Goal: Task Accomplishment & Management: Manage account settings

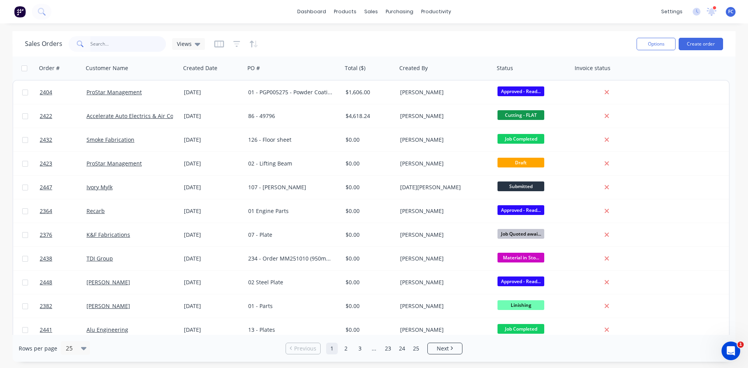
click at [118, 42] on input "text" at bounding box center [128, 44] width 76 height 16
type input "ridgeview"
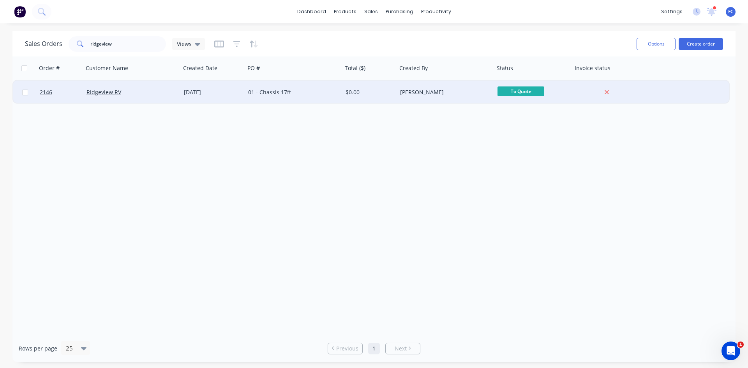
click at [201, 97] on div "[DATE]" at bounding box center [213, 92] width 64 height 23
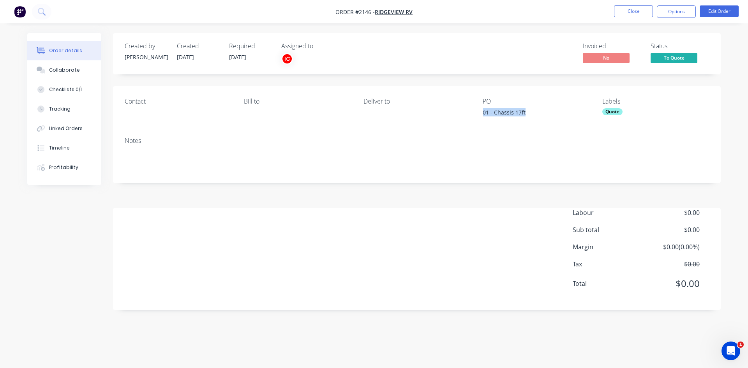
drag, startPoint x: 528, startPoint y: 111, endPoint x: 482, endPoint y: 115, distance: 46.1
click at [482, 115] on div "Contact Bill to Deliver to PO 01 - Chassis 17ft Labels Quote" at bounding box center [417, 108] width 608 height 45
copy div "01 - Chassis 17ft"
click at [75, 74] on button "Collaborate" at bounding box center [64, 69] width 74 height 19
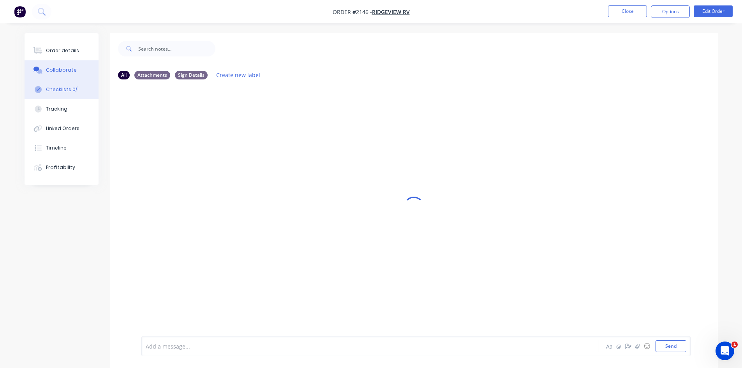
click at [64, 86] on div "Checklists 0/1" at bounding box center [62, 89] width 33 height 7
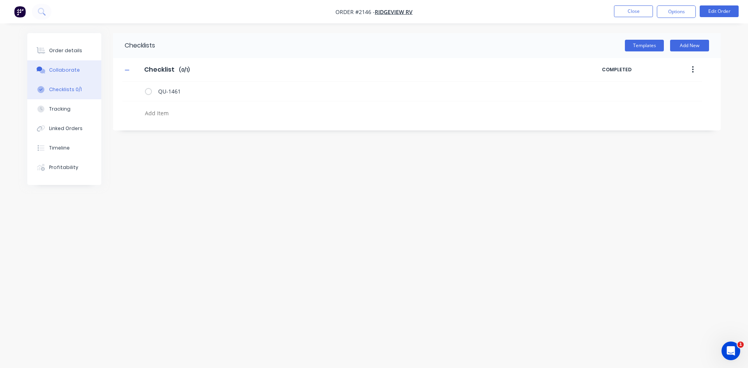
click at [56, 69] on div "Collaborate" at bounding box center [64, 70] width 31 height 7
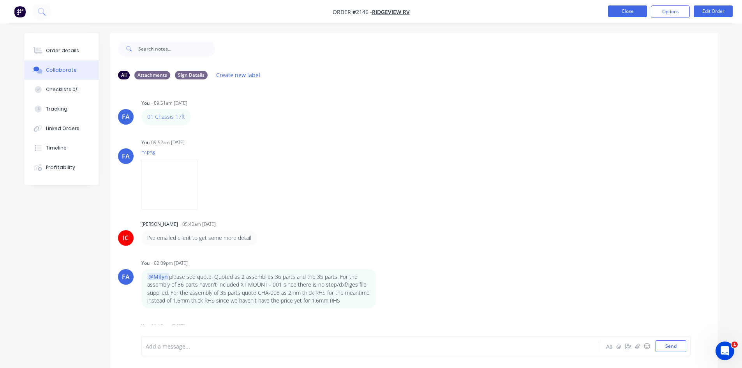
click at [634, 9] on button "Close" at bounding box center [627, 11] width 39 height 12
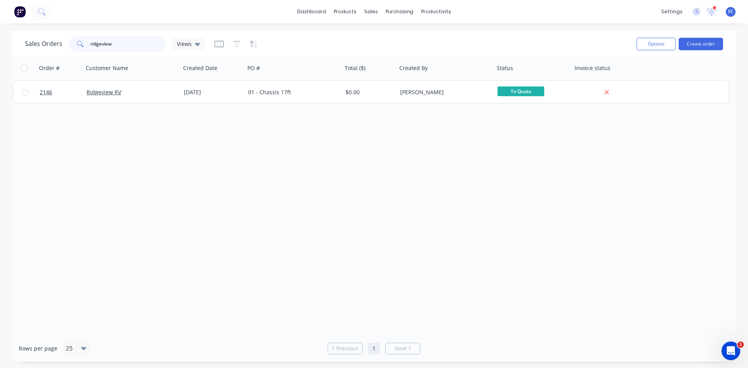
drag, startPoint x: 119, startPoint y: 42, endPoint x: 0, endPoint y: 28, distance: 119.2
click at [0, 30] on div "dashboard products sales purchasing productivity dashboard products Product Cat…" at bounding box center [374, 184] width 748 height 368
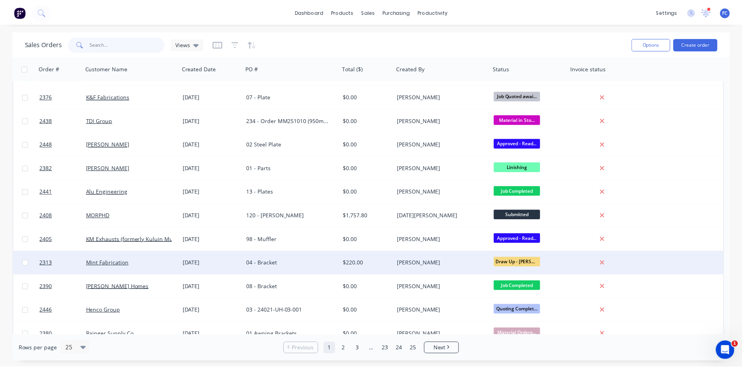
scroll to position [156, 0]
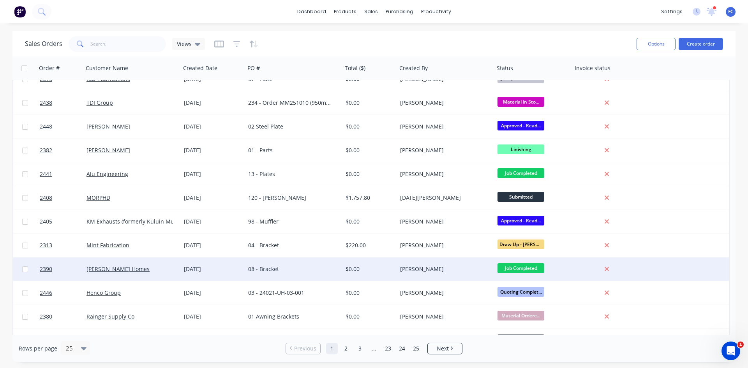
click at [247, 269] on div "08 - Bracket" at bounding box center [293, 268] width 97 height 23
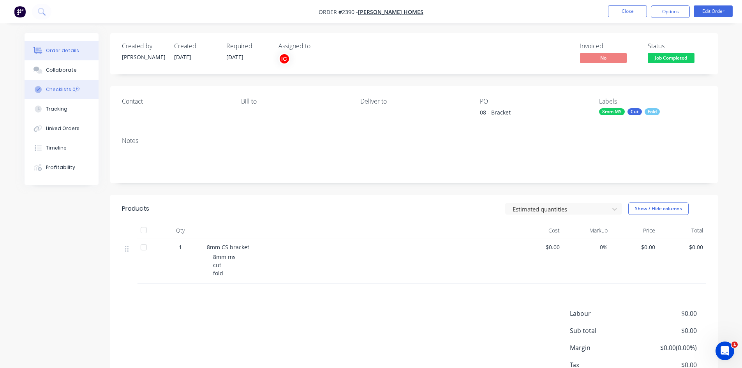
click at [62, 88] on div "Checklists 0/2" at bounding box center [63, 89] width 34 height 7
type textarea "x"
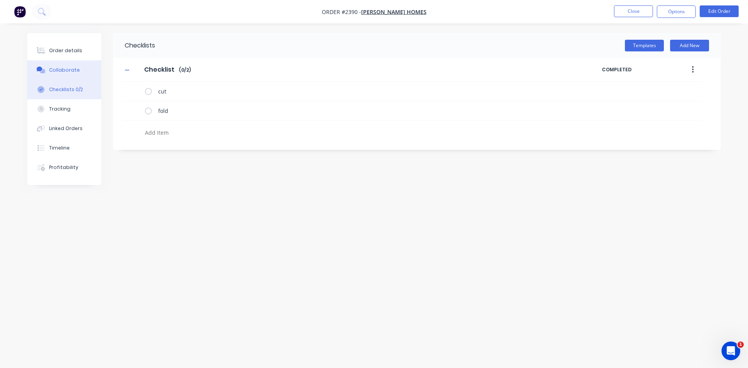
click at [100, 73] on div "Order details Collaborate Checklists 0/2 Tracking Linked Orders Timeline Profit…" at bounding box center [70, 109] width 86 height 152
click at [86, 73] on button "Collaborate" at bounding box center [64, 69] width 74 height 19
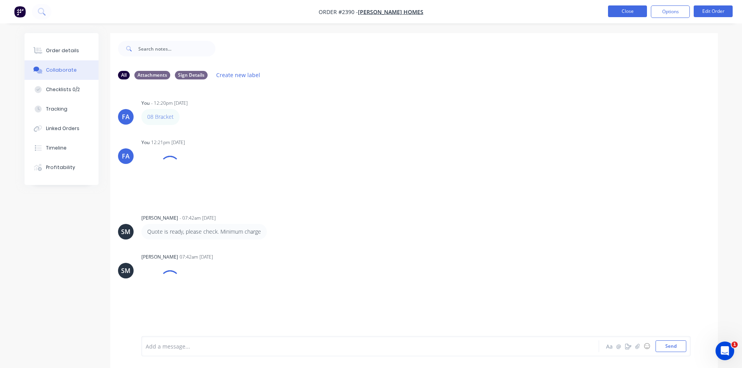
click at [630, 14] on button "Close" at bounding box center [627, 11] width 39 height 12
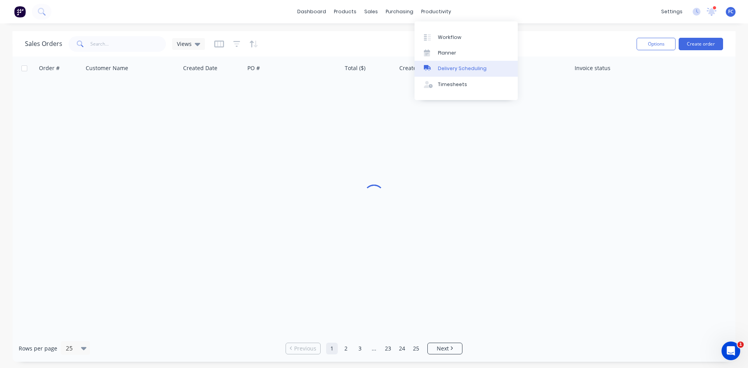
click at [446, 69] on div "Delivery Scheduling" at bounding box center [462, 68] width 49 height 7
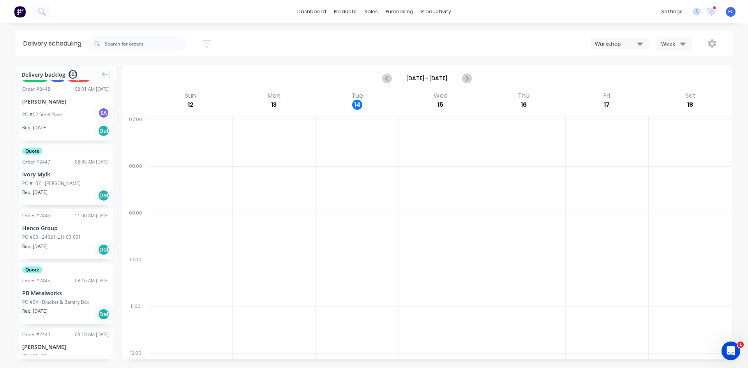
scroll to position [39, 0]
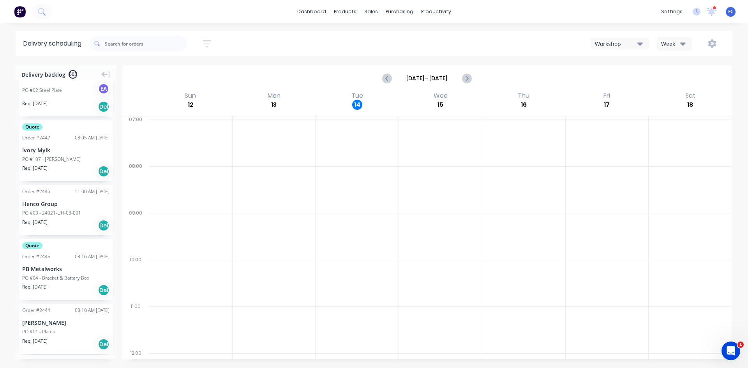
click at [55, 211] on div "PO #03 - 24021-UH-03-001" at bounding box center [51, 213] width 59 height 7
click at [39, 204] on div "Henco Group" at bounding box center [65, 204] width 87 height 8
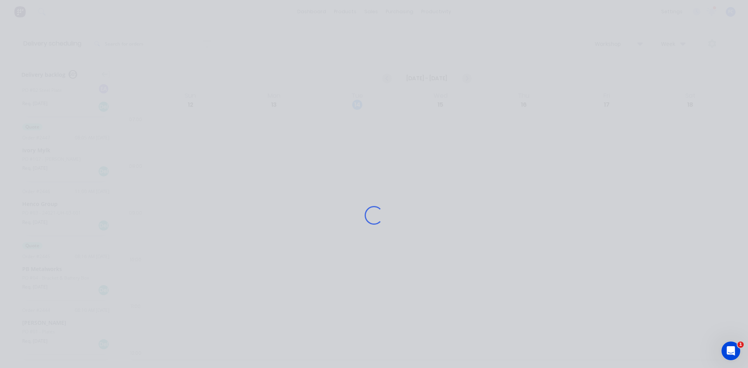
click at [41, 211] on div "Loading..." at bounding box center [374, 184] width 748 height 368
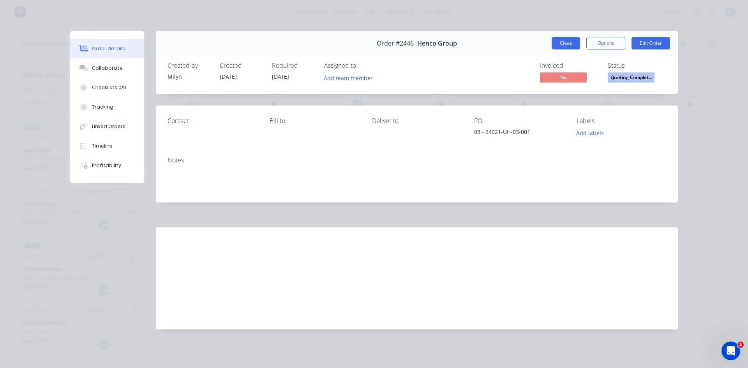
click at [572, 37] on button "Close" at bounding box center [565, 43] width 28 height 12
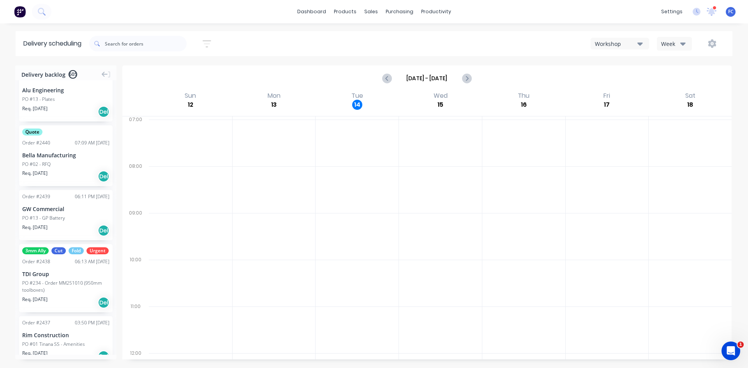
scroll to position [467, 0]
click at [56, 202] on div "Order # 2439 06:11 PM 10/10/25 GW Commercial PO #13 - GP Battery Req. 24/10/25 …" at bounding box center [65, 214] width 93 height 50
click at [40, 213] on div "PO #13 - GP Battery" at bounding box center [43, 216] width 43 height 7
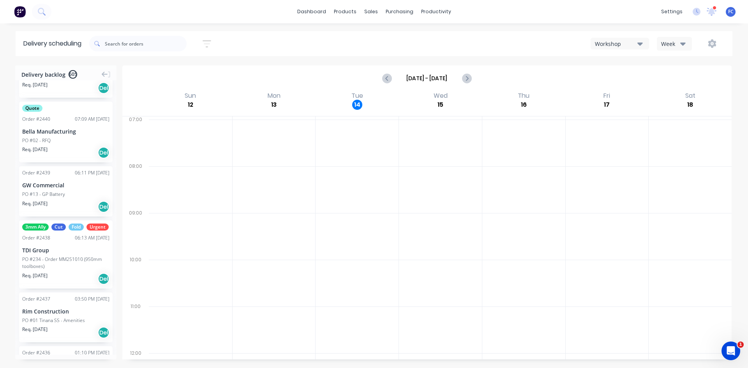
scroll to position [584, 0]
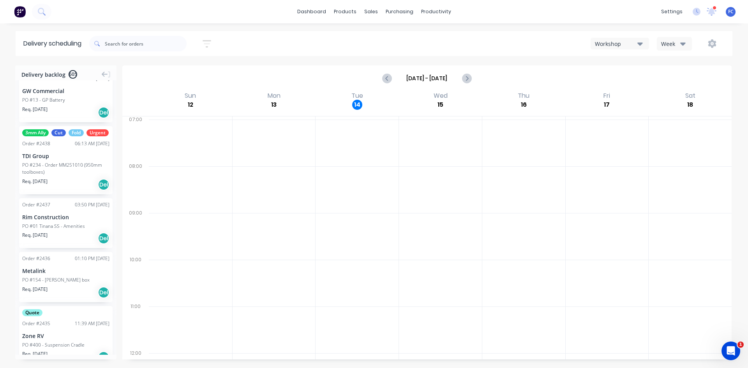
click at [39, 220] on div "Order # 2437 03:50 PM 10/10/25 Rim Construction PO #01 Tinana SS - Amenities Re…" at bounding box center [65, 223] width 93 height 50
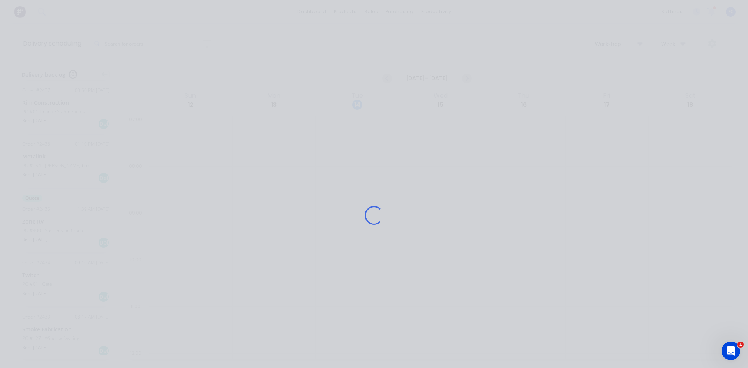
scroll to position [701, 0]
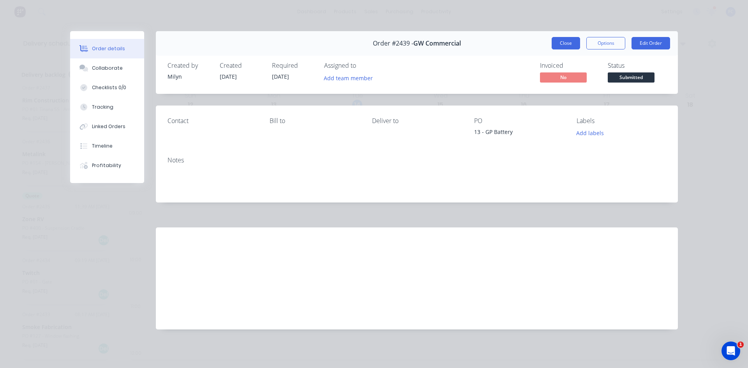
click at [560, 43] on button "Close" at bounding box center [565, 43] width 28 height 12
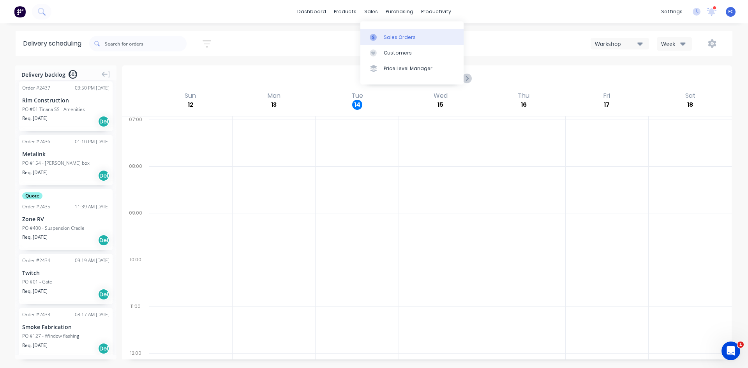
click at [385, 37] on div "Sales Orders" at bounding box center [400, 37] width 32 height 7
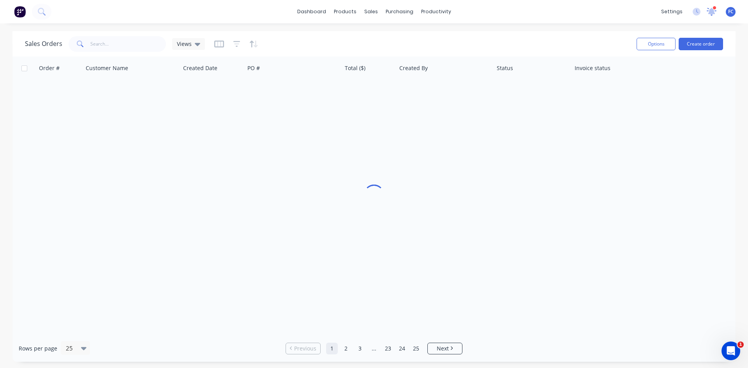
click at [711, 13] on icon at bounding box center [711, 10] width 7 height 7
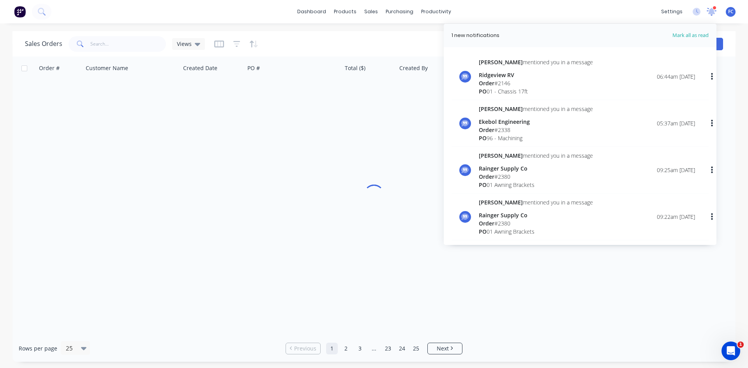
click at [711, 13] on icon at bounding box center [711, 10] width 7 height 7
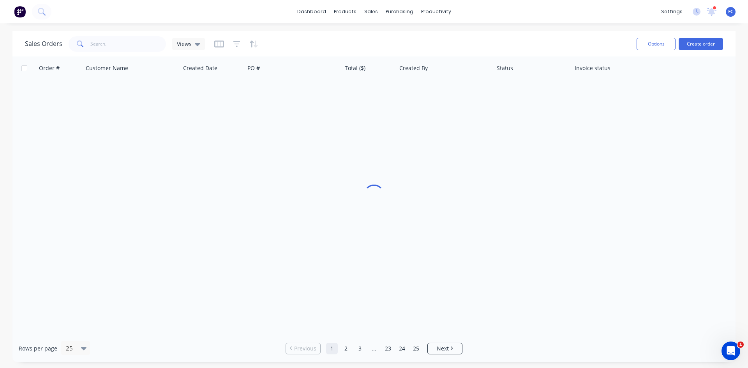
drag, startPoint x: 227, startPoint y: 159, endPoint x: 220, endPoint y: 159, distance: 7.8
click at [224, 159] on div at bounding box center [373, 195] width 723 height 278
click at [387, 40] on div "Sales Orders" at bounding box center [400, 37] width 32 height 7
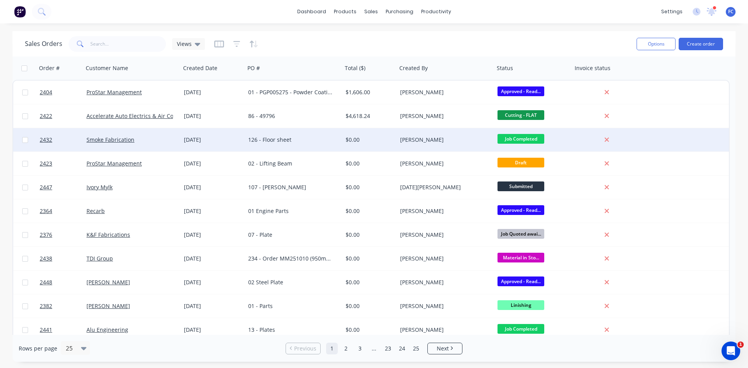
click at [215, 137] on div "[DATE]" at bounding box center [213, 140] width 58 height 8
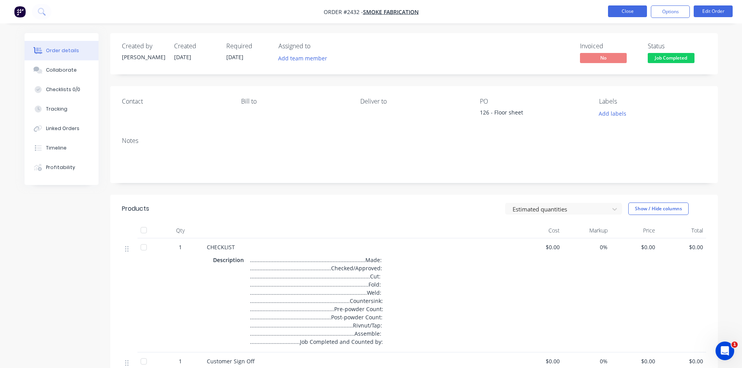
click at [634, 11] on button "Close" at bounding box center [627, 11] width 39 height 12
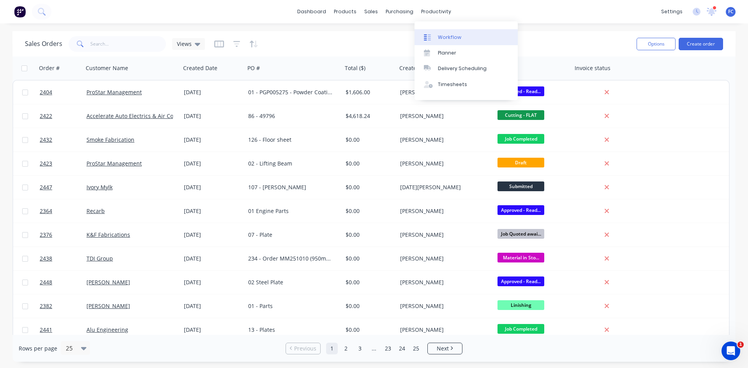
click at [442, 36] on div "Workflow" at bounding box center [449, 37] width 23 height 7
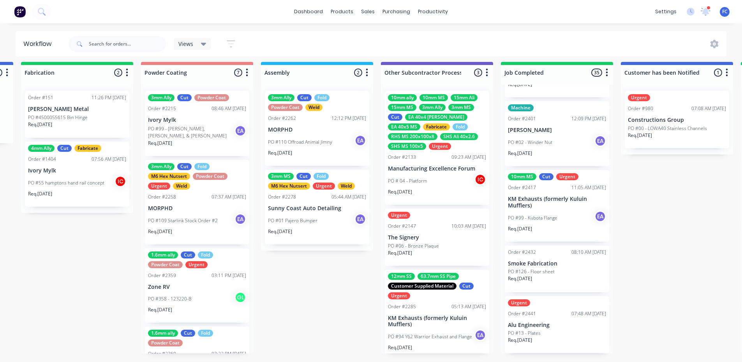
scroll to position [10, 2155]
click at [540, 196] on p "KM Exhausts (formerly Kuluin Mufflers)" at bounding box center [557, 202] width 98 height 13
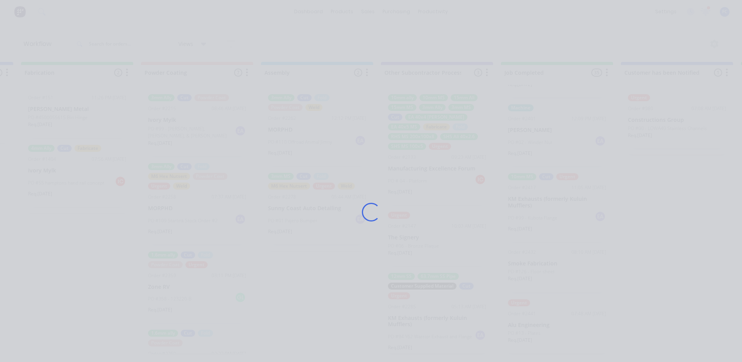
scroll to position [0, 2155]
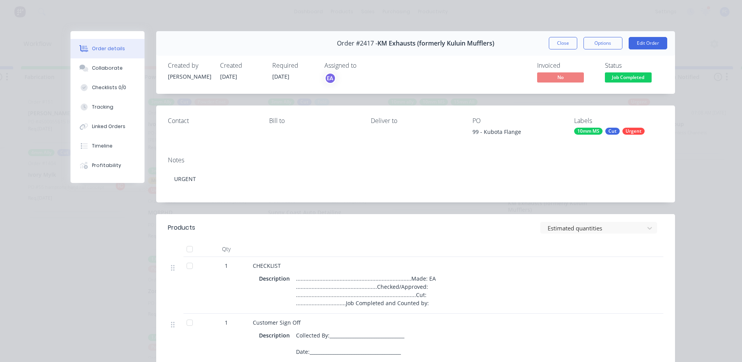
drag, startPoint x: 561, startPoint y: 41, endPoint x: 340, endPoint y: 75, distance: 223.8
click at [561, 41] on button "Close" at bounding box center [563, 43] width 28 height 12
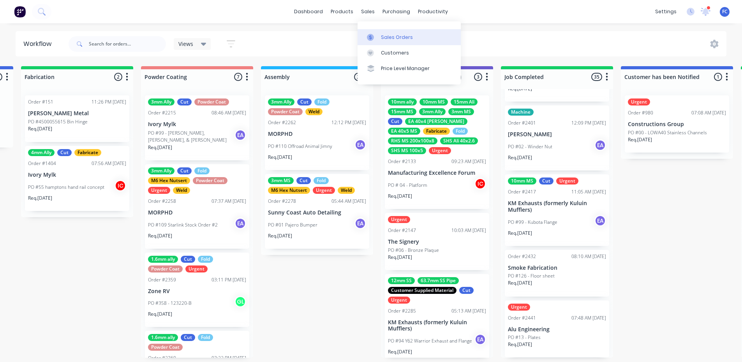
click at [389, 37] on div "Sales Orders" at bounding box center [397, 37] width 32 height 7
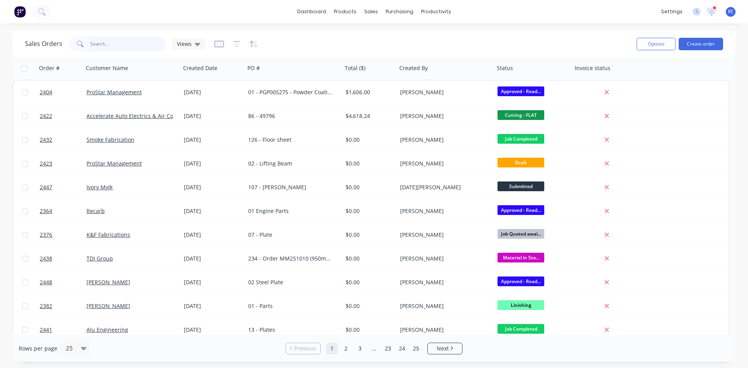
click at [118, 39] on input "text" at bounding box center [128, 44] width 76 height 16
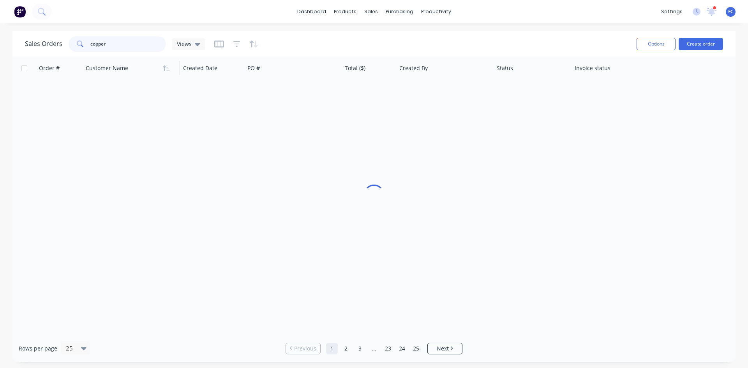
type input "copper"
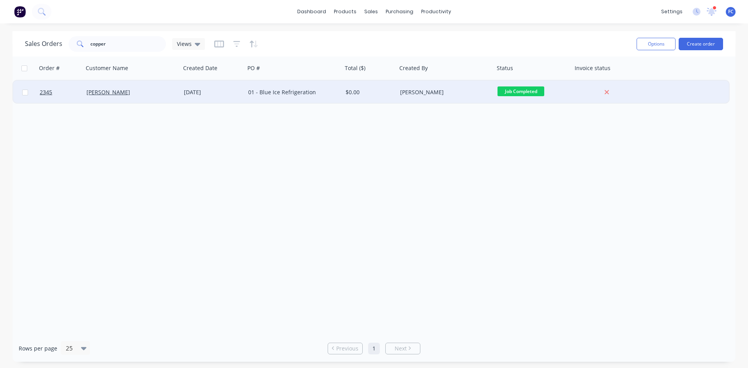
click at [160, 97] on div "[PERSON_NAME]" at bounding box center [131, 92] width 97 height 23
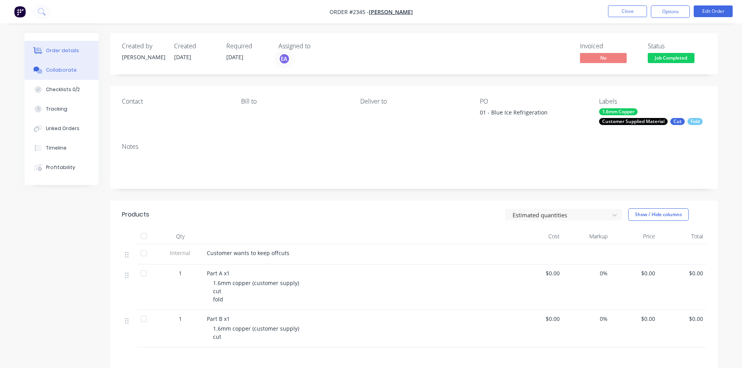
click at [70, 72] on div "Collaborate" at bounding box center [61, 70] width 31 height 7
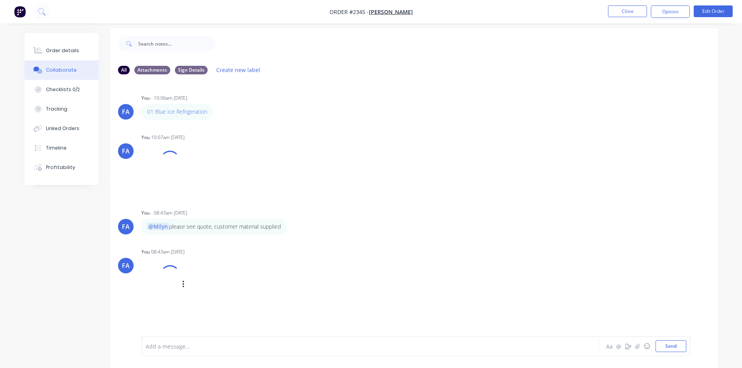
scroll to position [12, 0]
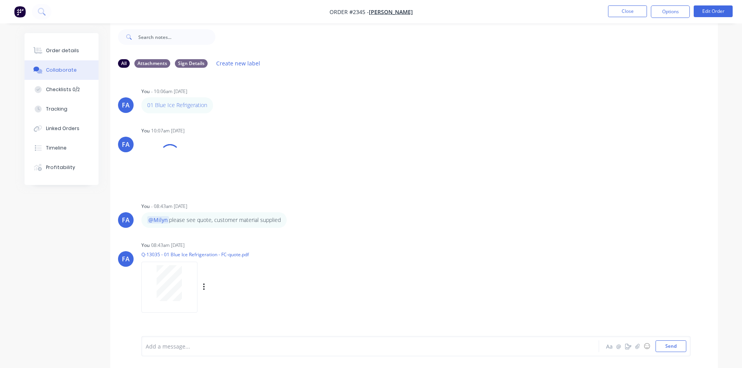
click at [333, 257] on div "You 08:43am 07/10/25 Q-13035 - 01 Blue Ice Refrigeration - FC-quote.pdf Labels …" at bounding box center [262, 274] width 243 height 70
drag, startPoint x: 137, startPoint y: 236, endPoint x: 132, endPoint y: 236, distance: 5.8
click at [132, 236] on div "FA You - 10:06am 23/09/25 01 Blue Ice Refrigeration Labels Edit Delete FA You 1…" at bounding box center [414, 199] width 608 height 250
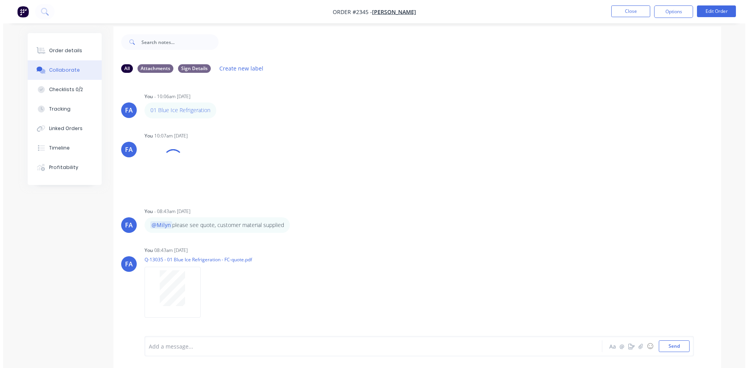
scroll to position [0, 0]
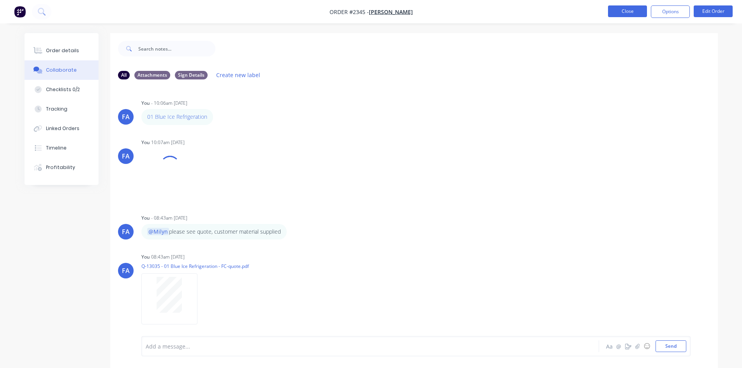
click at [627, 12] on button "Close" at bounding box center [627, 11] width 39 height 12
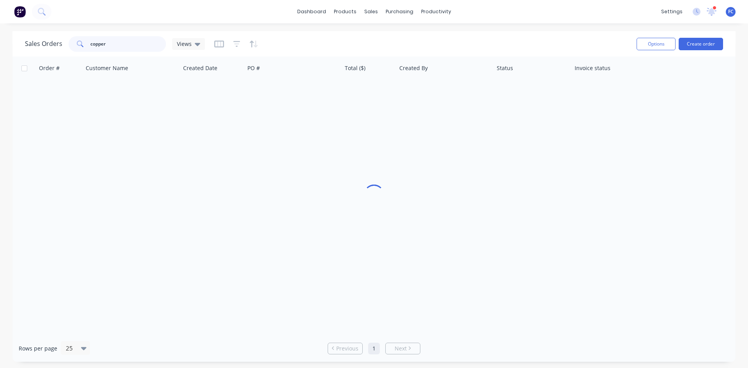
drag, startPoint x: 122, startPoint y: 46, endPoint x: 0, endPoint y: 26, distance: 123.8
click at [0, 26] on div "dashboard products sales purchasing productivity dashboard products Product Cat…" at bounding box center [374, 184] width 748 height 368
click at [392, 39] on div "Sales Orders" at bounding box center [400, 37] width 32 height 7
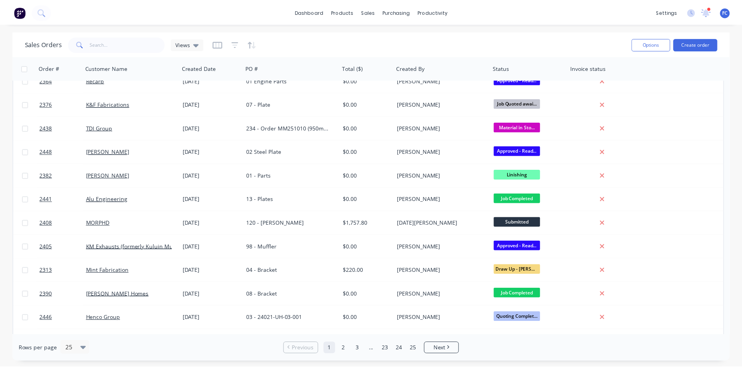
scroll to position [117, 0]
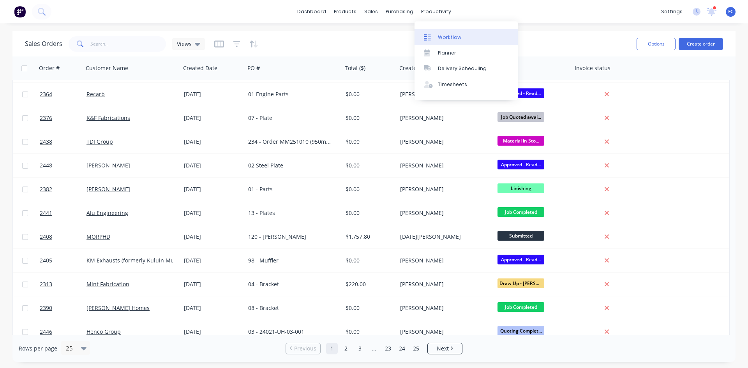
click at [438, 35] on div "Workflow" at bounding box center [449, 37] width 23 height 7
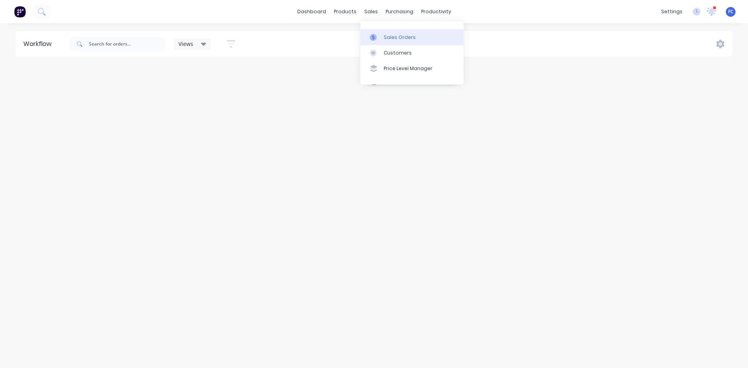
click at [398, 42] on link "Sales Orders" at bounding box center [411, 37] width 103 height 16
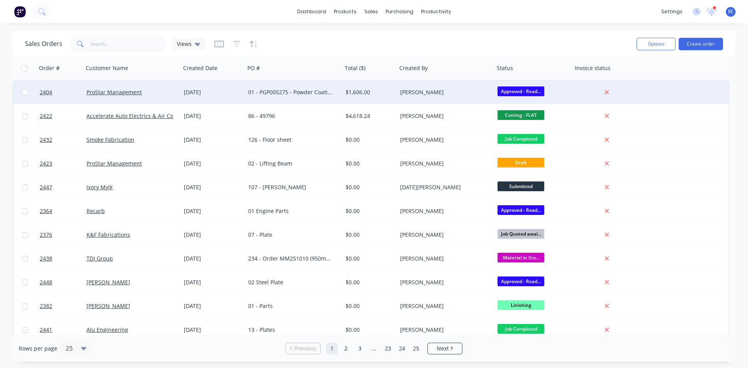
click at [260, 92] on div "01 - PGP005275 - Powder Coating Jigs" at bounding box center [291, 92] width 86 height 8
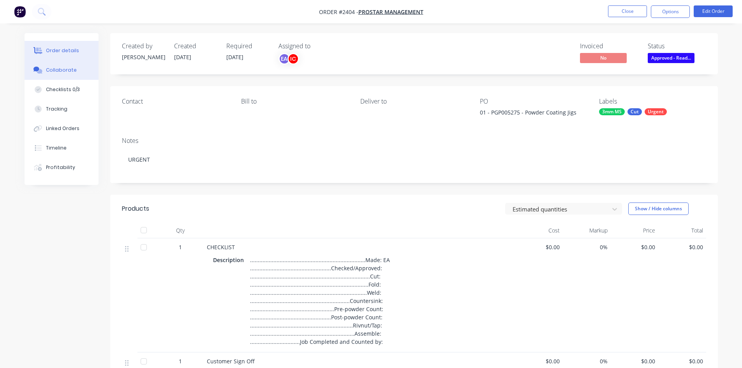
click at [73, 67] on div "Collaborate" at bounding box center [61, 70] width 31 height 7
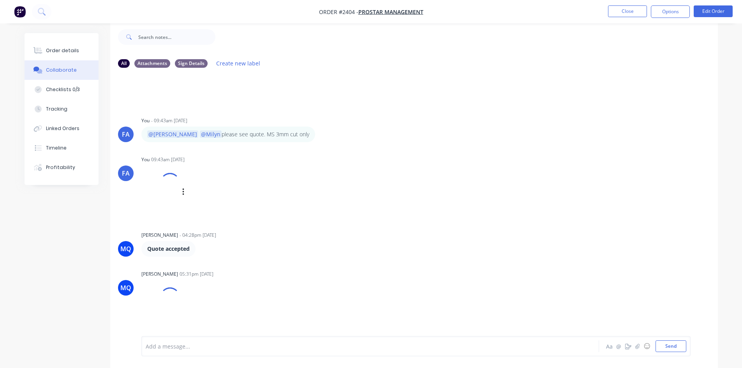
scroll to position [94, 0]
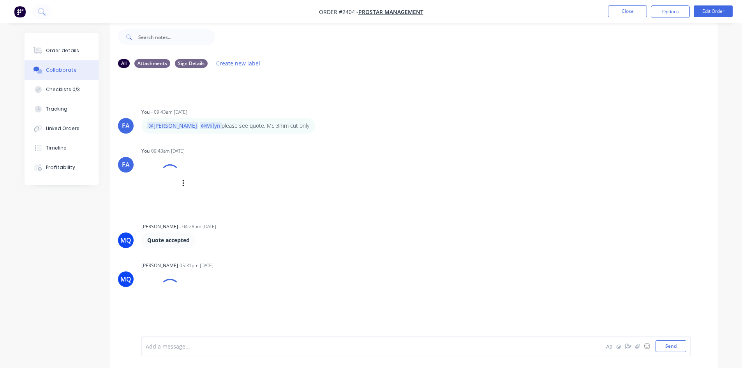
click at [161, 178] on div at bounding box center [170, 174] width 28 height 28
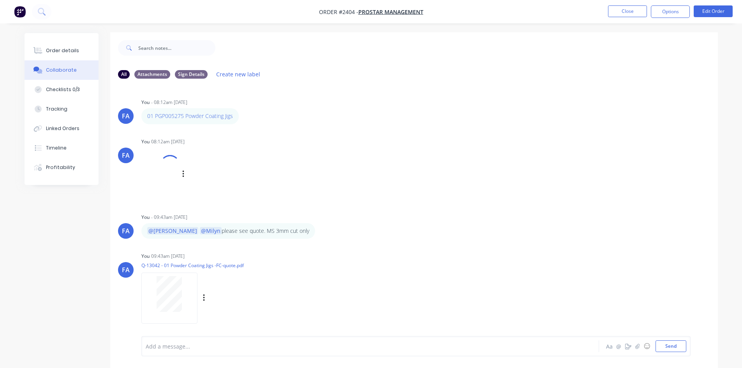
scroll to position [0, 0]
click at [155, 173] on div at bounding box center [160, 175] width 39 height 51
click at [169, 173] on div at bounding box center [170, 165] width 28 height 28
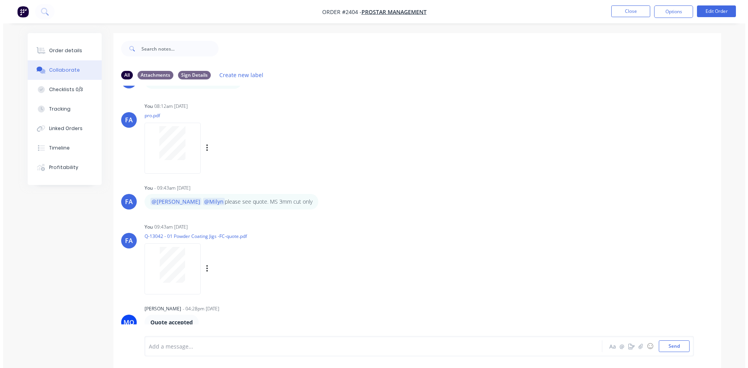
scroll to position [119, 0]
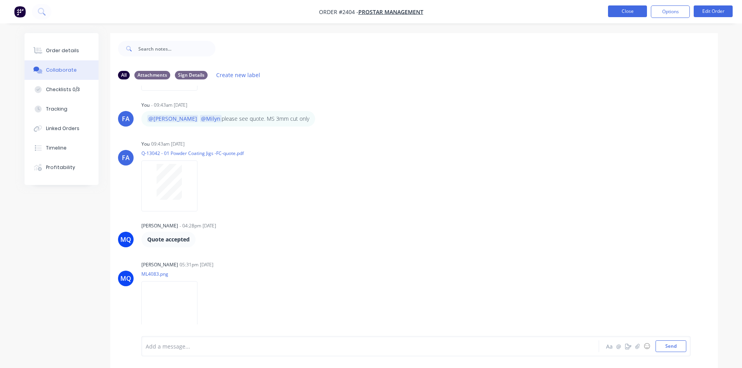
click at [622, 8] on button "Close" at bounding box center [627, 11] width 39 height 12
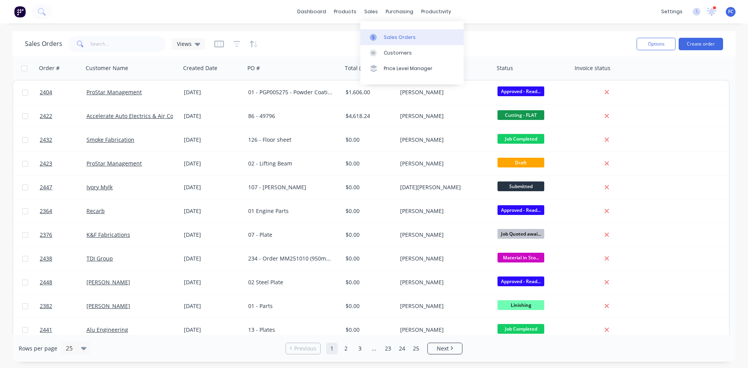
click at [386, 35] on div "Sales Orders" at bounding box center [400, 37] width 32 height 7
click at [136, 51] on input "text" at bounding box center [128, 44] width 76 height 16
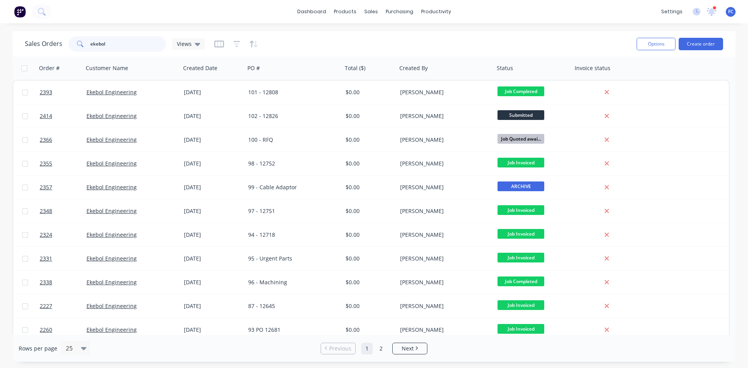
type input "ekebol"
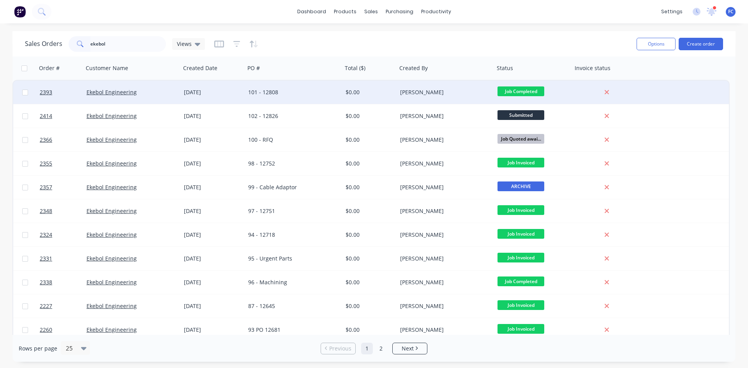
click at [250, 102] on div "101 - 12808" at bounding box center [293, 92] width 97 height 23
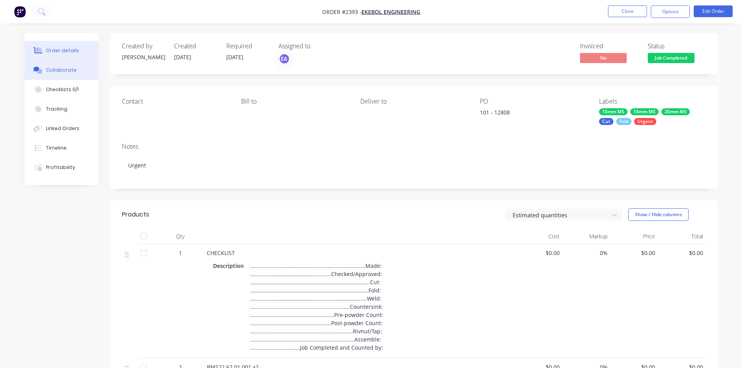
drag, startPoint x: 63, startPoint y: 72, endPoint x: 75, endPoint y: 68, distance: 12.7
click at [63, 72] on div "Collaborate" at bounding box center [61, 70] width 31 height 7
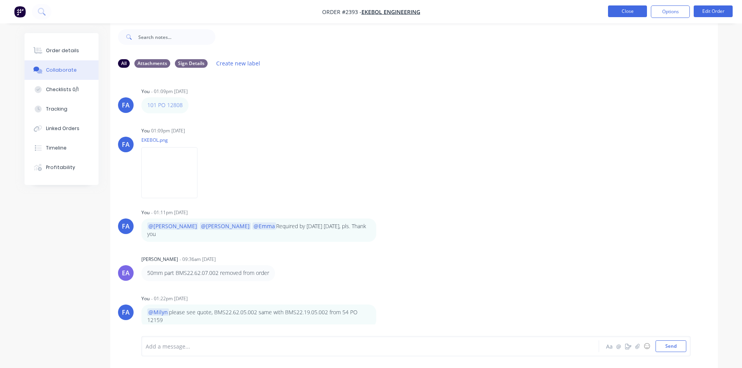
click at [614, 11] on button "Close" at bounding box center [627, 11] width 39 height 12
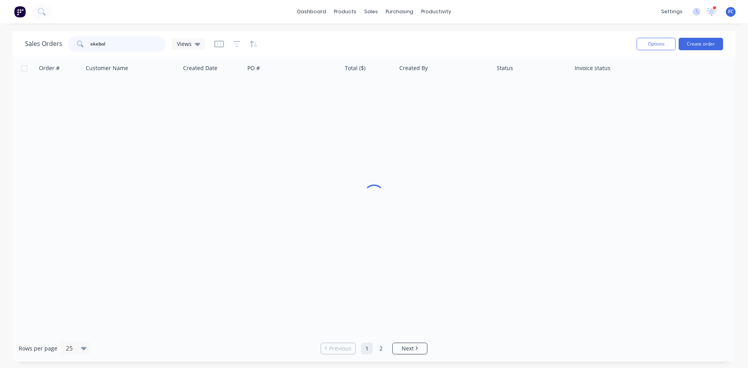
drag, startPoint x: 102, startPoint y: 43, endPoint x: 9, endPoint y: 43, distance: 92.7
click at [9, 43] on div "Sales Orders ekebol Views Options Create order Order # Customer Name Created Da…" at bounding box center [374, 196] width 748 height 331
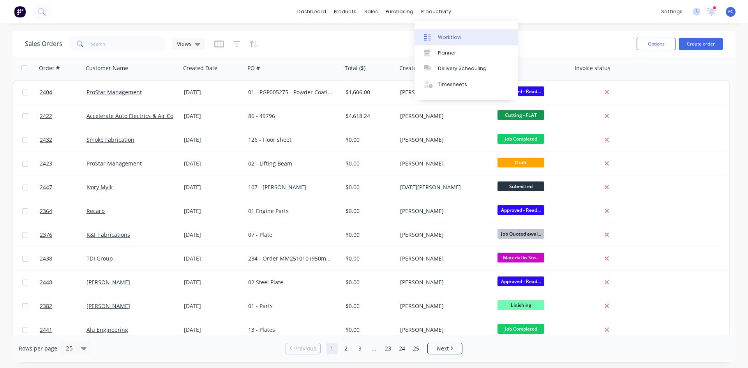
click at [444, 40] on div "Workflow" at bounding box center [449, 37] width 23 height 7
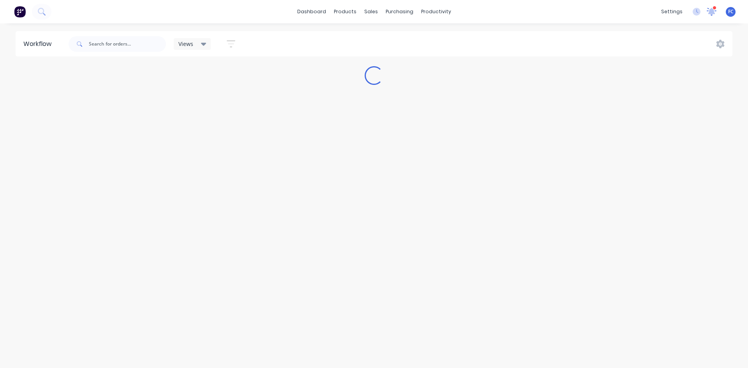
click at [712, 13] on icon at bounding box center [711, 10] width 7 height 7
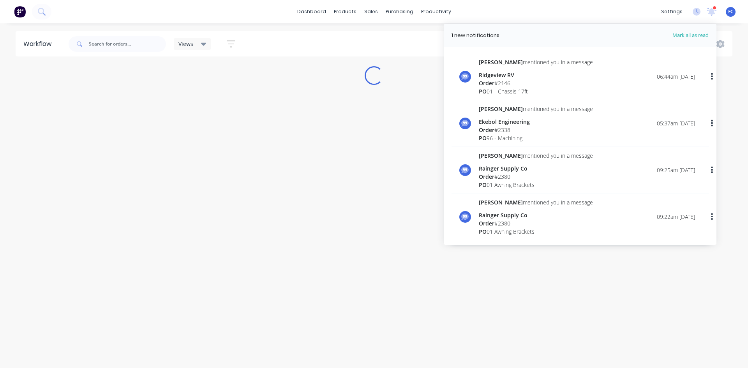
drag, startPoint x: 237, startPoint y: 120, endPoint x: 305, endPoint y: 64, distance: 88.1
click at [241, 111] on div "Workflow Views Save new view None (Default) edit Greg edit Greg edit Show/Hide …" at bounding box center [374, 191] width 748 height 321
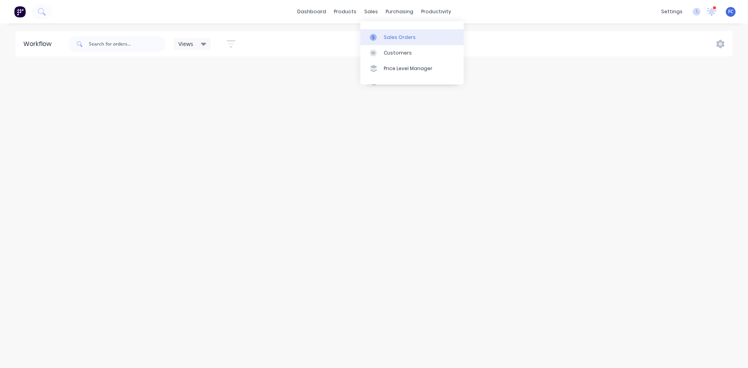
click at [391, 38] on div "Sales Orders" at bounding box center [400, 37] width 32 height 7
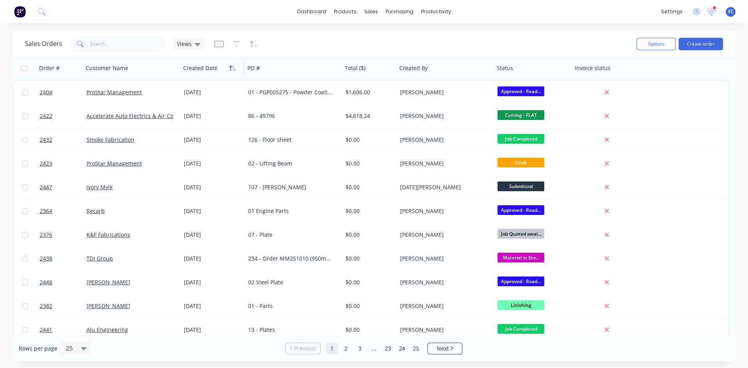
click at [232, 71] on icon "button" at bounding box center [232, 68] width 7 height 6
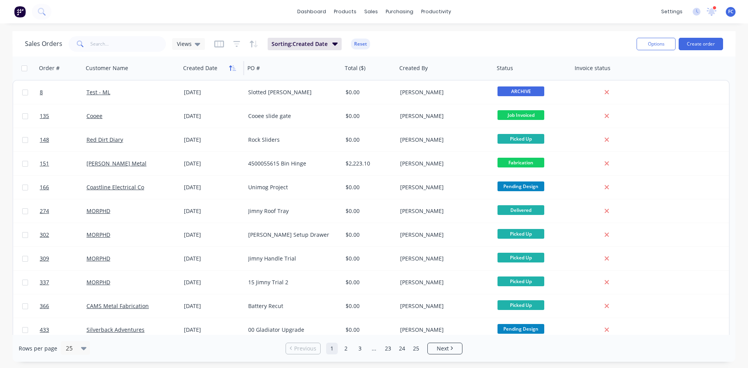
click at [232, 70] on icon "button" at bounding box center [232, 68] width 7 height 6
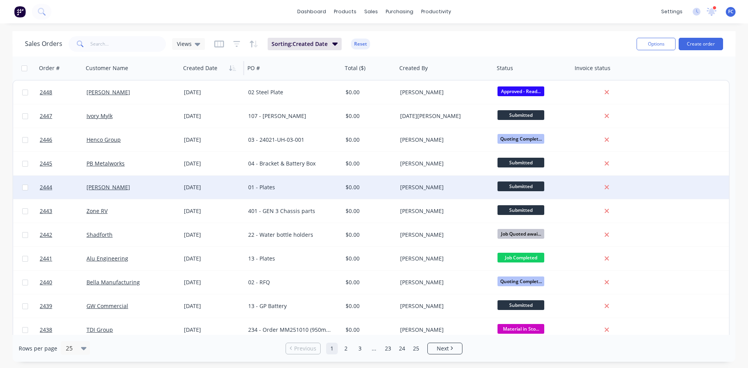
click at [246, 191] on div "01 - Plates" at bounding box center [293, 187] width 97 height 23
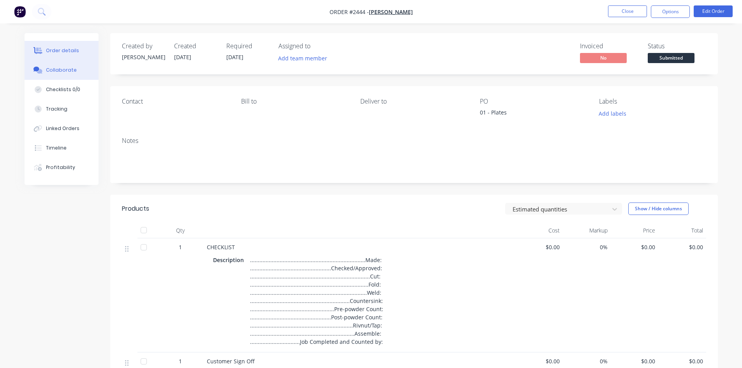
click at [63, 70] on div "Collaborate" at bounding box center [61, 70] width 31 height 7
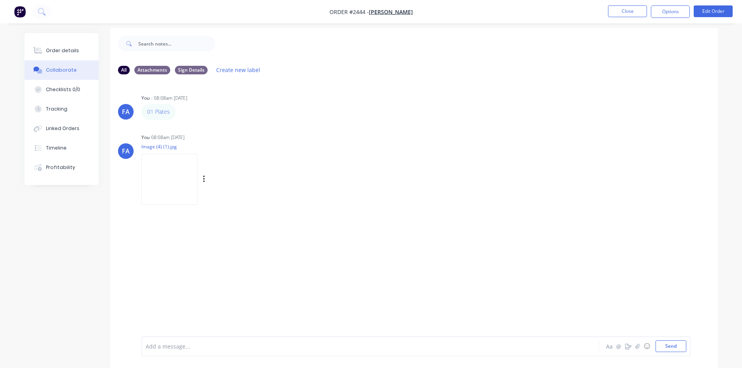
scroll to position [12, 0]
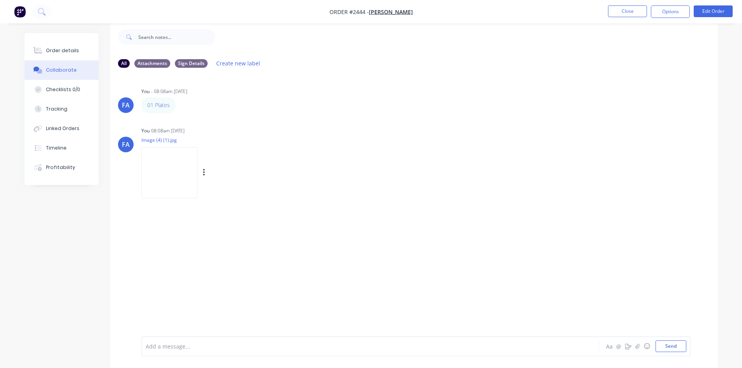
click at [158, 174] on img at bounding box center [169, 172] width 56 height 51
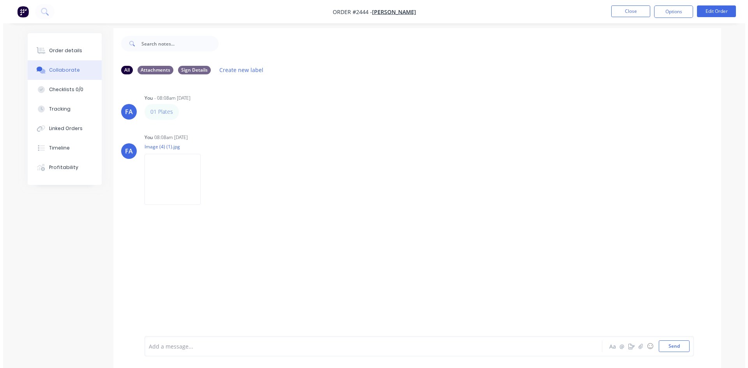
scroll to position [0, 0]
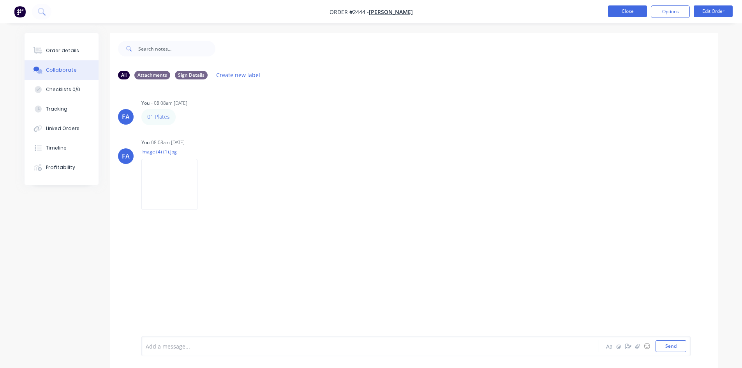
click at [626, 10] on button "Close" at bounding box center [627, 11] width 39 height 12
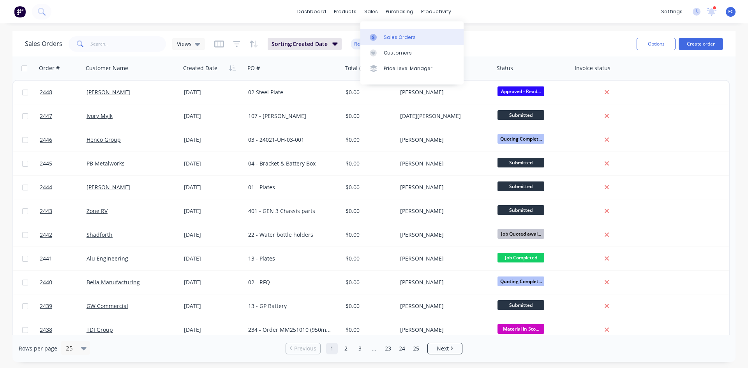
click at [382, 37] on link "Sales Orders" at bounding box center [411, 37] width 103 height 16
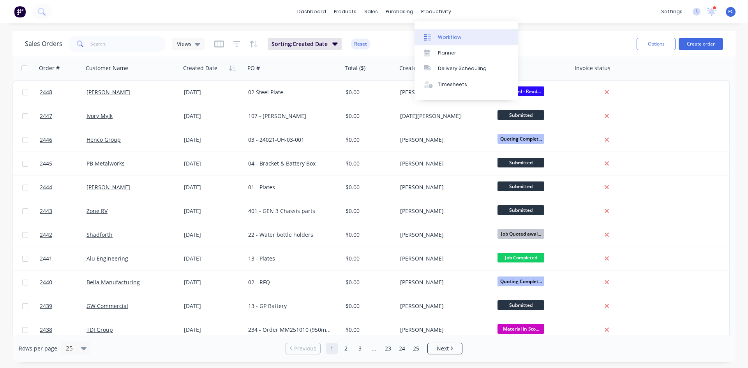
click at [442, 34] on div "Workflow" at bounding box center [449, 37] width 23 height 7
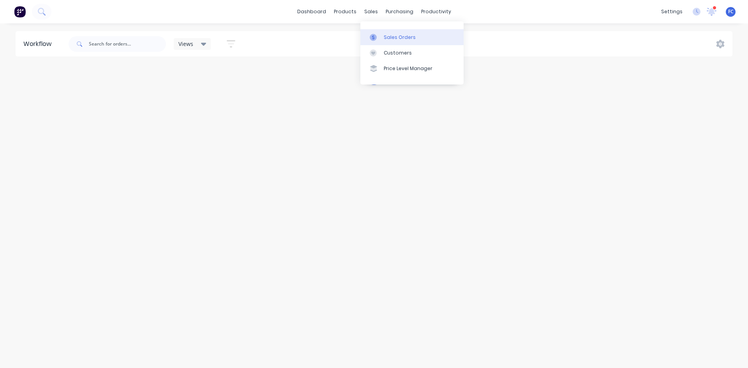
click at [400, 42] on link "Sales Orders" at bounding box center [411, 37] width 103 height 16
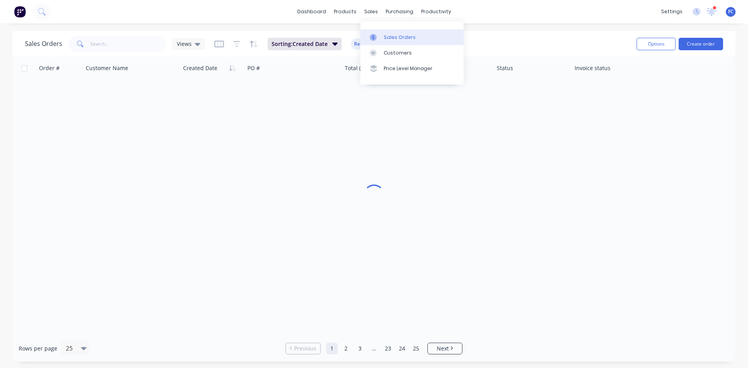
click at [391, 37] on div "Sales Orders" at bounding box center [400, 37] width 32 height 7
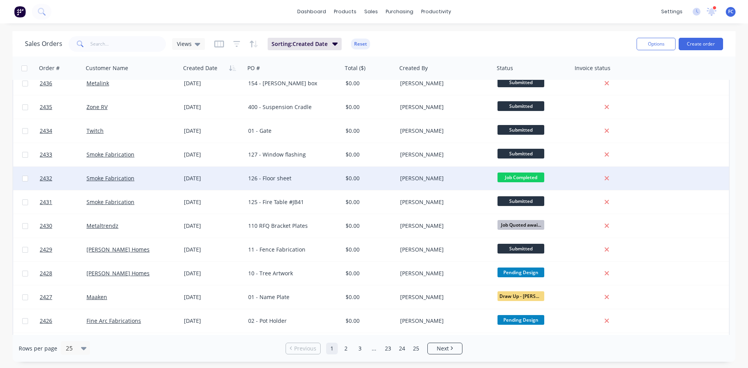
scroll to position [339, 0]
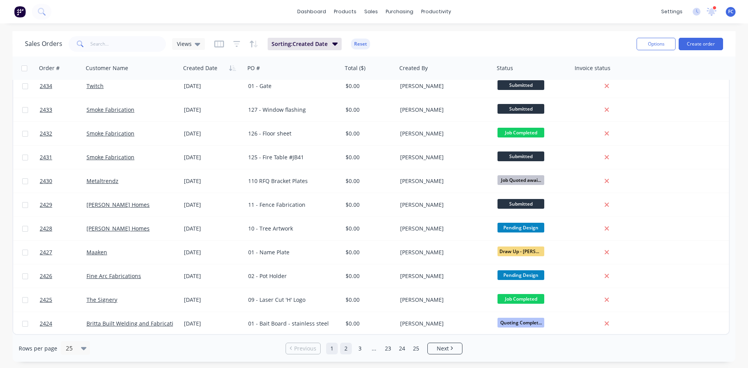
click at [345, 350] on link "2" at bounding box center [346, 349] width 12 height 12
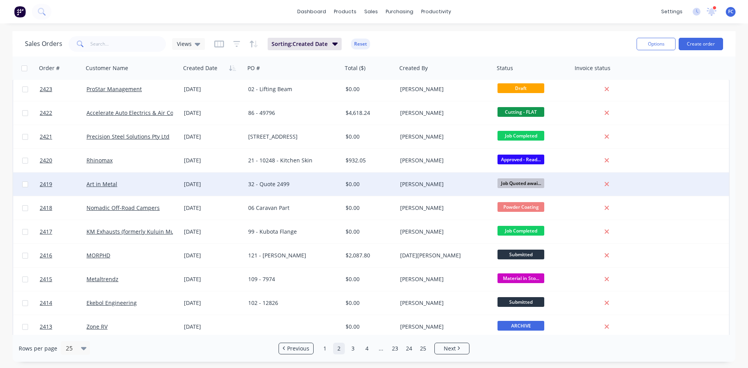
scroll to position [0, 0]
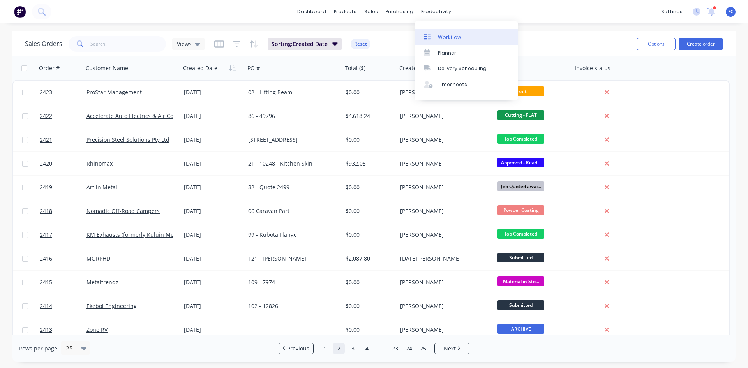
click at [439, 35] on div "Workflow" at bounding box center [449, 37] width 23 height 7
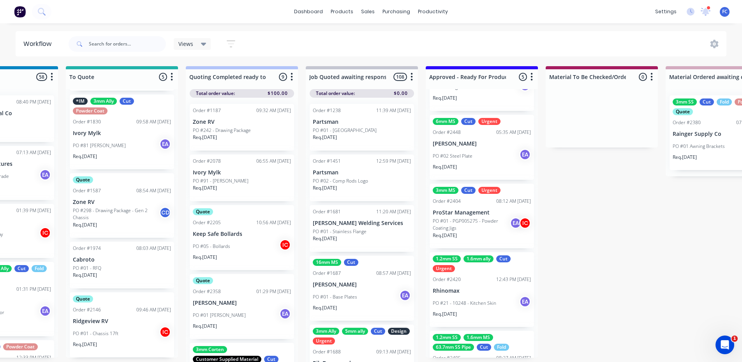
scroll to position [104, 0]
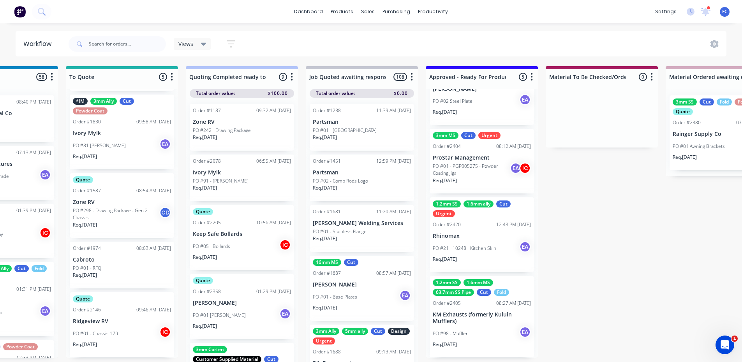
click at [466, 158] on p "ProStar Management" at bounding box center [482, 158] width 98 height 7
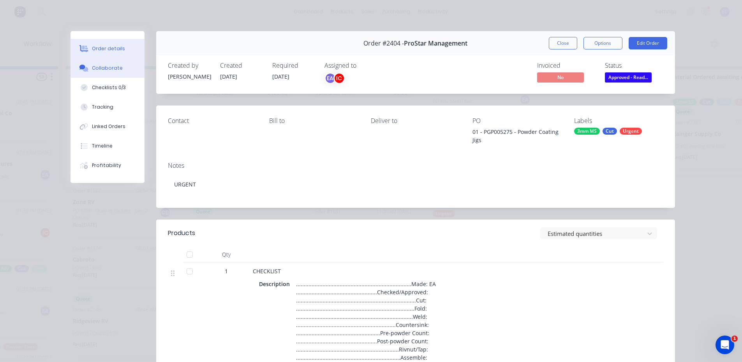
click at [81, 62] on button "Collaborate" at bounding box center [107, 67] width 74 height 19
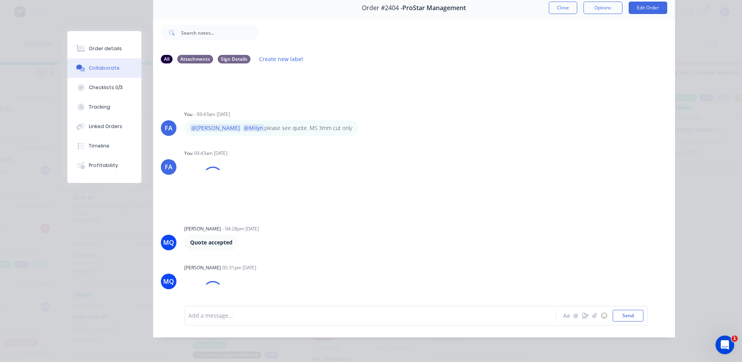
scroll to position [37, 0]
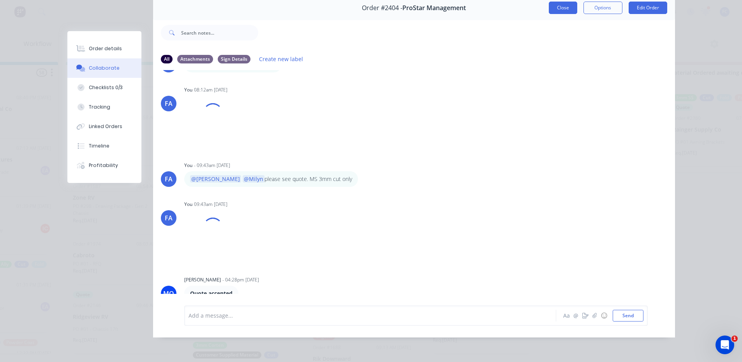
drag, startPoint x: 557, startPoint y: 3, endPoint x: 549, endPoint y: 128, distance: 124.9
click at [557, 3] on button "Close" at bounding box center [563, 8] width 28 height 12
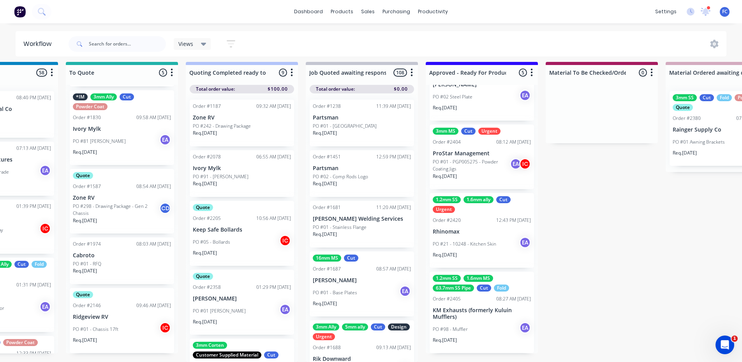
click at [474, 300] on div "1.2mm SS 1.6mm MS 63.7mm SS Pipe Cut Fold Order #2405 08:27 AM [DATE] KM Exhaus…" at bounding box center [482, 312] width 104 height 81
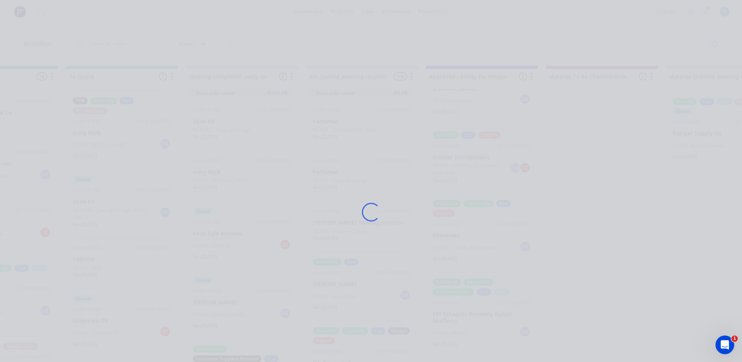
scroll to position [0, 671]
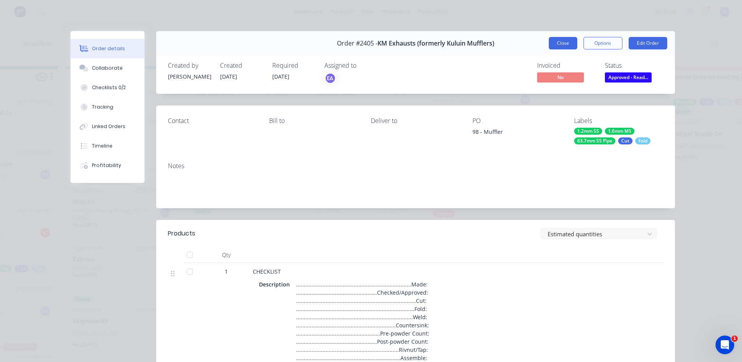
click at [556, 44] on button "Close" at bounding box center [563, 43] width 28 height 12
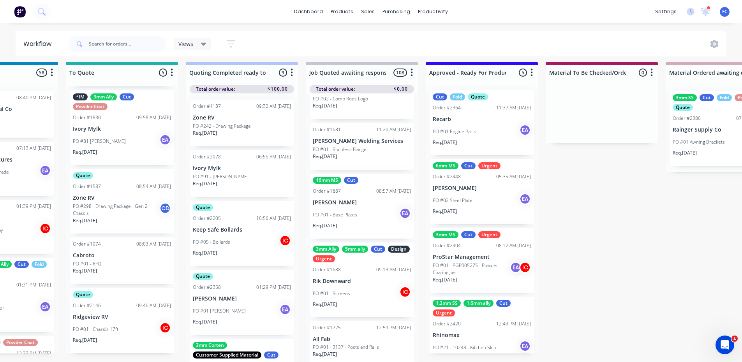
scroll to position [0, 0]
click at [450, 265] on p "PO #01 - PGP005275 - Powder Coating Jigs" at bounding box center [471, 270] width 77 height 14
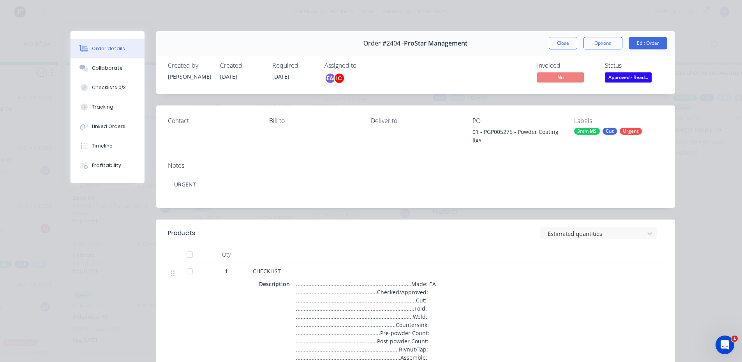
drag, startPoint x: 558, startPoint y: 42, endPoint x: 429, endPoint y: 178, distance: 188.1
click at [558, 42] on button "Close" at bounding box center [563, 43] width 28 height 12
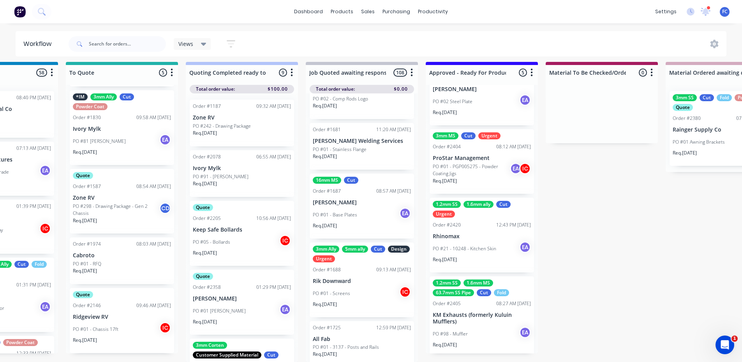
scroll to position [104, 0]
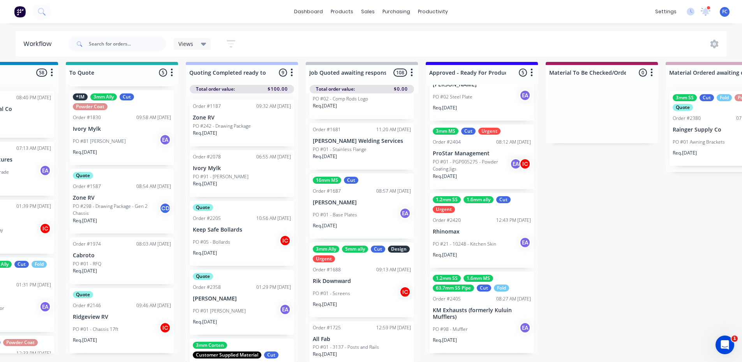
click at [475, 241] on p "PO #21 - 10248 - Kitchen Skin" at bounding box center [464, 244] width 63 height 7
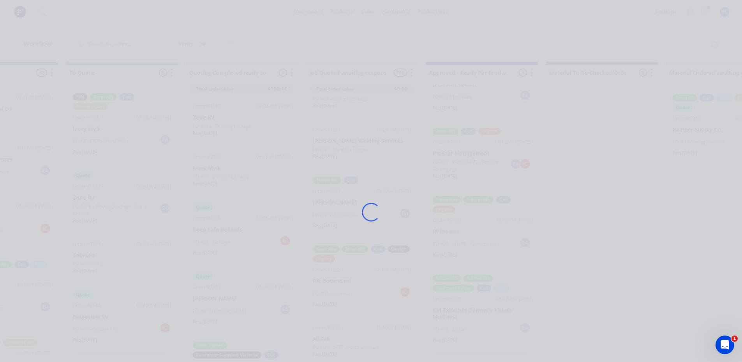
scroll to position [0, 671]
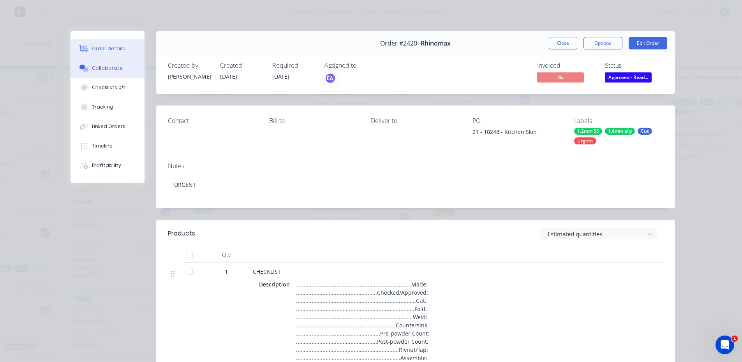
click at [87, 67] on button "Collaborate" at bounding box center [107, 67] width 74 height 19
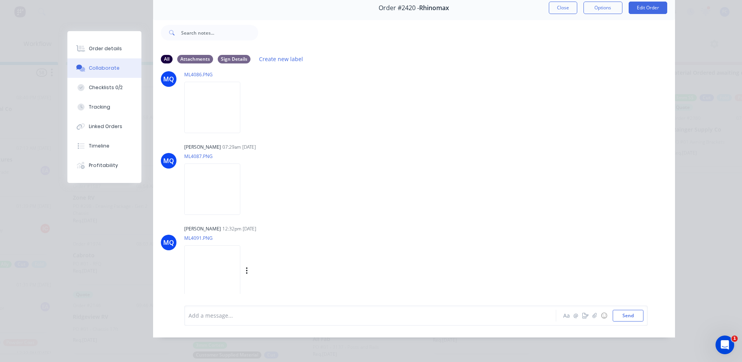
scroll to position [291, 0]
click at [219, 268] on img at bounding box center [212, 270] width 56 height 51
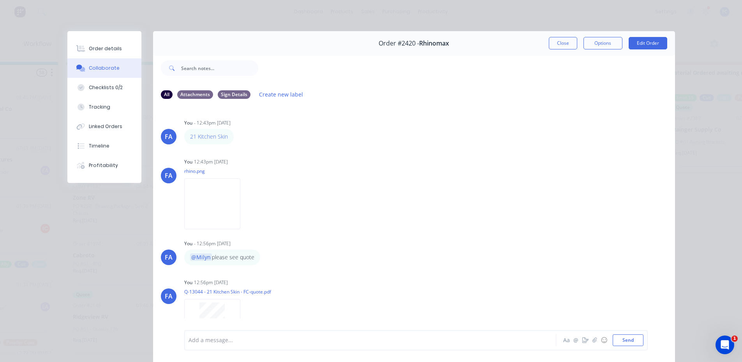
scroll to position [0, 671]
click at [556, 43] on button "Close" at bounding box center [563, 43] width 28 height 12
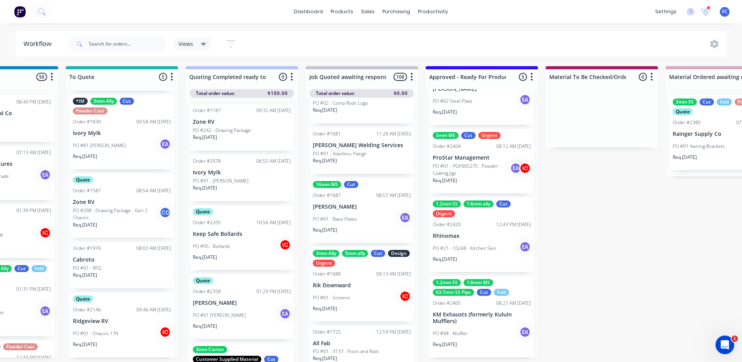
click at [461, 230] on div "1.2mm SS 1.6mm ally Cut Urgent Order #2420 12:43 PM [DATE] Rhinomax PO #21 - 10…" at bounding box center [482, 234] width 104 height 75
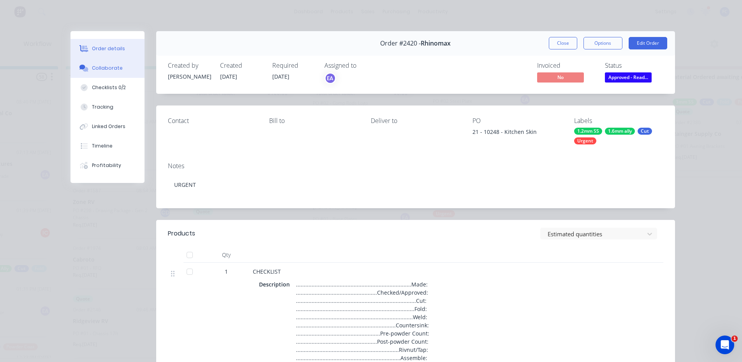
click at [111, 75] on button "Collaborate" at bounding box center [107, 67] width 74 height 19
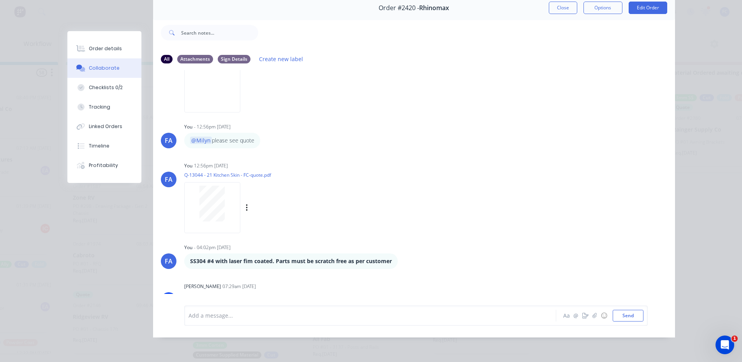
scroll to position [0, 0]
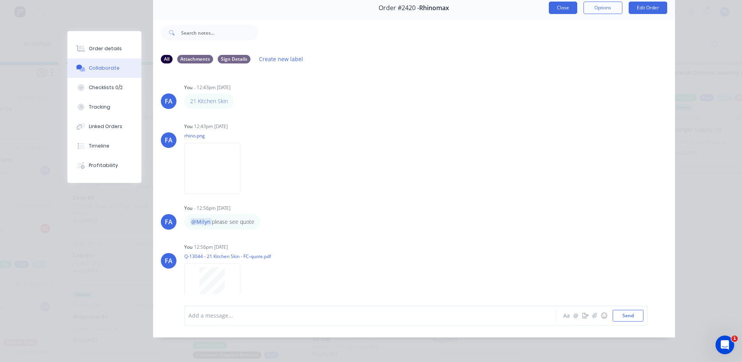
click at [551, 2] on button "Close" at bounding box center [563, 8] width 28 height 12
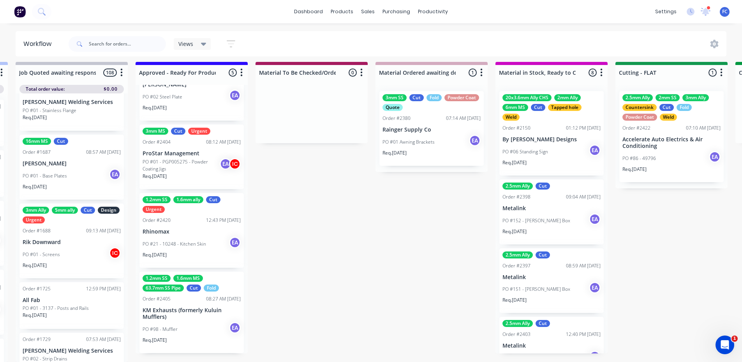
scroll to position [10, 982]
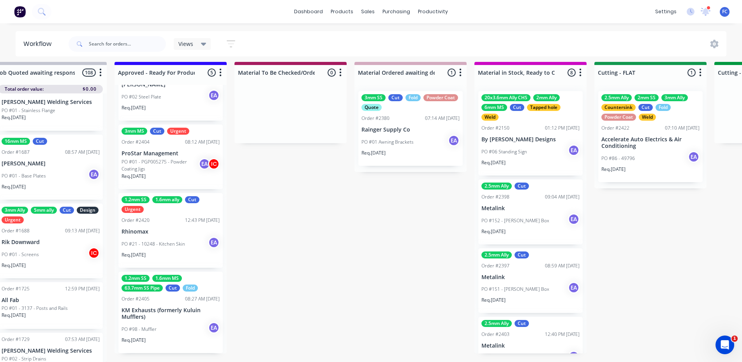
click at [404, 269] on div "Submitted 18 Status colour #273444 hex #273444 Save Cancel Summaries Total orde…" at bounding box center [621, 212] width 3219 height 300
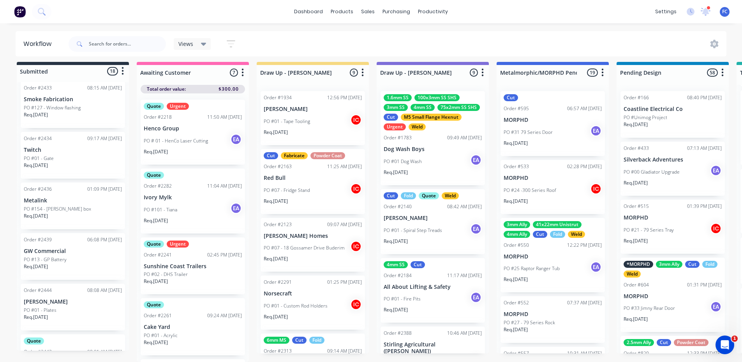
scroll to position [627, 0]
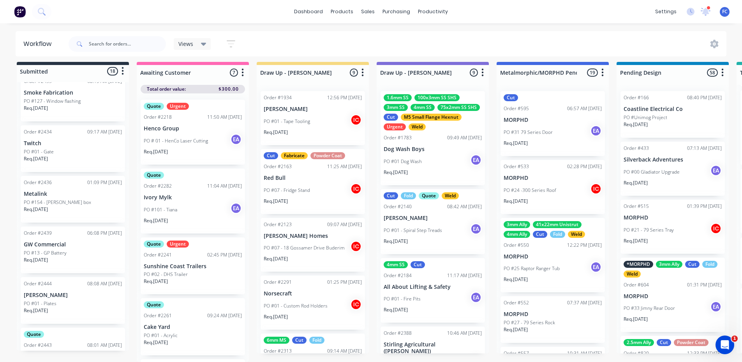
click at [61, 250] on p "PO #13 - GP Battery" at bounding box center [45, 253] width 43 height 7
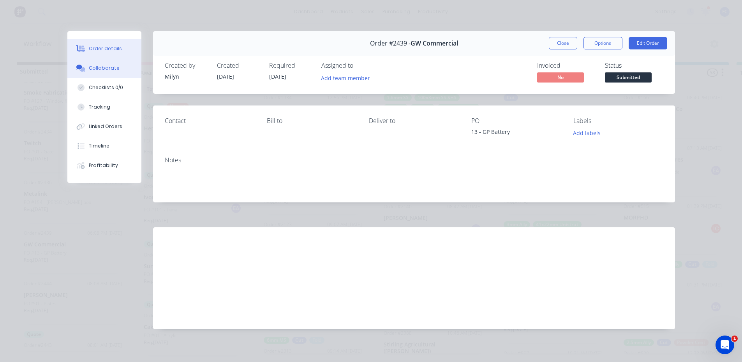
click at [107, 69] on div "Collaborate" at bounding box center [104, 68] width 31 height 7
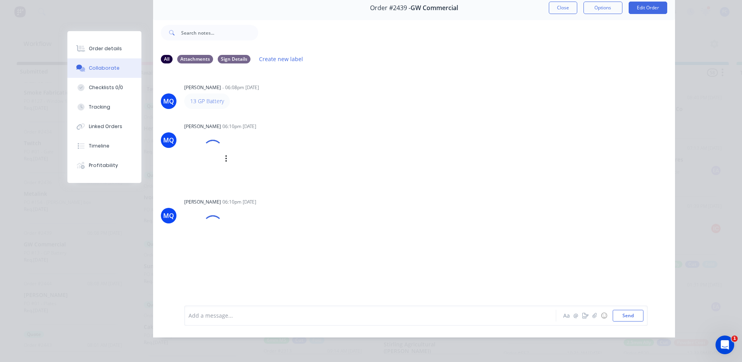
scroll to position [41, 0]
click at [211, 240] on img at bounding box center [212, 243] width 56 height 51
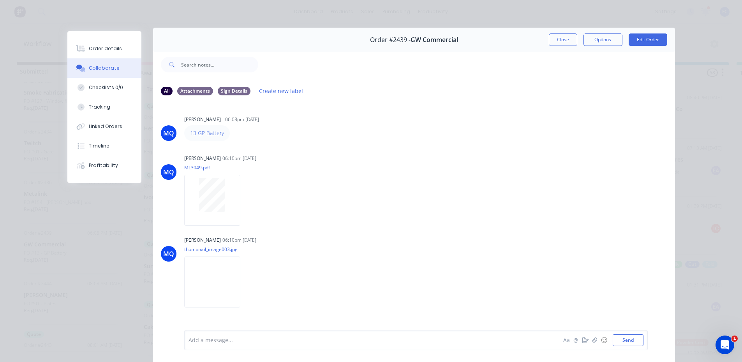
scroll to position [0, 0]
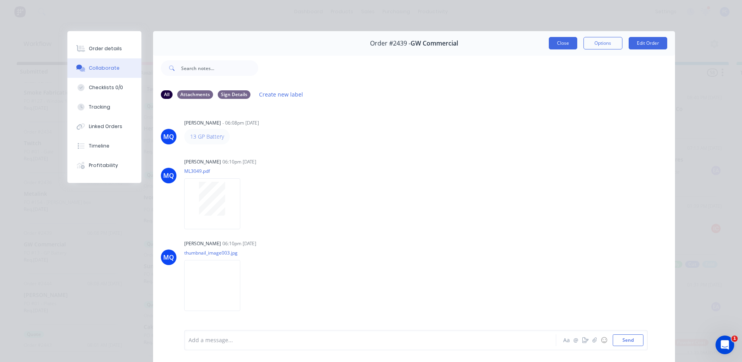
click at [549, 49] on button "Close" at bounding box center [563, 43] width 28 height 12
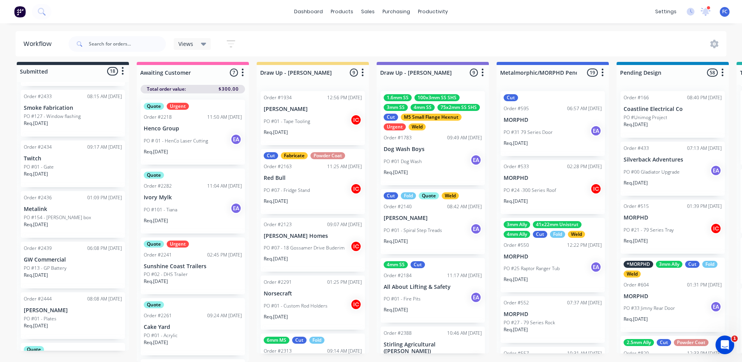
scroll to position [549, 0]
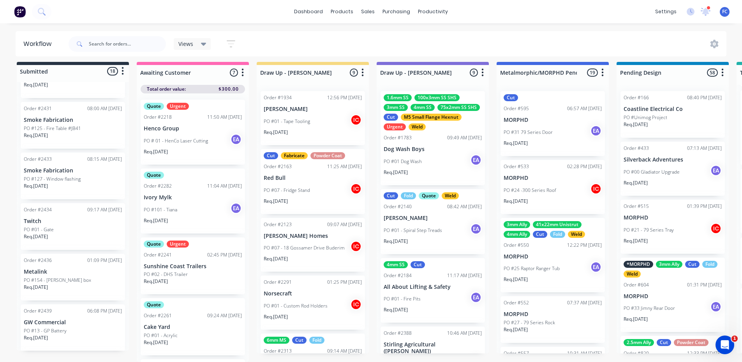
click at [69, 233] on div "Req. [DATE]" at bounding box center [73, 239] width 98 height 13
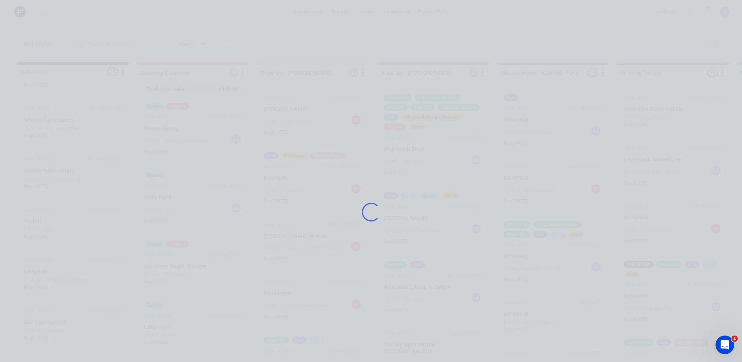
scroll to position [0, 0]
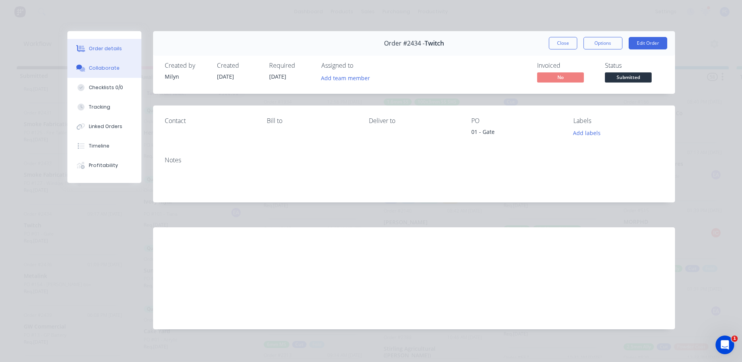
click at [107, 67] on div "Collaborate" at bounding box center [104, 68] width 31 height 7
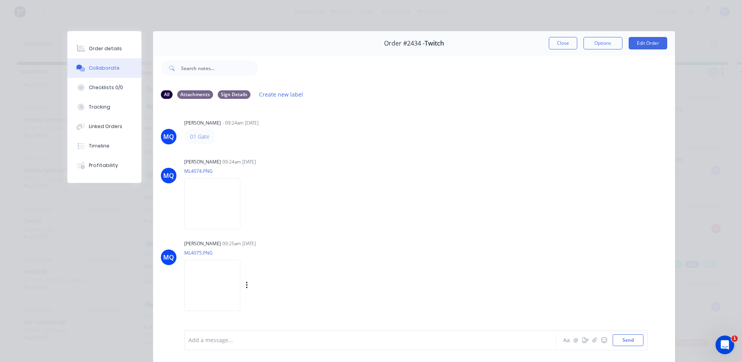
click at [221, 283] on img at bounding box center [212, 285] width 56 height 51
click at [209, 197] on img at bounding box center [212, 203] width 56 height 51
click at [240, 296] on img at bounding box center [212, 285] width 56 height 51
drag, startPoint x: 206, startPoint y: 138, endPoint x: 194, endPoint y: 134, distance: 12.7
click at [213, 210] on img at bounding box center [212, 203] width 56 height 51
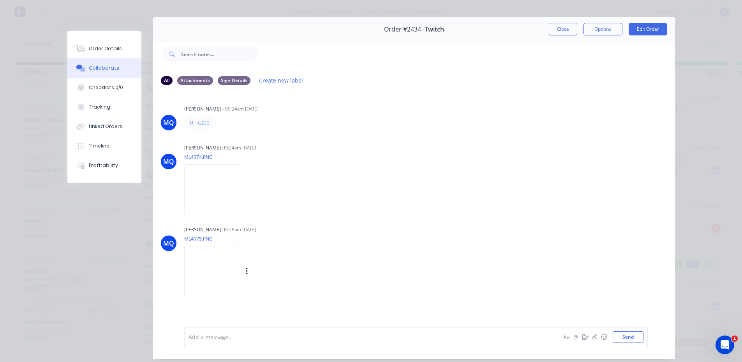
scroll to position [39, 0]
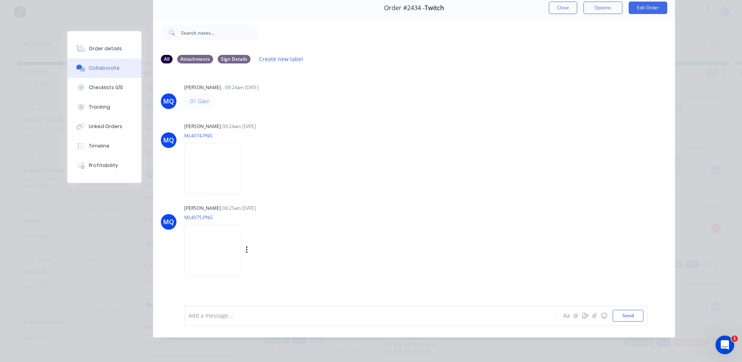
click at [226, 248] on img at bounding box center [212, 250] width 56 height 51
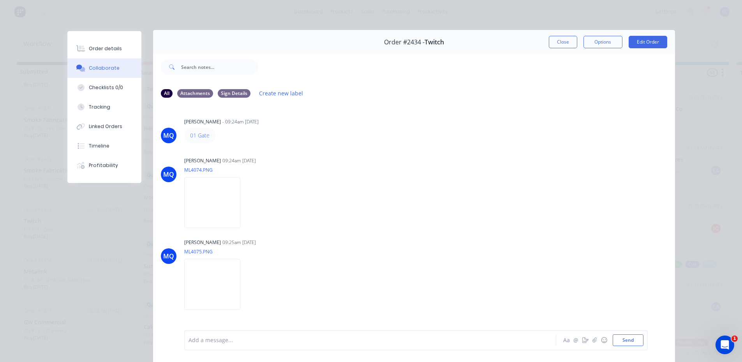
scroll to position [0, 0]
drag, startPoint x: 200, startPoint y: 138, endPoint x: 209, endPoint y: 277, distance: 139.7
click at [209, 277] on img at bounding box center [212, 285] width 56 height 51
click at [555, 44] on button "Close" at bounding box center [563, 43] width 28 height 12
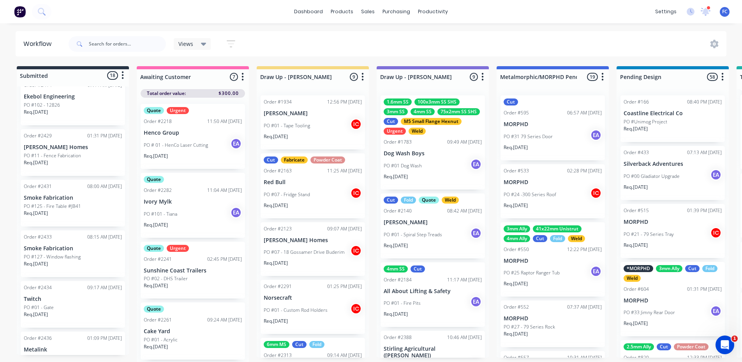
scroll to position [471, 0]
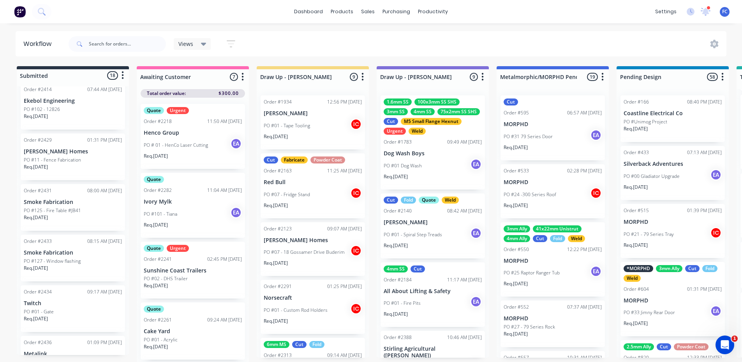
click at [52, 258] on p "PO #127 - Window flashing" at bounding box center [52, 261] width 57 height 7
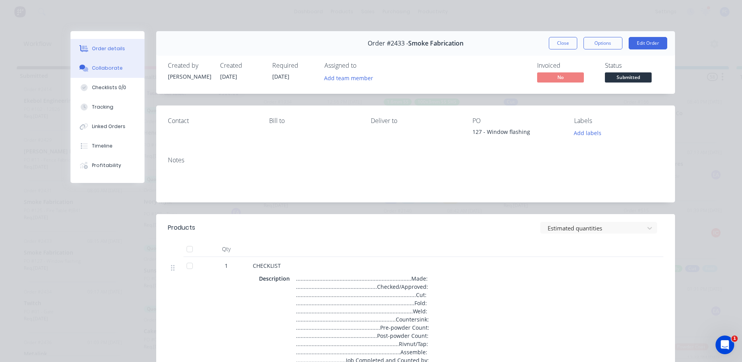
click at [99, 65] on div "Collaborate" at bounding box center [107, 68] width 31 height 7
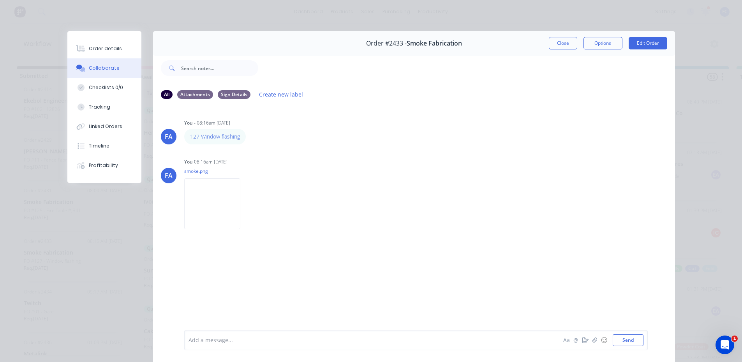
drag, startPoint x: 215, startPoint y: 137, endPoint x: 375, endPoint y: 149, distance: 160.5
click at [429, 151] on div "FA You - 08:16am [DATE] 127 Window flashing Labels Edit Delete FA You 08:16am […" at bounding box center [414, 218] width 522 height 224
click at [224, 204] on img at bounding box center [212, 203] width 56 height 51
click at [213, 212] on img at bounding box center [212, 203] width 56 height 51
click at [557, 44] on button "Close" at bounding box center [563, 43] width 28 height 12
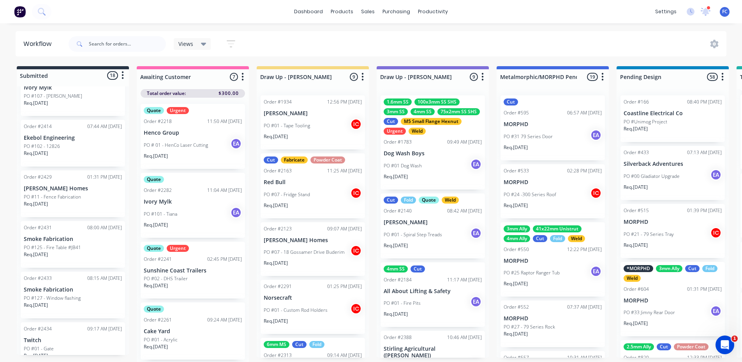
scroll to position [432, 0]
click at [55, 250] on p "PO #125 - Fire Table #JB41" at bounding box center [52, 249] width 57 height 7
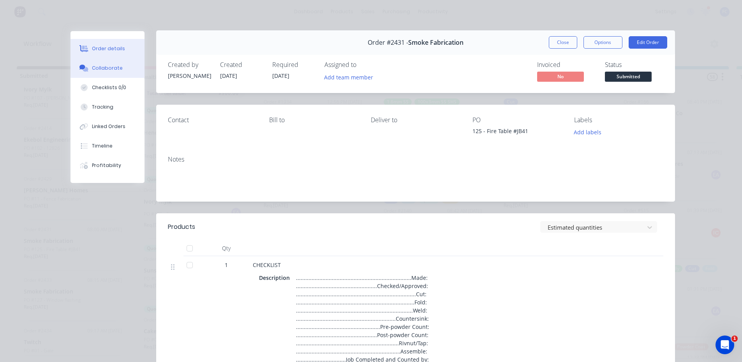
scroll to position [0, 0]
click at [104, 67] on div "Collaborate" at bounding box center [107, 68] width 31 height 7
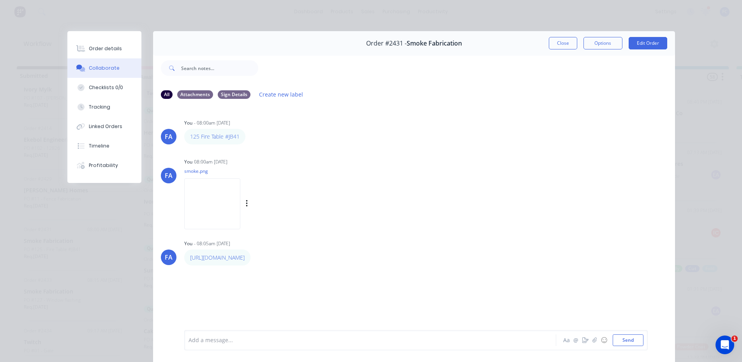
click at [230, 202] on img at bounding box center [212, 203] width 56 height 51
click at [563, 42] on button "Close" at bounding box center [563, 43] width 28 height 12
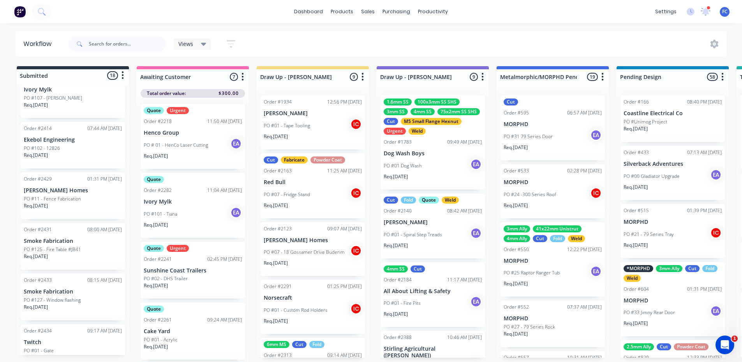
click at [54, 199] on p "PO #11 - Fence Fabrication" at bounding box center [52, 198] width 57 height 7
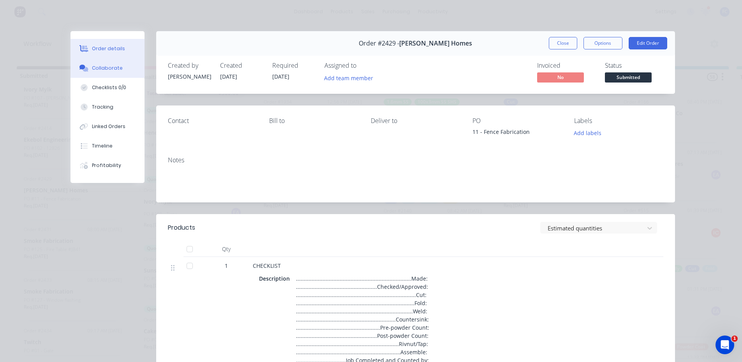
drag, startPoint x: 99, startPoint y: 70, endPoint x: 105, endPoint y: 65, distance: 7.4
click at [100, 70] on div "Collaborate" at bounding box center [107, 68] width 31 height 7
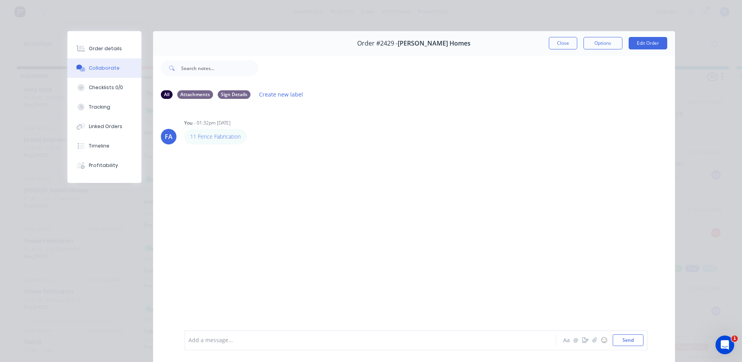
click at [554, 40] on button "Close" at bounding box center [563, 43] width 28 height 12
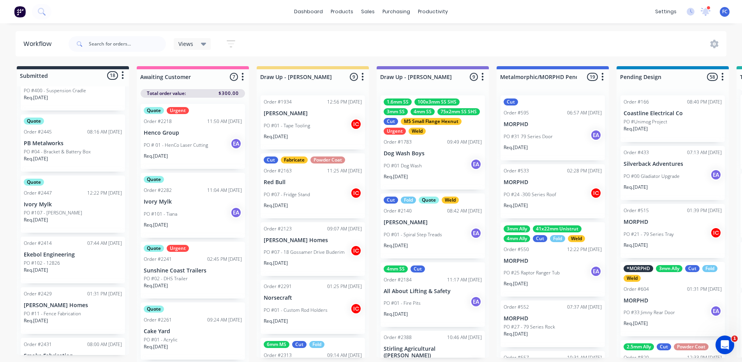
scroll to position [315, 0]
click at [63, 259] on p "Ekebol Engineering" at bounding box center [73, 257] width 98 height 7
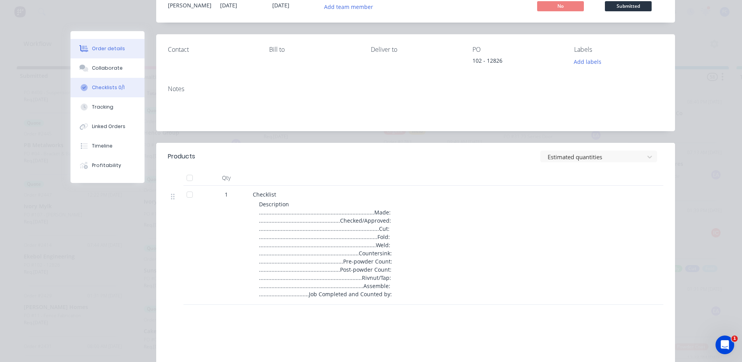
scroll to position [78, 0]
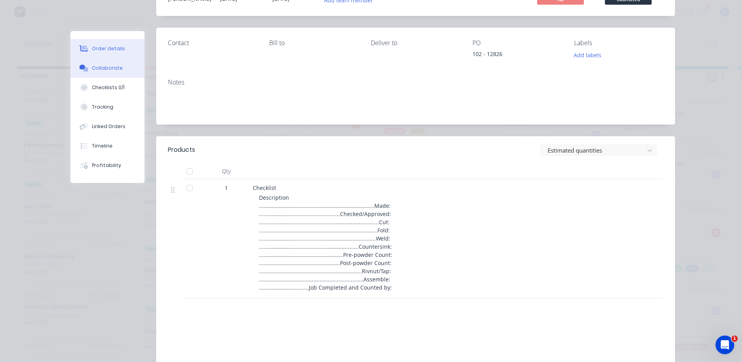
click at [94, 66] on div "Collaborate" at bounding box center [107, 68] width 31 height 7
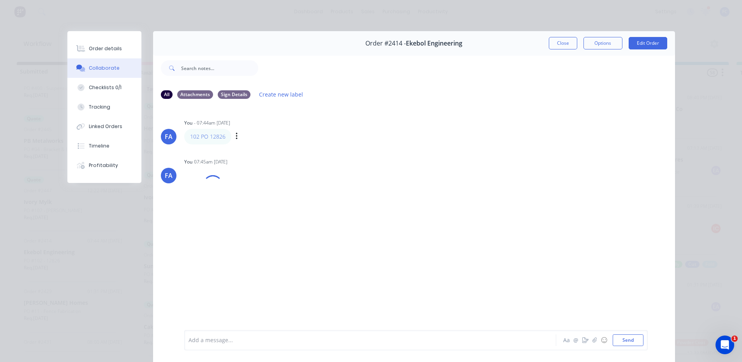
scroll to position [0, 0]
click at [207, 195] on img at bounding box center [212, 203] width 56 height 51
drag, startPoint x: 224, startPoint y: 139, endPoint x: 186, endPoint y: 137, distance: 38.6
click at [186, 137] on div "102 PO 12826" at bounding box center [207, 137] width 47 height 16
copy link "102 PO 12826"
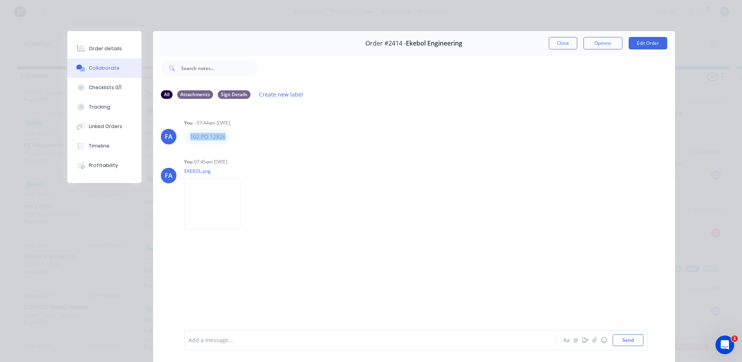
drag, startPoint x: 555, startPoint y: 40, endPoint x: 450, endPoint y: 170, distance: 167.3
click at [555, 40] on button "Close" at bounding box center [563, 43] width 28 height 12
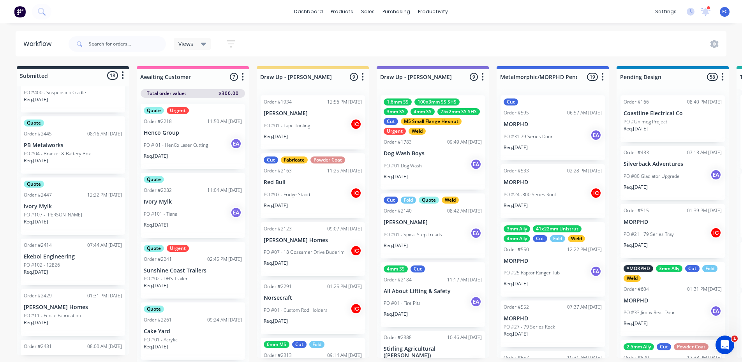
click at [58, 252] on div "Order #2414 07:44 AM [DATE] Ekebol Engineering PO #102 - 12826 Req. [DATE]" at bounding box center [73, 262] width 104 height 47
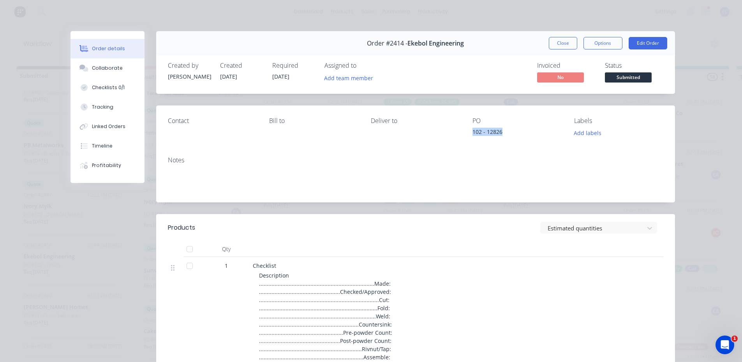
drag, startPoint x: 499, startPoint y: 133, endPoint x: 468, endPoint y: 133, distance: 31.2
click at [468, 133] on div "Contact Bill to Deliver to PO 102 - 12826 Labels Add labels" at bounding box center [415, 128] width 519 height 45
copy div "102 - 12826"
click at [553, 42] on button "Close" at bounding box center [563, 43] width 28 height 12
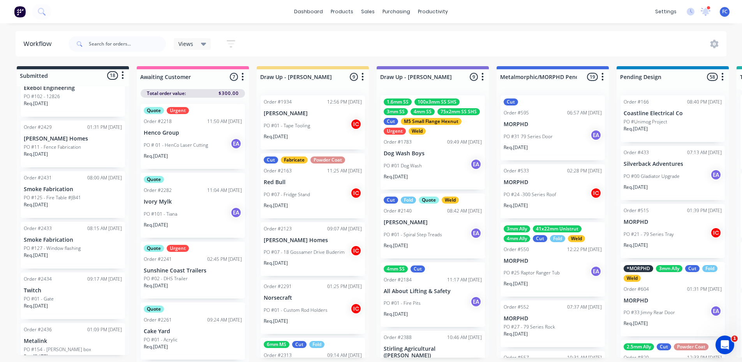
scroll to position [471, 0]
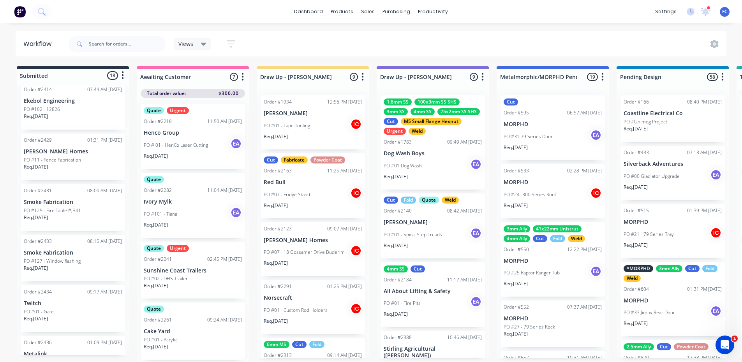
click at [78, 212] on p "PO #125 - Fire Table #JB41" at bounding box center [52, 210] width 57 height 7
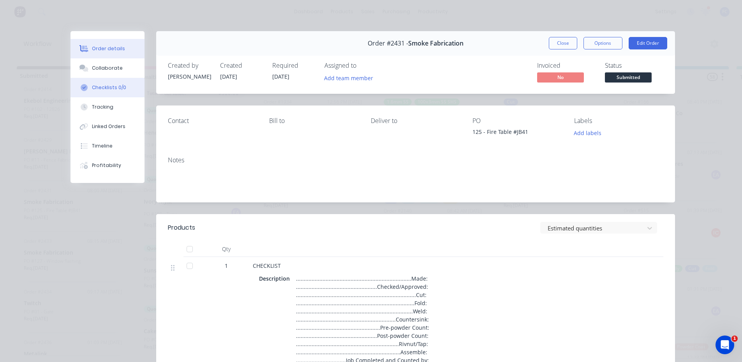
drag, startPoint x: 100, startPoint y: 71, endPoint x: 94, endPoint y: 80, distance: 10.5
click at [100, 70] on div "Collaborate" at bounding box center [107, 68] width 31 height 7
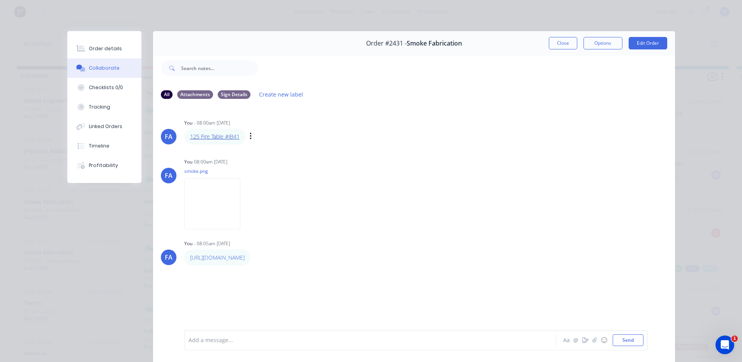
drag, startPoint x: 210, startPoint y: 138, endPoint x: 198, endPoint y: 137, distance: 12.1
drag, startPoint x: 230, startPoint y: 264, endPoint x: 212, endPoint y: 264, distance: 18.3
click at [555, 45] on button "Close" at bounding box center [563, 43] width 28 height 12
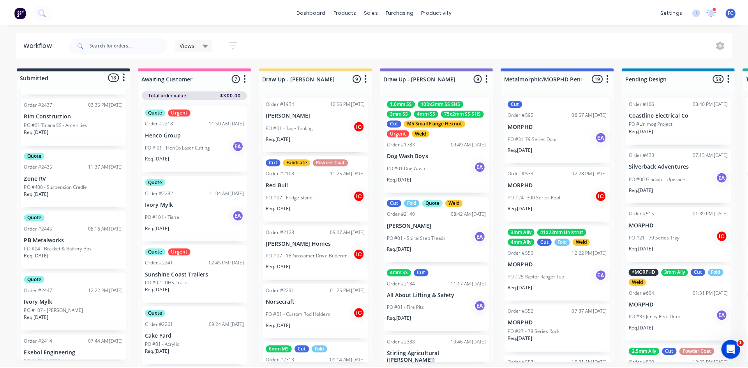
scroll to position [159, 0]
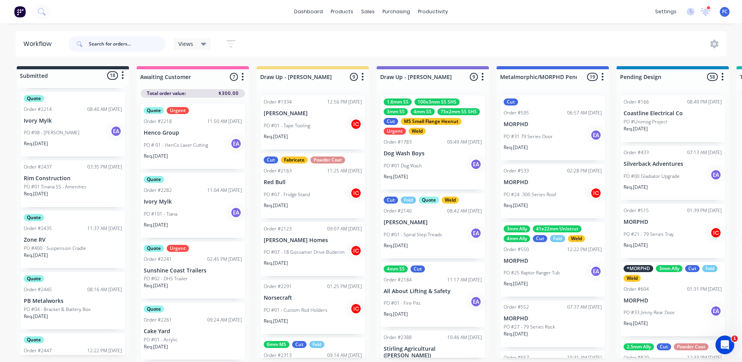
click at [122, 49] on input "text" at bounding box center [127, 44] width 77 height 16
type input "ekebol"
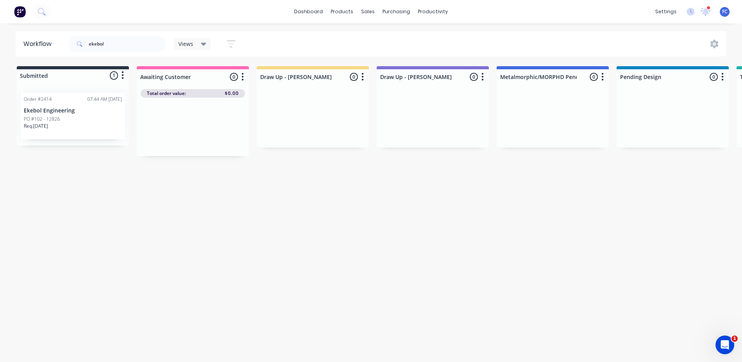
click at [53, 107] on p "Ekebol Engineering" at bounding box center [73, 110] width 98 height 7
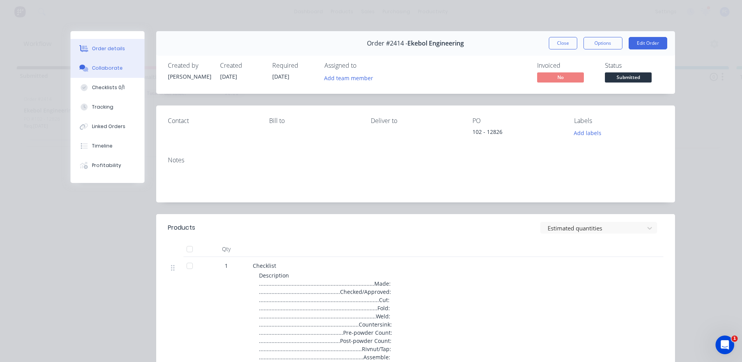
click at [92, 69] on div "Collaborate" at bounding box center [107, 68] width 31 height 7
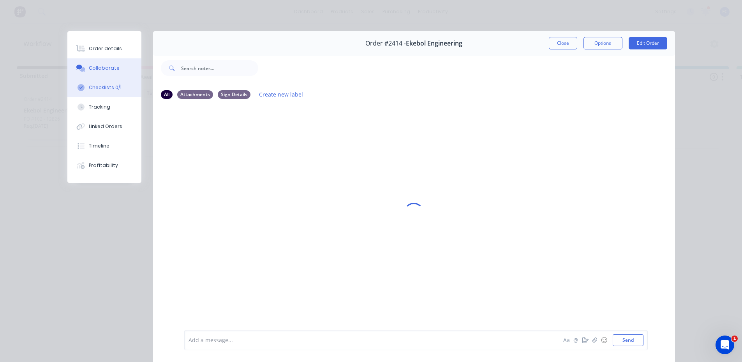
click at [98, 86] on div "Checklists 0/1" at bounding box center [105, 87] width 33 height 7
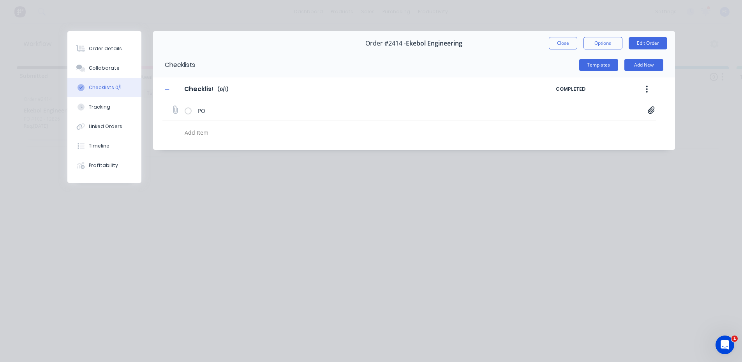
click at [652, 113] on icon at bounding box center [651, 110] width 7 height 8
click at [597, 127] on link "PO Print_EKEBOL - 12826.pdf" at bounding box center [588, 127] width 91 height 8
click at [553, 43] on button "Close" at bounding box center [563, 43] width 28 height 12
type textarea "x"
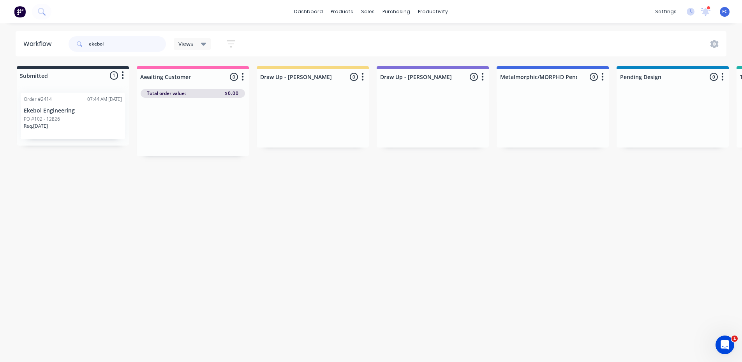
click at [63, 42] on header "Workflow ekebol Views Save new view None (Default) edit [PERSON_NAME] edit [PER…" at bounding box center [371, 43] width 711 height 25
click at [367, 10] on div "sales" at bounding box center [367, 12] width 21 height 12
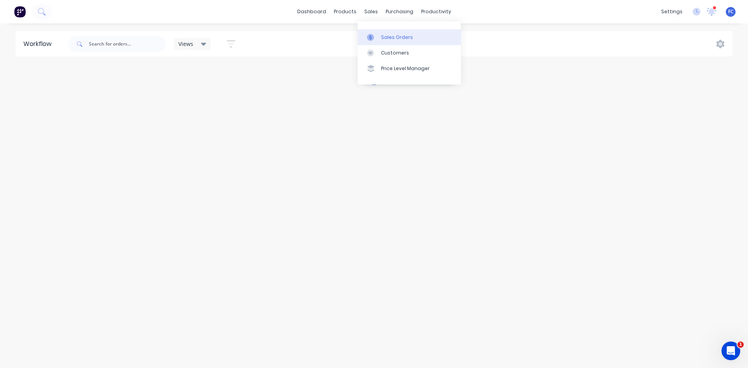
click at [389, 34] on div "Sales Orders" at bounding box center [397, 37] width 32 height 7
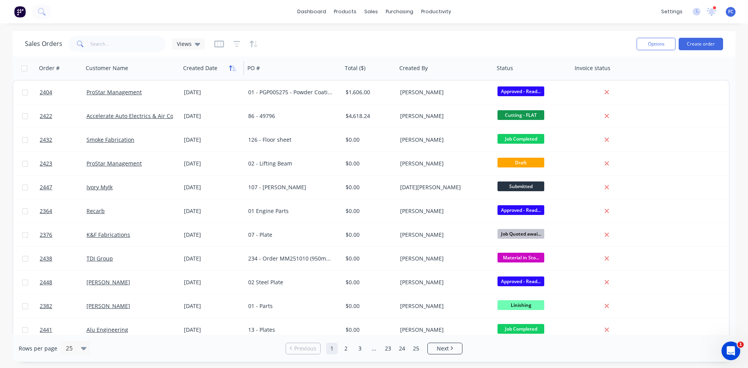
click at [235, 70] on icon "button" at bounding box center [234, 67] width 4 height 5
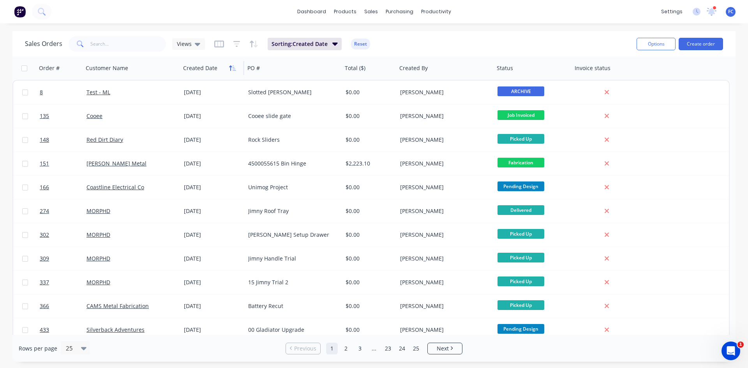
click at [231, 68] on icon "button" at bounding box center [230, 67] width 3 height 5
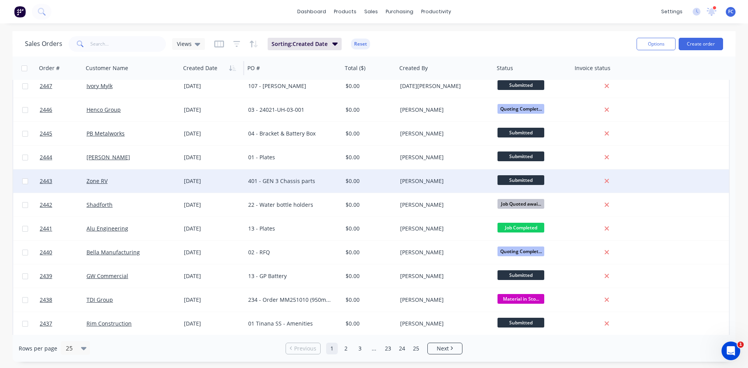
scroll to position [39, 0]
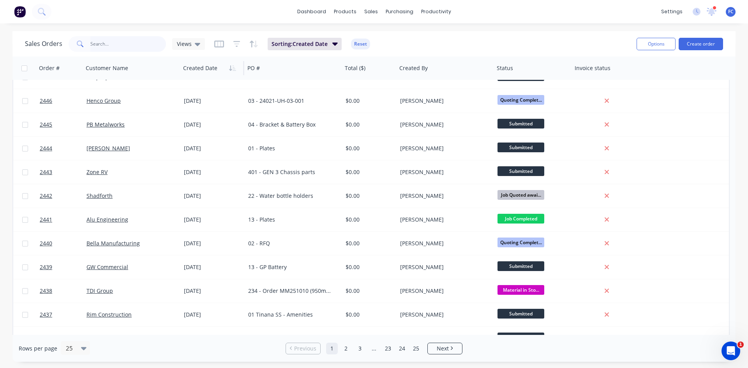
click at [136, 48] on input "text" at bounding box center [128, 44] width 76 height 16
type input "pb"
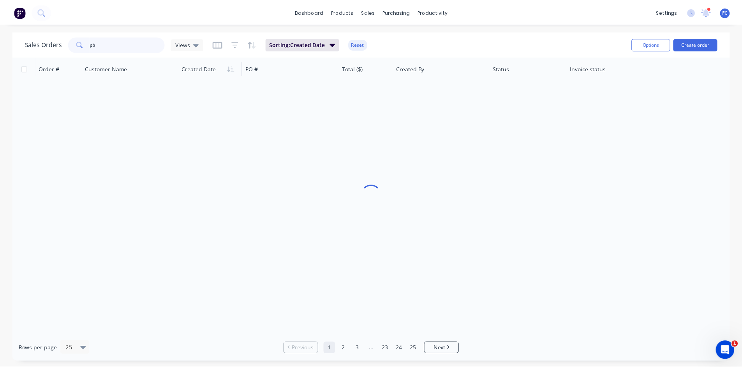
scroll to position [0, 0]
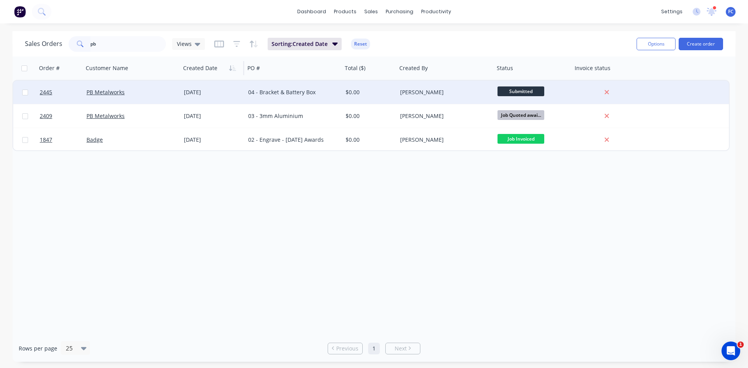
click at [199, 93] on div "[DATE]" at bounding box center [213, 92] width 58 height 8
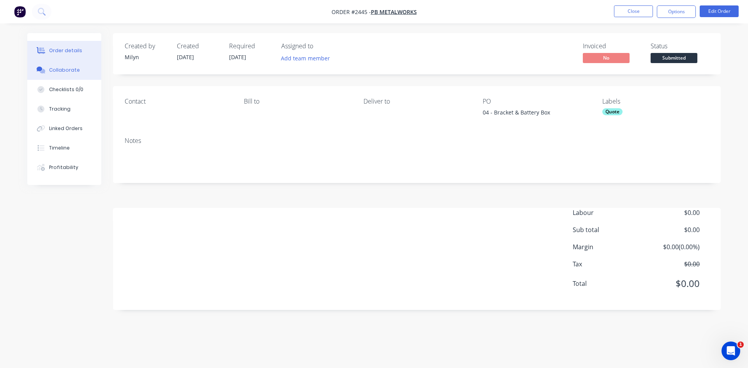
click at [76, 73] on div "Collaborate" at bounding box center [64, 70] width 31 height 7
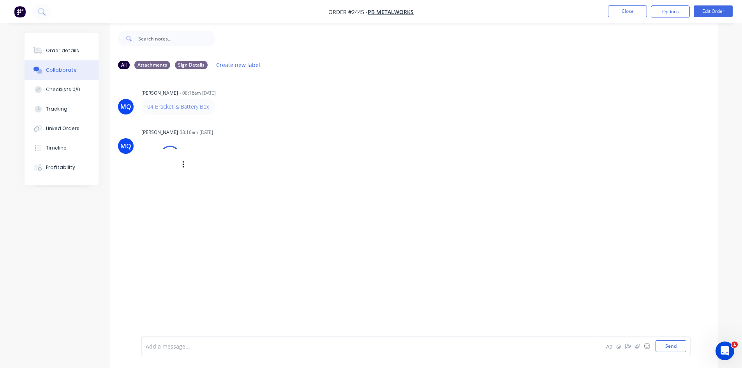
scroll to position [12, 0]
click at [179, 173] on img at bounding box center [169, 172] width 56 height 51
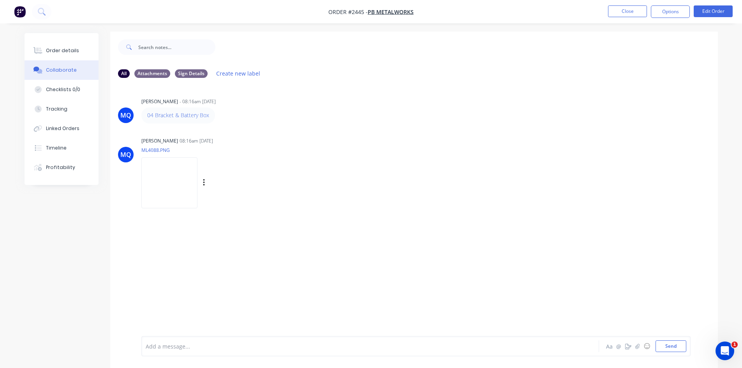
scroll to position [0, 0]
click at [623, 16] on button "Close" at bounding box center [627, 11] width 39 height 12
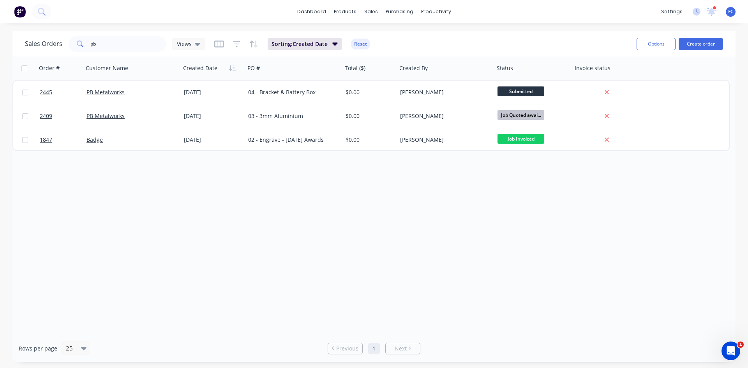
click at [72, 47] on div "Sales Orders pb Views Sorting: Created Date Reset" at bounding box center [327, 43] width 605 height 19
drag, startPoint x: 101, startPoint y: 40, endPoint x: 80, endPoint y: 40, distance: 21.0
click at [74, 40] on div "pb" at bounding box center [117, 44] width 97 height 16
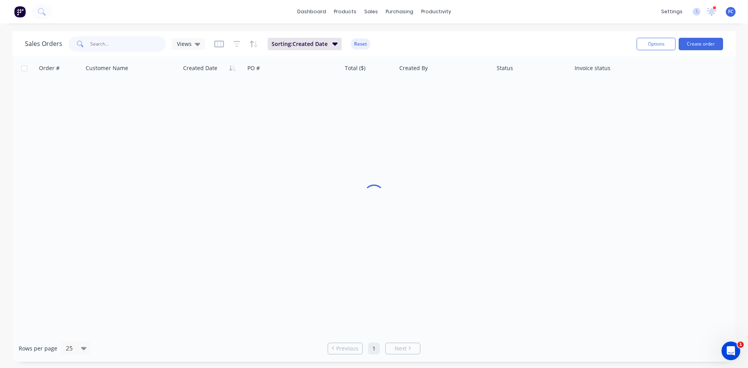
click at [131, 50] on input "text" at bounding box center [128, 44] width 76 height 16
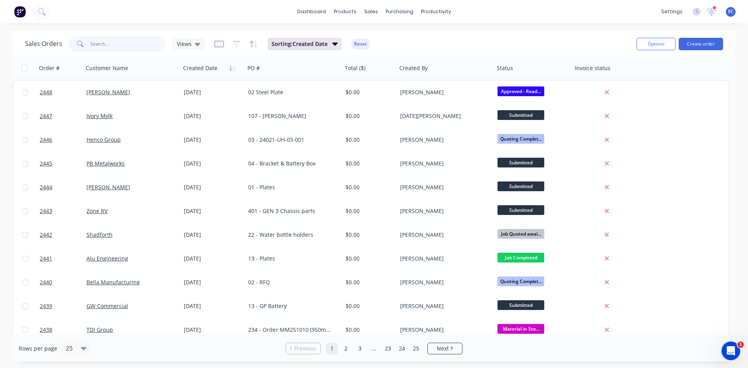
click at [130, 48] on input "text" at bounding box center [128, 44] width 76 height 16
type input "ekebol"
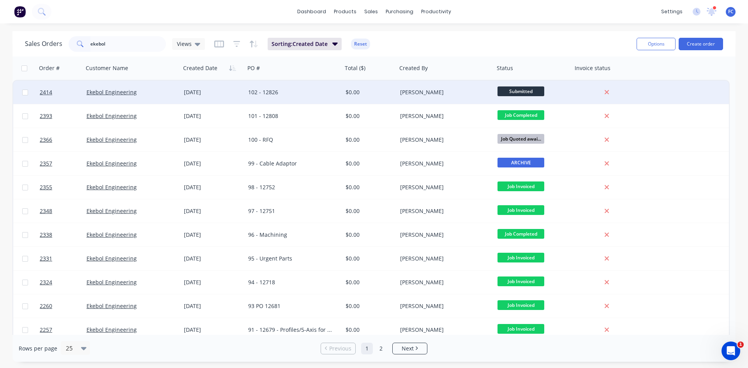
click at [185, 90] on div "[DATE]" at bounding box center [213, 92] width 58 height 8
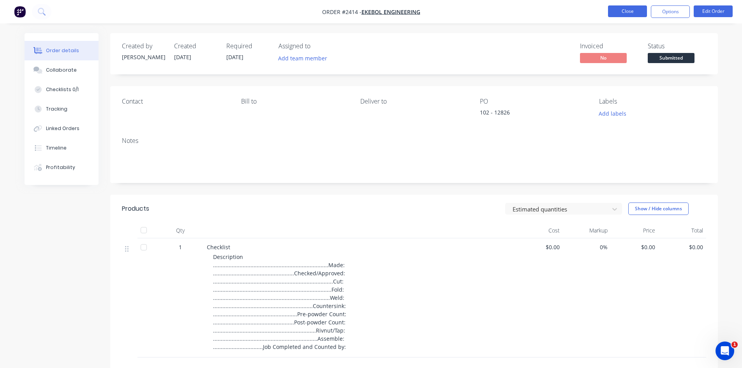
click at [628, 14] on button "Close" at bounding box center [627, 11] width 39 height 12
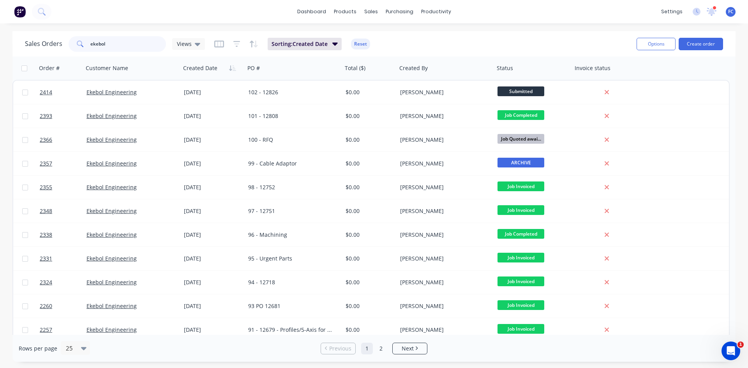
drag, startPoint x: 116, startPoint y: 45, endPoint x: 72, endPoint y: 46, distance: 43.6
click at [72, 46] on div "ekebol" at bounding box center [117, 44] width 97 height 16
type input "="
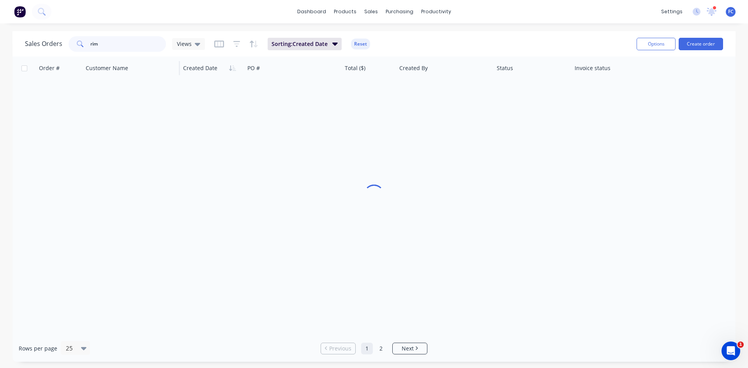
type input "rim"
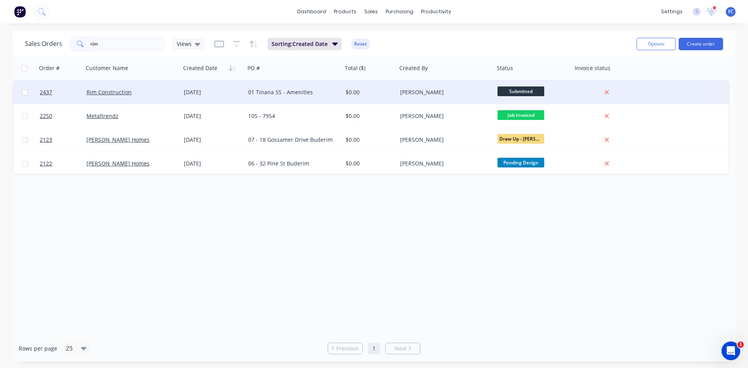
click at [195, 93] on div "[DATE]" at bounding box center [213, 92] width 58 height 8
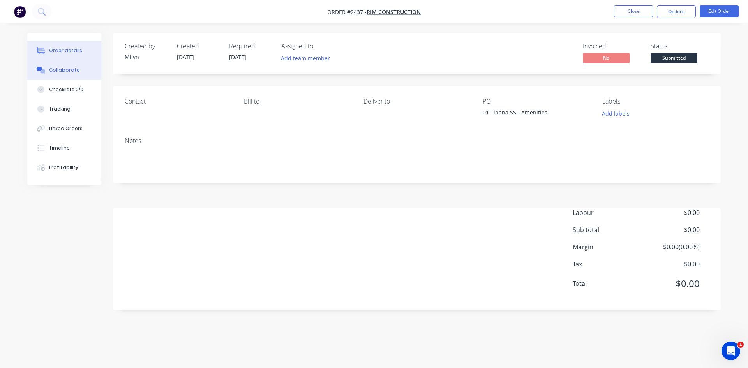
click at [78, 72] on button "Collaborate" at bounding box center [64, 69] width 74 height 19
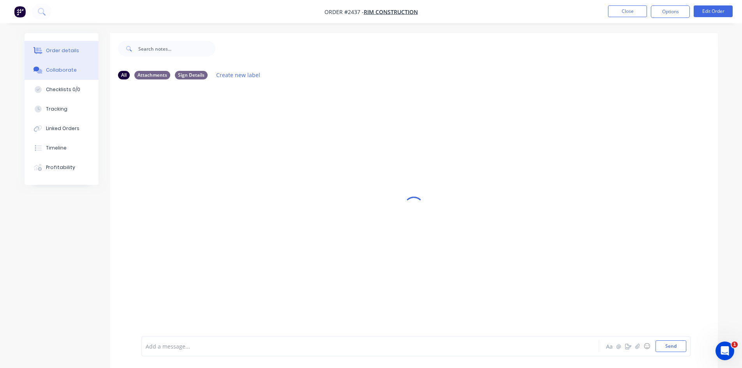
click at [79, 47] on button "Order details" at bounding box center [62, 50] width 74 height 19
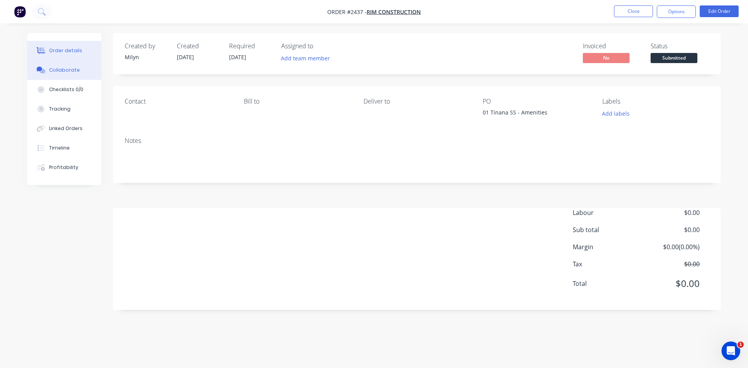
click at [71, 76] on button "Collaborate" at bounding box center [64, 69] width 74 height 19
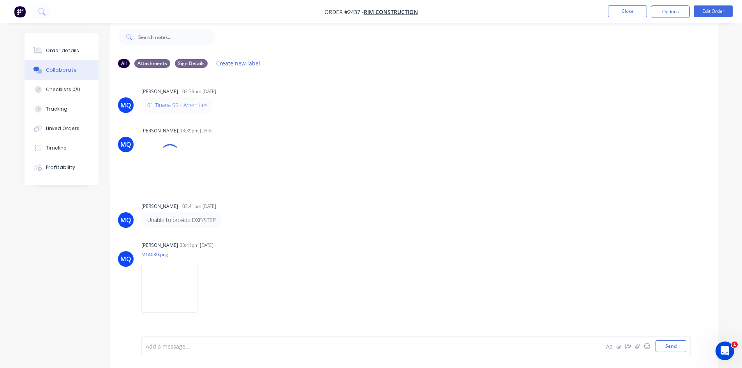
drag, startPoint x: 71, startPoint y: 49, endPoint x: 88, endPoint y: 69, distance: 25.9
click at [70, 49] on div "Order details" at bounding box center [62, 50] width 33 height 7
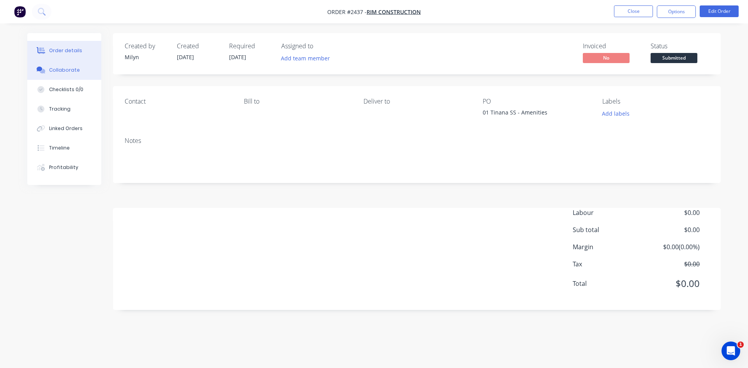
click at [65, 69] on div "Collaborate" at bounding box center [64, 70] width 31 height 7
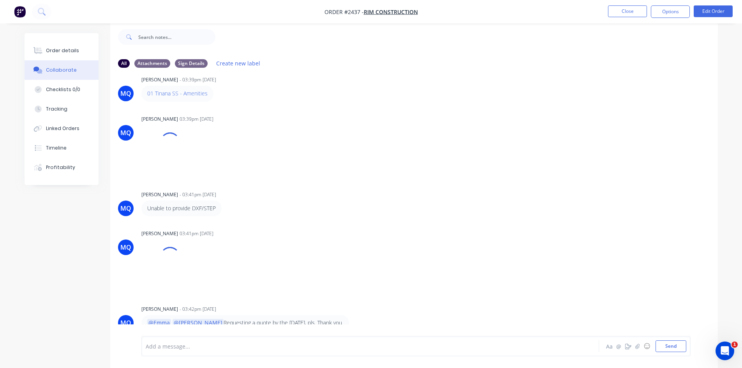
scroll to position [18, 0]
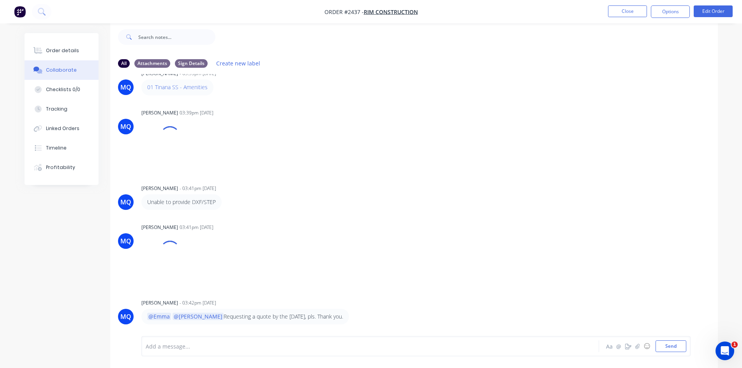
drag, startPoint x: 337, startPoint y: 208, endPoint x: 328, endPoint y: 219, distance: 14.1
click at [338, 208] on div "Unable to provide DXF/STEP" at bounding box center [262, 202] width 243 height 16
drag, startPoint x: 234, startPoint y: 319, endPoint x: 298, endPoint y: 317, distance: 63.5
click at [298, 317] on p "@[PERSON_NAME] @[PERSON_NAME] Requesting a quote by the [DATE], pls. Thank you." at bounding box center [245, 317] width 196 height 8
click at [262, 320] on p "@[PERSON_NAME] @[PERSON_NAME] Requesting a quote by the [DATE], pls. Thank you." at bounding box center [245, 317] width 196 height 8
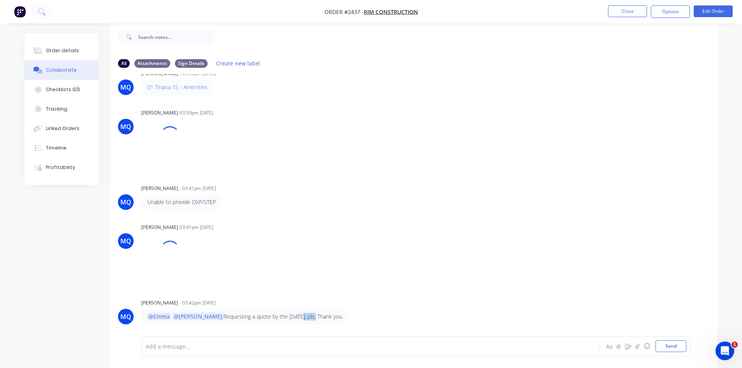
drag, startPoint x: 269, startPoint y: 317, endPoint x: 286, endPoint y: 316, distance: 17.5
click at [286, 316] on p "@[PERSON_NAME] @[PERSON_NAME] Requesting a quote by the [DATE], pls. Thank you." at bounding box center [245, 317] width 196 height 8
click at [264, 320] on p "@[PERSON_NAME] @[PERSON_NAME] Requesting a quote by the [DATE], pls. Thank you." at bounding box center [245, 317] width 196 height 8
drag, startPoint x: 249, startPoint y: 316, endPoint x: 273, endPoint y: 317, distance: 23.8
click at [273, 317] on p "@[PERSON_NAME] @[PERSON_NAME] Requesting a quote by the [DATE], pls. Thank you." at bounding box center [245, 317] width 196 height 8
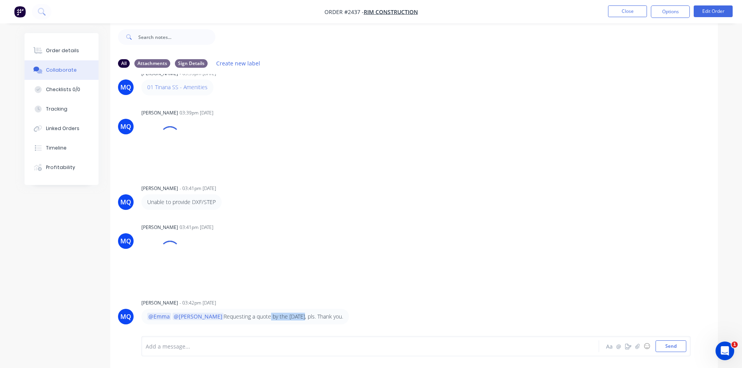
click at [273, 317] on p "@[PERSON_NAME] @[PERSON_NAME] Requesting a quote by the [DATE], pls. Thank you." at bounding box center [245, 317] width 196 height 8
drag, startPoint x: 264, startPoint y: 317, endPoint x: 282, endPoint y: 315, distance: 18.1
click at [282, 315] on p "@[PERSON_NAME] @[PERSON_NAME] Requesting a quote by the [DATE], pls. Thank you." at bounding box center [245, 317] width 196 height 8
drag, startPoint x: 329, startPoint y: 255, endPoint x: 315, endPoint y: 257, distance: 14.2
click at [329, 255] on div "[PERSON_NAME] 03:41pm [DATE] ML4080.png Labels Download" at bounding box center [262, 254] width 243 height 64
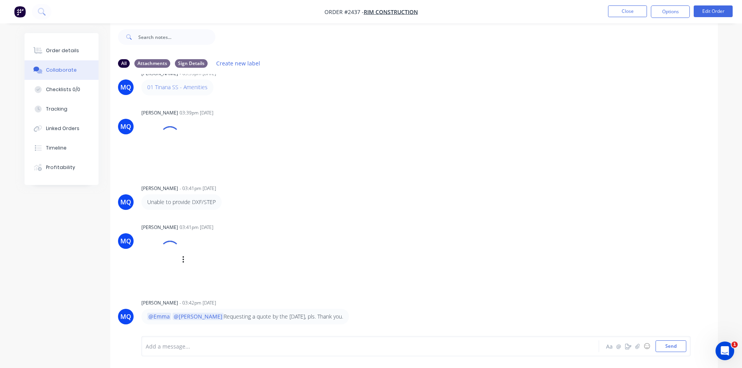
click at [164, 258] on div at bounding box center [170, 251] width 28 height 28
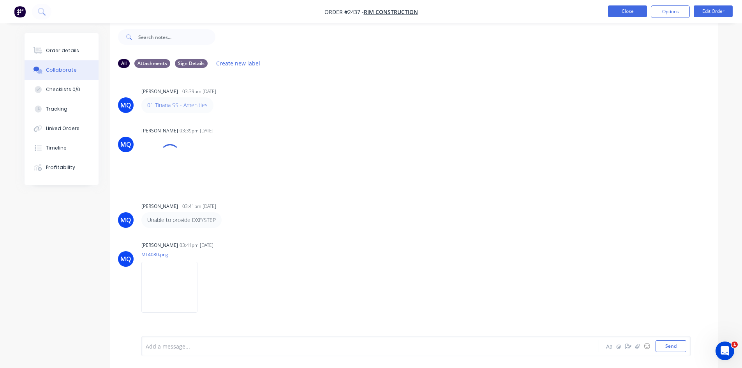
click at [621, 9] on button "Close" at bounding box center [627, 11] width 39 height 12
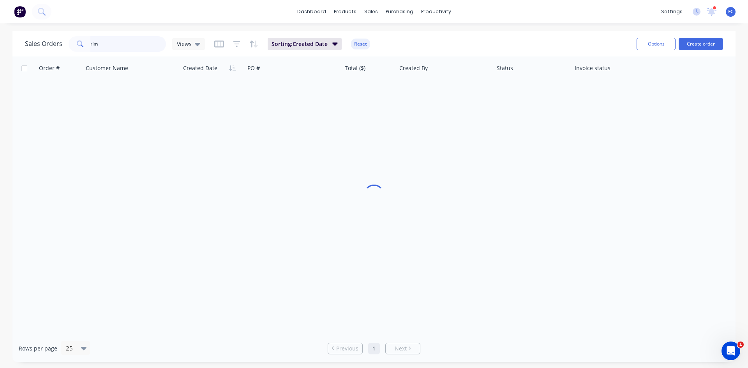
drag, startPoint x: 87, startPoint y: 39, endPoint x: 76, endPoint y: 38, distance: 11.0
click at [76, 38] on div "rim" at bounding box center [117, 44] width 97 height 16
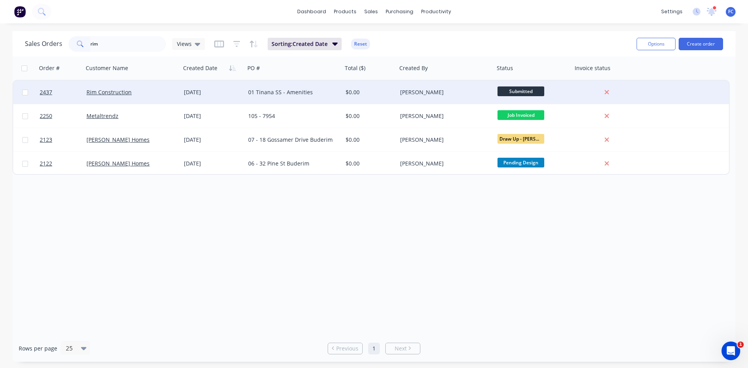
click at [139, 89] on div "Rim Construction" at bounding box center [129, 92] width 86 height 8
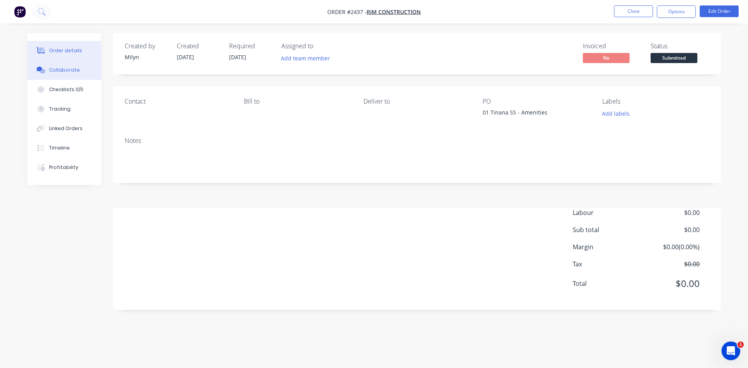
click at [58, 66] on button "Collaborate" at bounding box center [64, 69] width 74 height 19
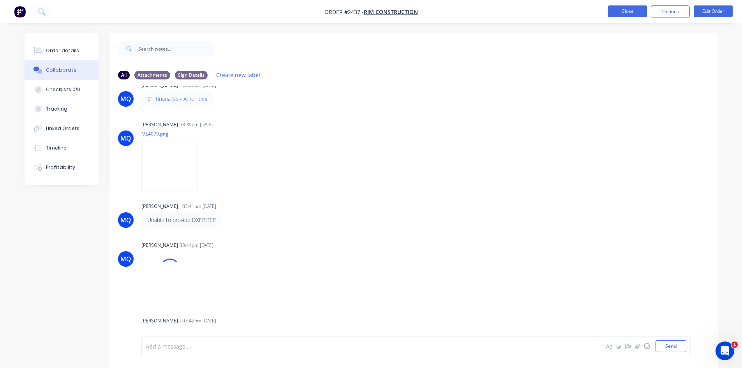
click at [625, 10] on button "Close" at bounding box center [627, 11] width 39 height 12
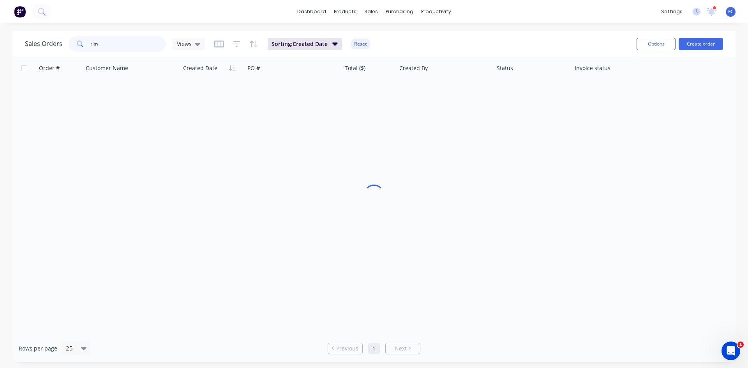
drag, startPoint x: 120, startPoint y: 44, endPoint x: 55, endPoint y: 43, distance: 64.7
click at [55, 43] on div "Sales Orders rim Views" at bounding box center [115, 44] width 180 height 16
drag, startPoint x: 389, startPoint y: 38, endPoint x: 381, endPoint y: 37, distance: 8.3
click at [389, 38] on div "Sales Orders" at bounding box center [400, 37] width 32 height 7
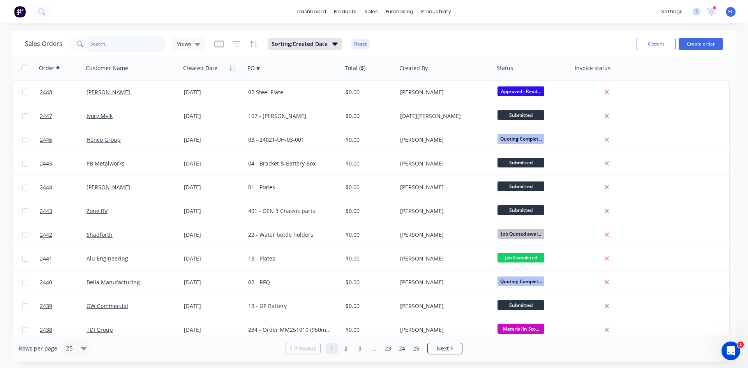
click at [116, 40] on input "text" at bounding box center [128, 44] width 76 height 16
type input "rim"
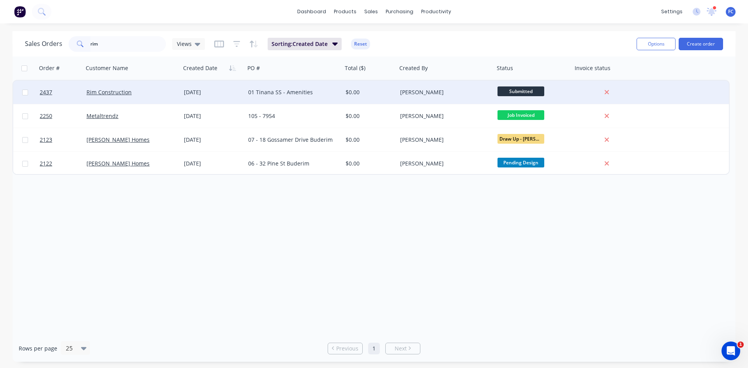
click at [189, 93] on div "[DATE]" at bounding box center [213, 92] width 58 height 8
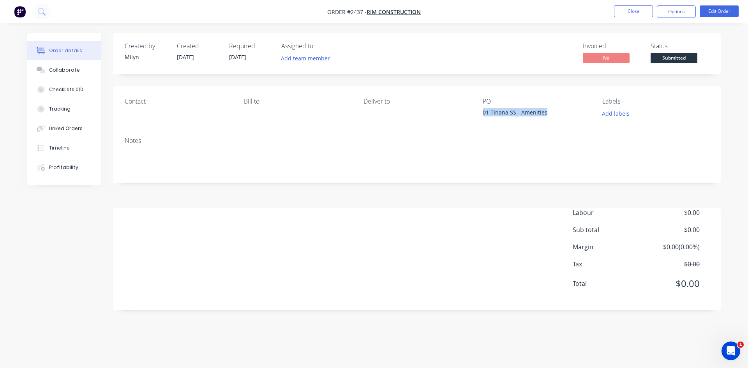
drag, startPoint x: 519, startPoint y: 113, endPoint x: 481, endPoint y: 113, distance: 38.2
click at [481, 113] on div "Contact Bill to Deliver to PO 01 Tinana SS - Amenities Labels Add labels" at bounding box center [417, 108] width 608 height 45
click at [510, 114] on div "01 Tinana SS - Amenities" at bounding box center [531, 113] width 97 height 11
drag, startPoint x: 546, startPoint y: 113, endPoint x: 476, endPoint y: 113, distance: 69.7
click at [476, 113] on div "Contact Bill to Deliver to PO 01 Tinana SS - Amenities Labels Add labels" at bounding box center [417, 108] width 608 height 45
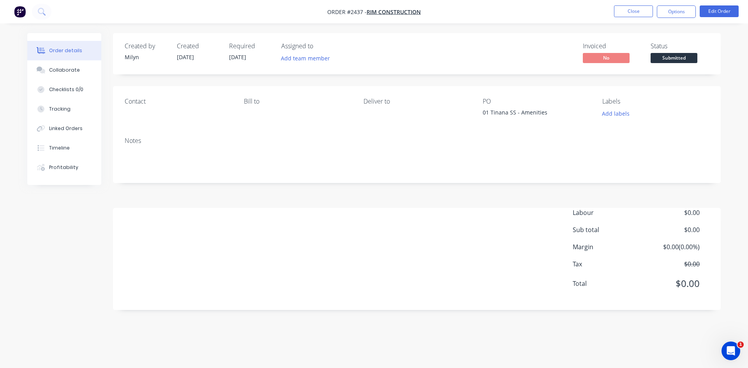
click at [658, 118] on div "Add labels" at bounding box center [655, 113] width 107 height 11
click at [50, 68] on div "Collaborate" at bounding box center [64, 70] width 31 height 7
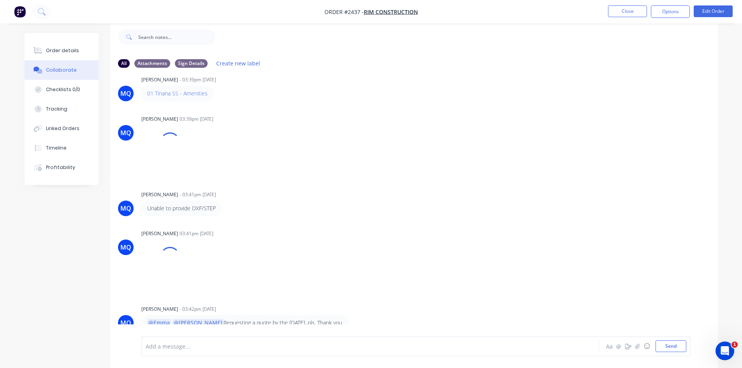
scroll to position [18, 0]
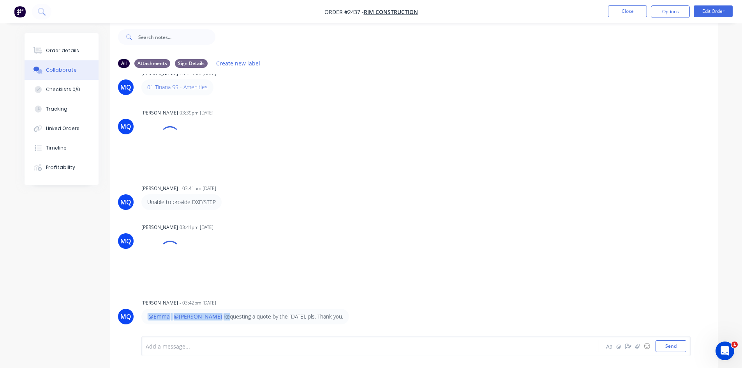
drag, startPoint x: 196, startPoint y: 319, endPoint x: 138, endPoint y: 311, distance: 58.5
click at [138, 311] on div "MQ [PERSON_NAME] - 03:42pm [DATE] @[PERSON_NAME] @[PERSON_NAME] Requesting a qu…" at bounding box center [414, 310] width 608 height 27
click at [362, 264] on div "[PERSON_NAME] 03:41pm [DATE] ML4080.png Labels Download" at bounding box center [262, 254] width 243 height 64
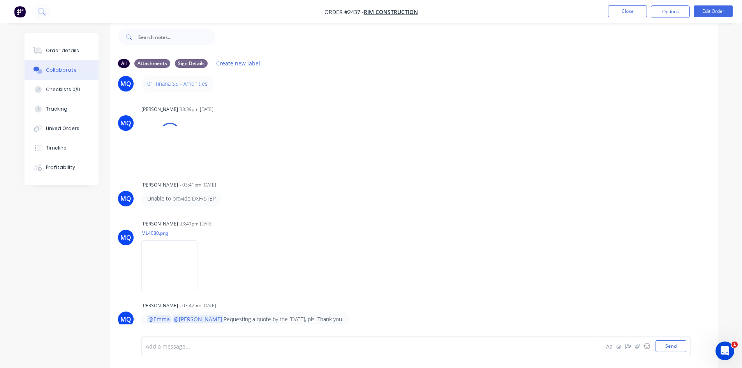
scroll to position [24, 0]
drag, startPoint x: 323, startPoint y: 317, endPoint x: 196, endPoint y: 304, distance: 127.6
click at [196, 304] on div "[PERSON_NAME] - 03:42pm [DATE] @[PERSON_NAME] @[PERSON_NAME] Requesting a quote…" at bounding box center [262, 310] width 243 height 27
click at [391, 185] on div "MQ [PERSON_NAME] - 03:41pm [DATE] Unable to provide DXF/STEP" at bounding box center [414, 189] width 608 height 27
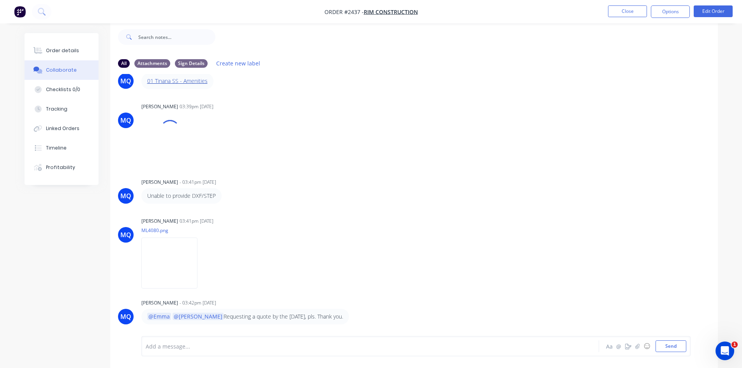
drag, startPoint x: 171, startPoint y: 90, endPoint x: 166, endPoint y: 81, distance: 10.3
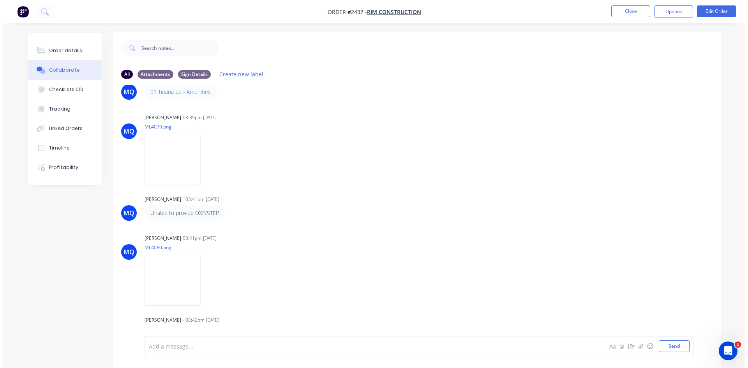
scroll to position [0, 0]
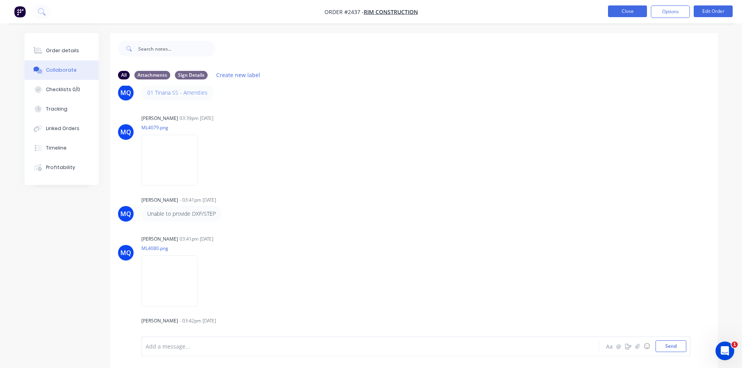
click at [624, 9] on button "Close" at bounding box center [627, 11] width 39 height 12
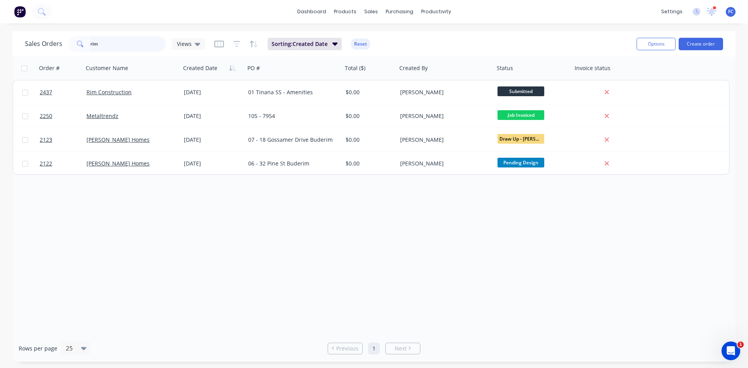
click at [21, 41] on div "Sales Orders rim Views Sorting: Created Date Reset Options Create order" at bounding box center [373, 43] width 723 height 25
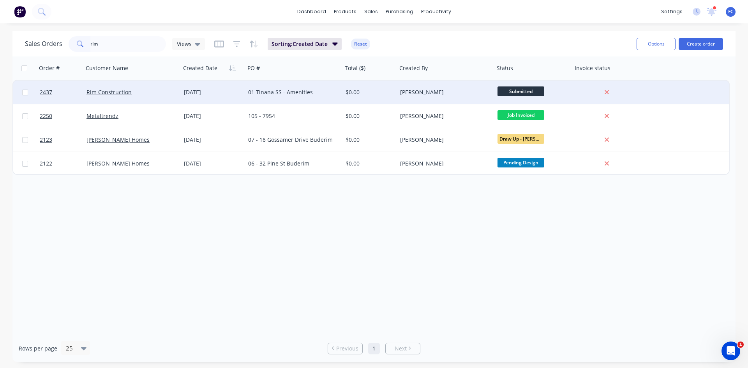
click at [168, 92] on div "Rim Construction" at bounding box center [129, 92] width 86 height 8
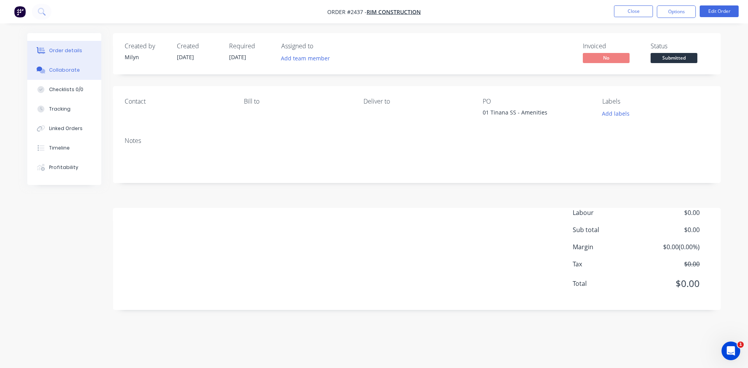
click at [42, 67] on icon at bounding box center [41, 70] width 9 height 7
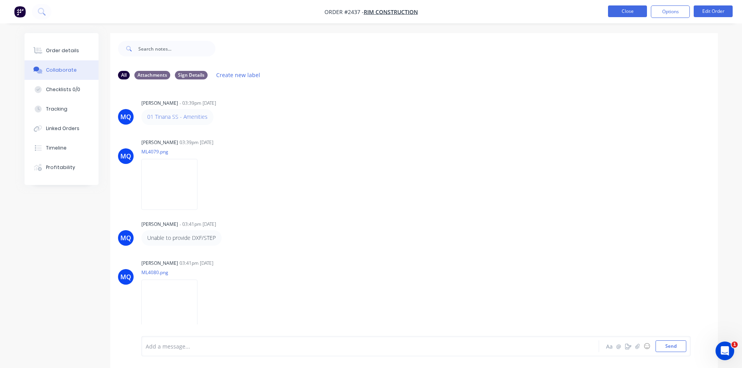
click at [623, 12] on button "Close" at bounding box center [627, 11] width 39 height 12
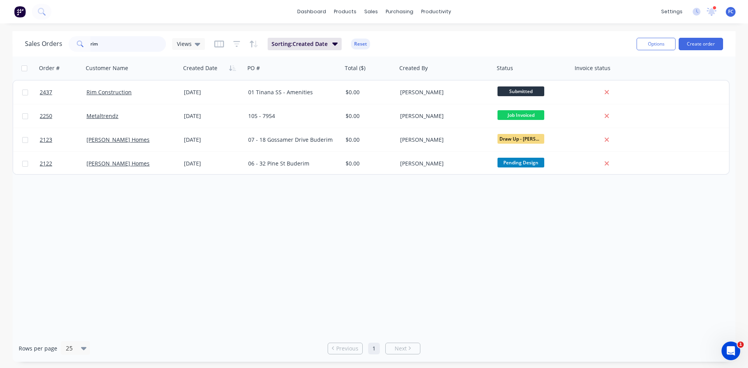
click at [33, 38] on div "Sales Orders rim Views" at bounding box center [115, 44] width 180 height 16
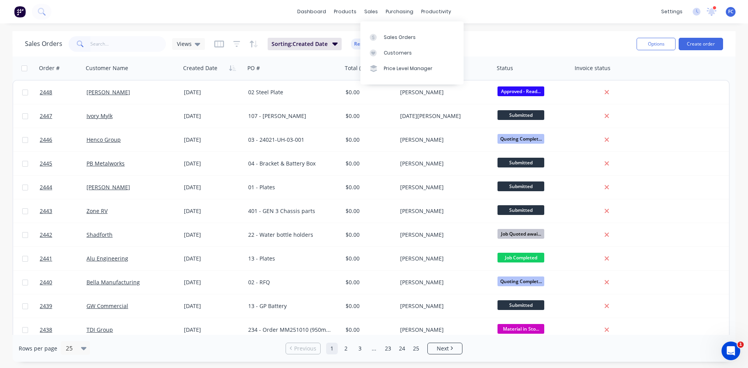
click at [385, 36] on div "Sales Orders" at bounding box center [400, 37] width 32 height 7
click at [144, 42] on input "text" at bounding box center [128, 44] width 76 height 16
type input "t"
type input "ekebol"
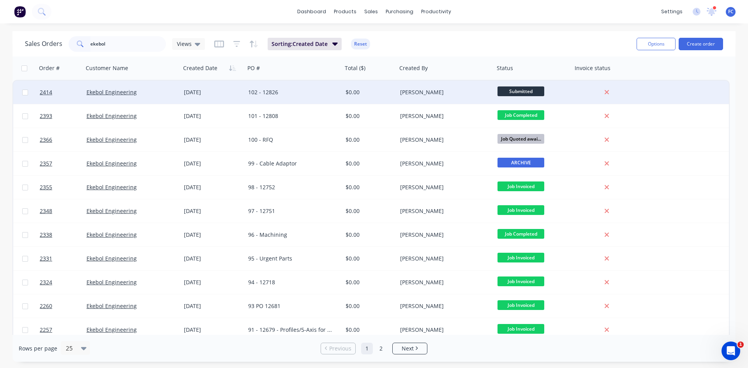
click at [259, 93] on div "102 - 12826" at bounding box center [291, 92] width 86 height 8
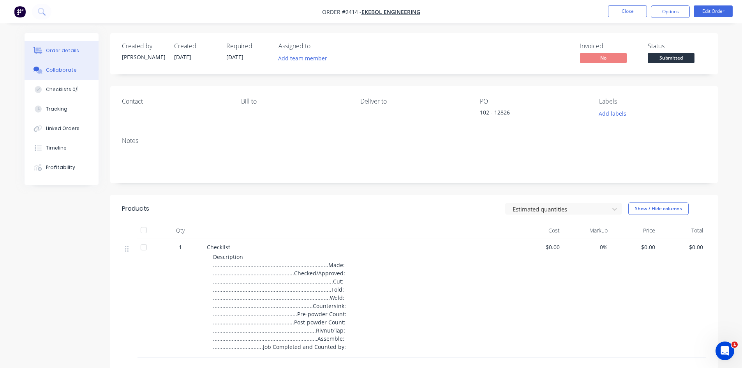
click at [65, 72] on div "Collaborate" at bounding box center [61, 70] width 31 height 7
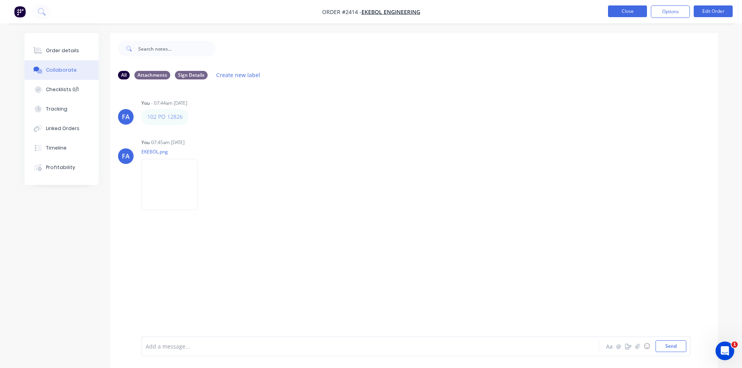
click at [625, 8] on button "Close" at bounding box center [627, 11] width 39 height 12
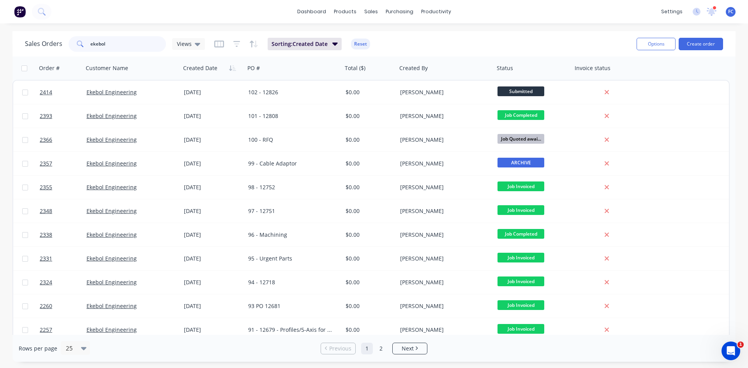
drag, startPoint x: 123, startPoint y: 44, endPoint x: 44, endPoint y: 33, distance: 79.4
click at [44, 33] on div "Sales Orders ekebol Views Sorting: Created Date Reset Options Create order" at bounding box center [373, 43] width 723 height 25
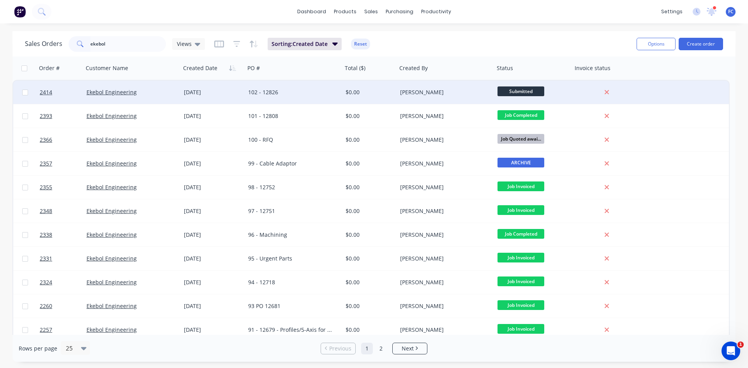
click at [174, 104] on div "Ekebol Engineering" at bounding box center [131, 92] width 97 height 23
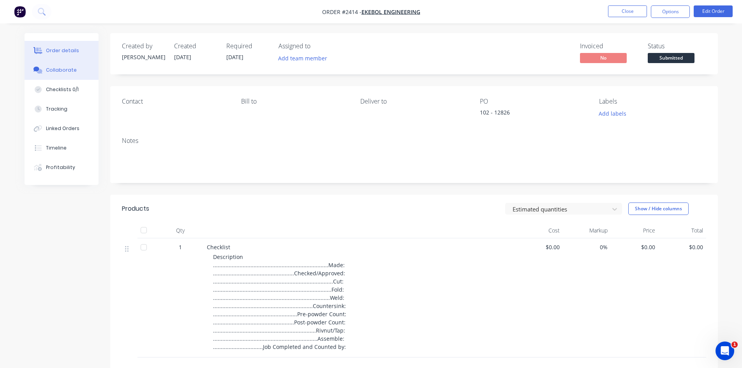
click at [57, 69] on div "Collaborate" at bounding box center [61, 70] width 31 height 7
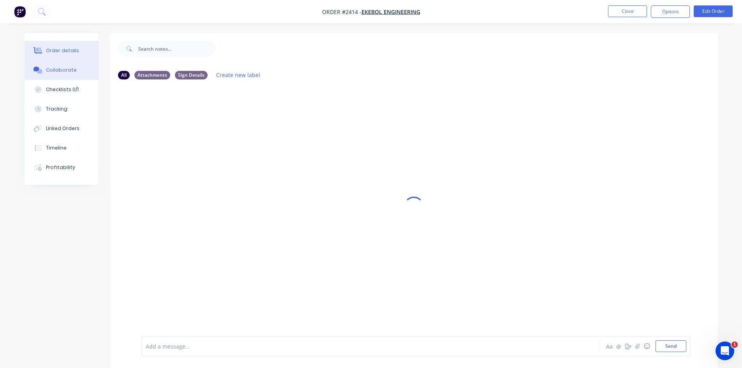
click at [60, 50] on div "Order details" at bounding box center [62, 50] width 33 height 7
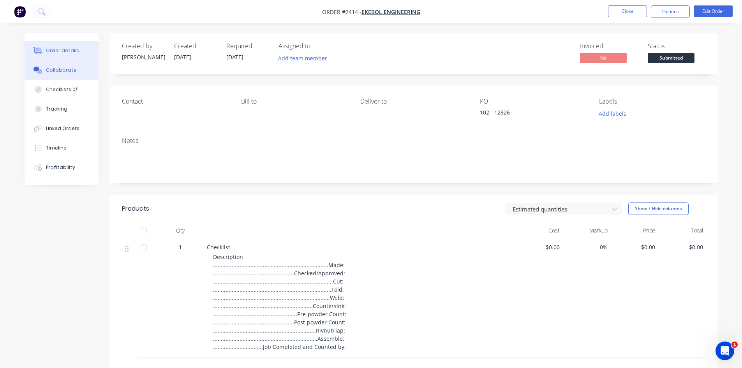
click at [48, 71] on div "Collaborate" at bounding box center [61, 70] width 31 height 7
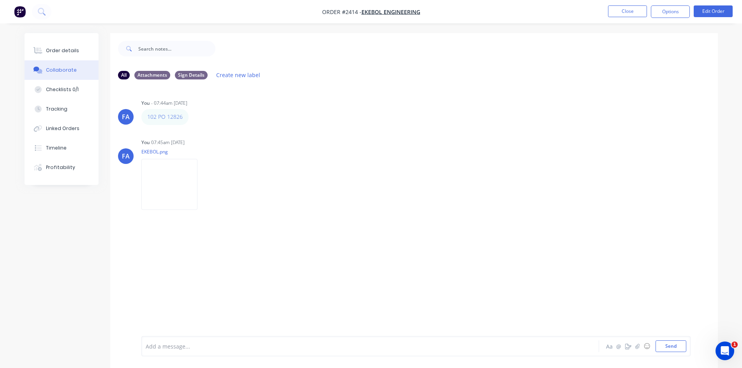
drag, startPoint x: 167, startPoint y: 120, endPoint x: 398, endPoint y: 7, distance: 256.5
click at [470, 76] on div "All Attachments Sign Details Create new label" at bounding box center [414, 75] width 592 height 11
click at [625, 11] on button "Close" at bounding box center [627, 11] width 39 height 12
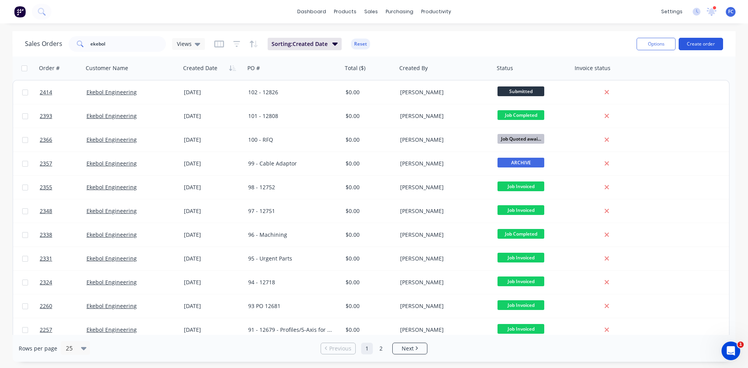
click at [697, 46] on button "Create order" at bounding box center [700, 44] width 44 height 12
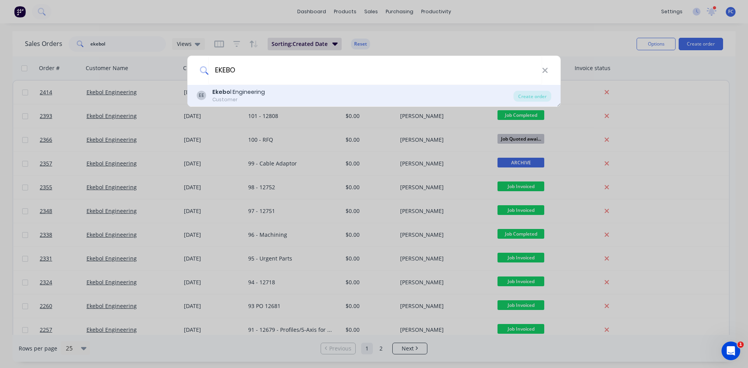
type input "EKEBO"
click at [239, 93] on div "Ekebo l Engineering" at bounding box center [238, 92] width 53 height 8
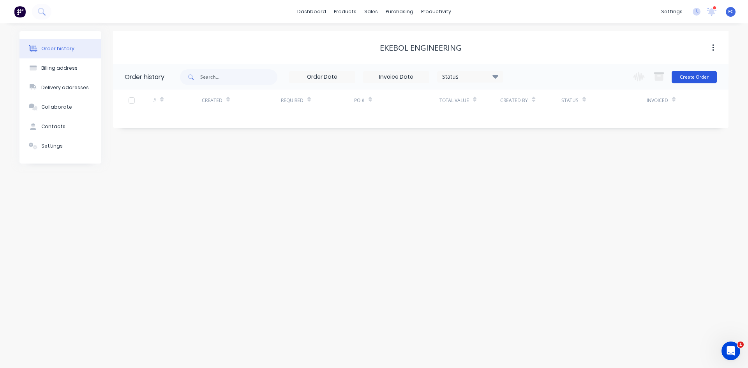
click at [697, 75] on button "Create Order" at bounding box center [693, 77] width 45 height 12
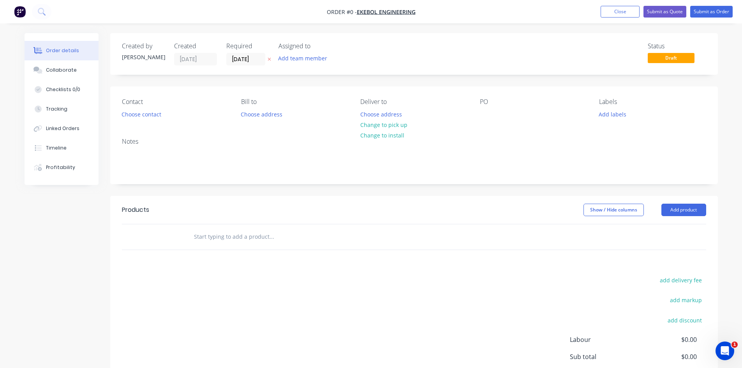
drag, startPoint x: 249, startPoint y: 60, endPoint x: 250, endPoint y: 70, distance: 9.8
click at [249, 61] on input "[DATE]" at bounding box center [246, 59] width 38 height 12
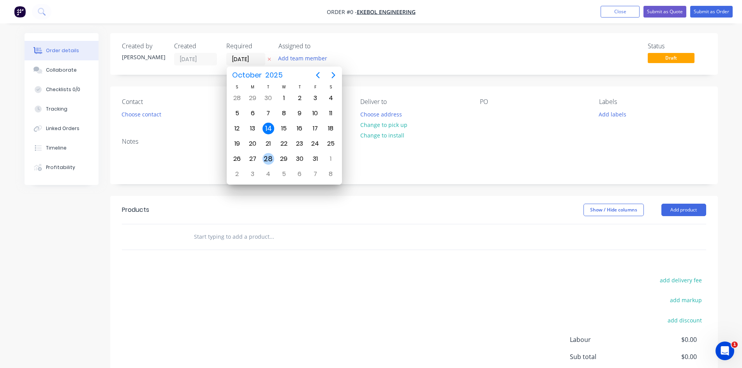
click at [275, 156] on div "28" at bounding box center [269, 158] width 16 height 15
type input "[DATE]"
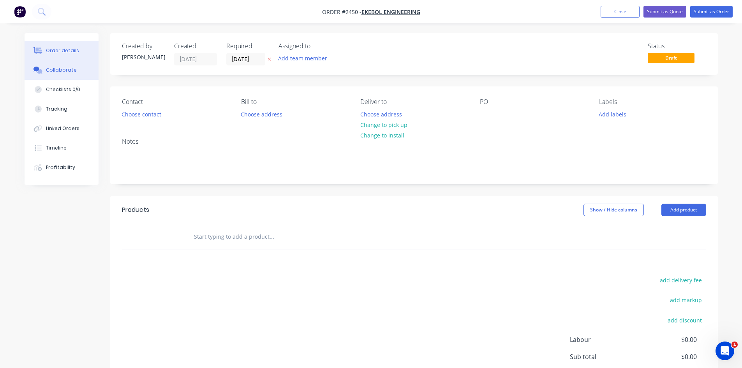
click at [70, 69] on div "Collaborate" at bounding box center [61, 70] width 31 height 7
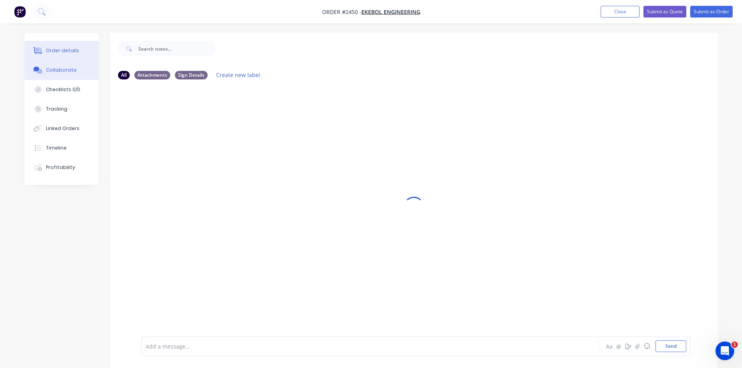
click at [75, 55] on button "Order details" at bounding box center [62, 50] width 74 height 19
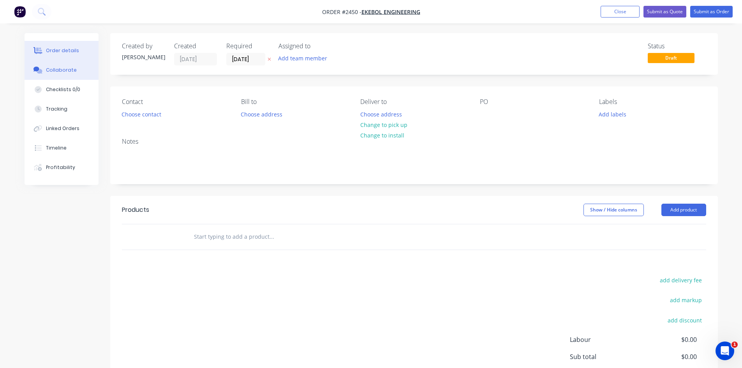
click at [70, 68] on div "Collaborate" at bounding box center [61, 70] width 31 height 7
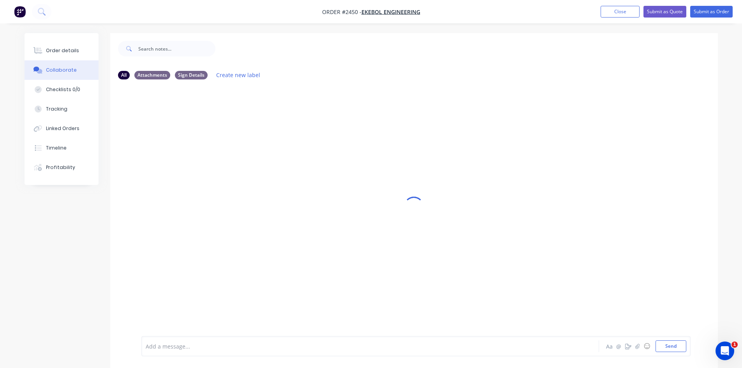
click at [169, 353] on div "Add a message... Aa @ ☺ Send" at bounding box center [415, 346] width 549 height 20
click at [169, 347] on div at bounding box center [348, 346] width 405 height 8
click at [669, 343] on button "Send" at bounding box center [670, 346] width 31 height 12
drag, startPoint x: 187, startPoint y: 117, endPoint x: 143, endPoint y: 116, distance: 43.2
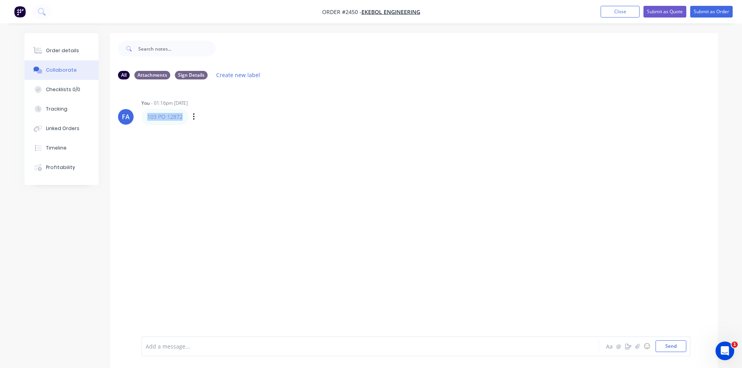
click at [143, 116] on div "103 PO 12872" at bounding box center [164, 117] width 47 height 16
copy link "103 PO 12872"
click at [74, 41] on div "Order details Collaborate Checklists 0/0 Tracking Linked Orders Timeline Profit…" at bounding box center [62, 109] width 74 height 152
click at [71, 47] on button "Order details" at bounding box center [62, 50] width 74 height 19
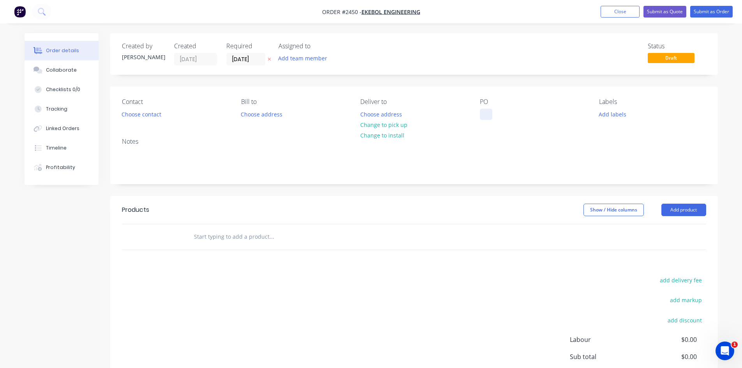
drag, startPoint x: 490, startPoint y: 114, endPoint x: 486, endPoint y: 113, distance: 4.0
click at [490, 114] on div at bounding box center [486, 114] width 12 height 11
paste div
click at [484, 113] on div "103 PO 12872" at bounding box center [504, 114] width 48 height 11
click at [505, 114] on div "103 PO 12872" at bounding box center [504, 114] width 48 height 11
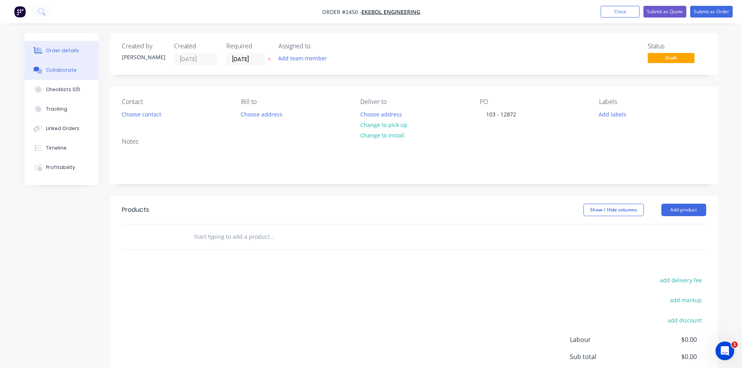
click at [51, 69] on div "Collaborate" at bounding box center [61, 70] width 31 height 7
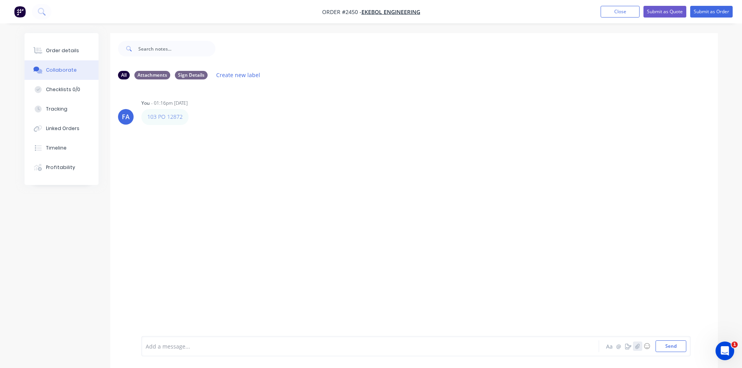
click at [637, 347] on icon "button" at bounding box center [637, 345] width 4 height 5
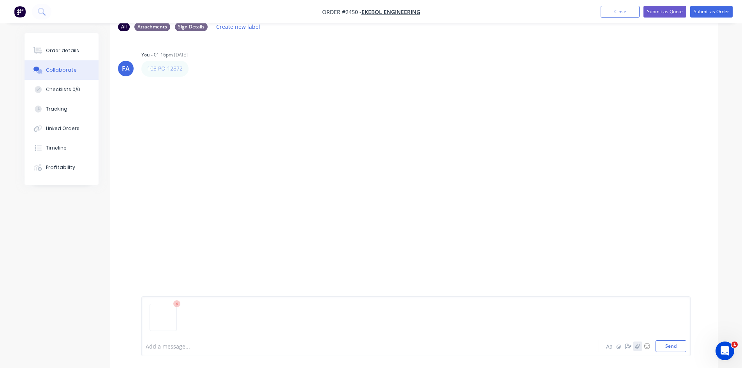
scroll to position [51, 0]
click at [668, 345] on button "Send" at bounding box center [670, 346] width 31 height 12
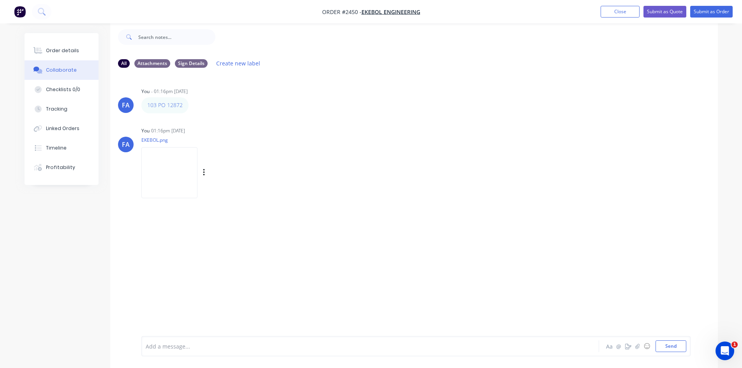
click at [171, 157] on img at bounding box center [169, 172] width 56 height 51
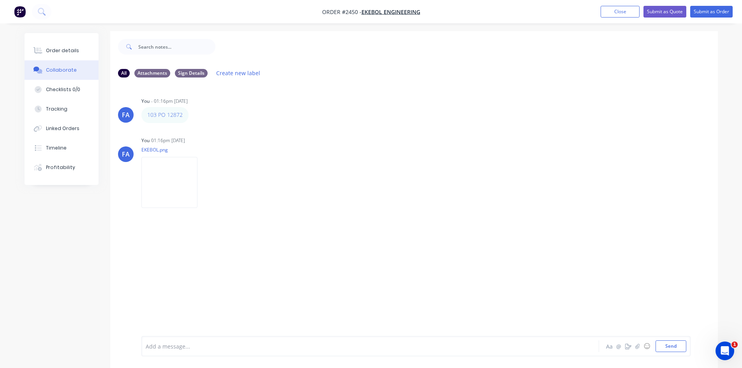
scroll to position [0, 0]
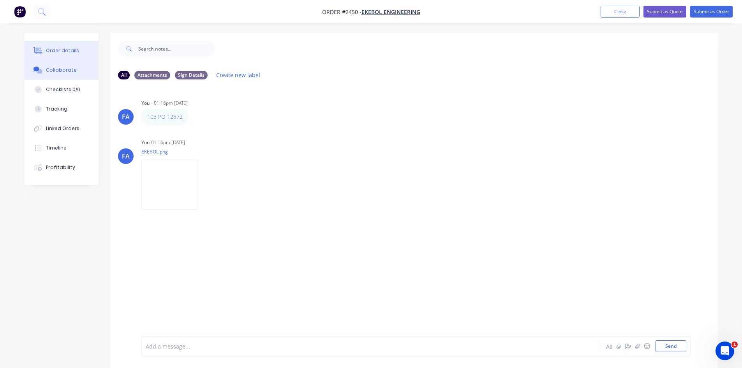
click at [57, 49] on div "Order details" at bounding box center [62, 50] width 33 height 7
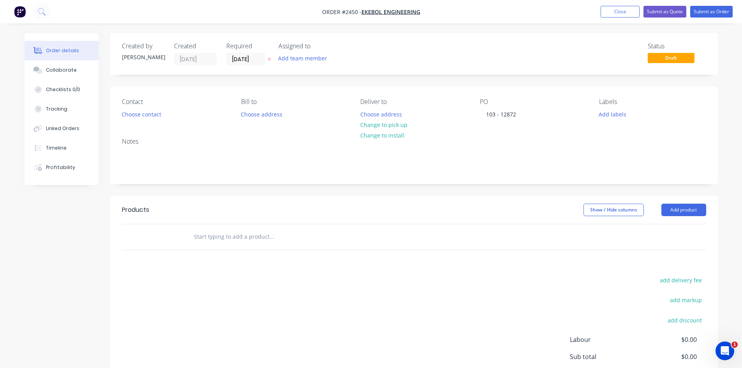
click at [234, 238] on input "text" at bounding box center [272, 237] width 156 height 16
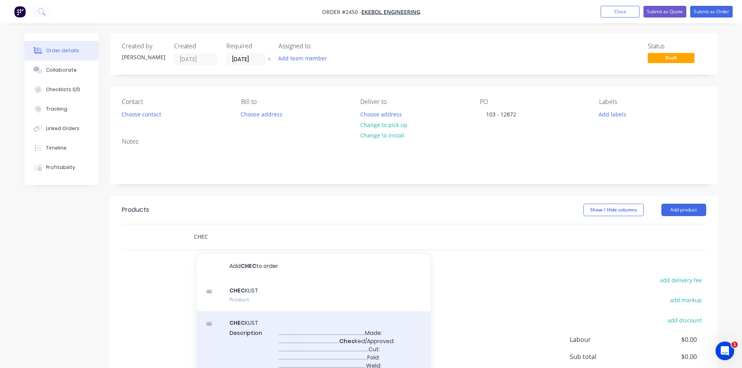
type input "CHEC"
click at [293, 331] on div "CHEC KLIST Description ........................................................…" at bounding box center [314, 373] width 234 height 125
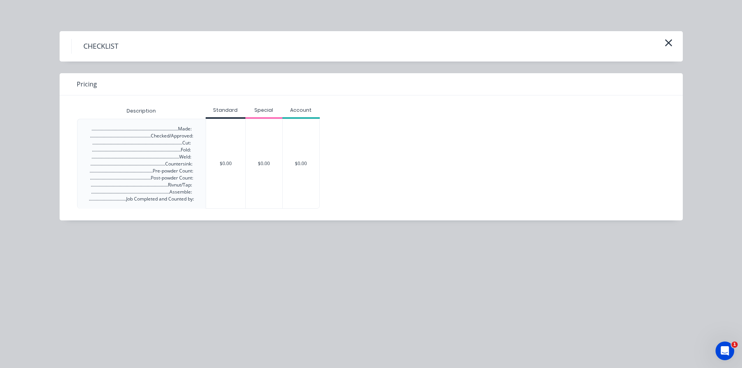
click at [213, 158] on div "$0.00" at bounding box center [225, 163] width 39 height 89
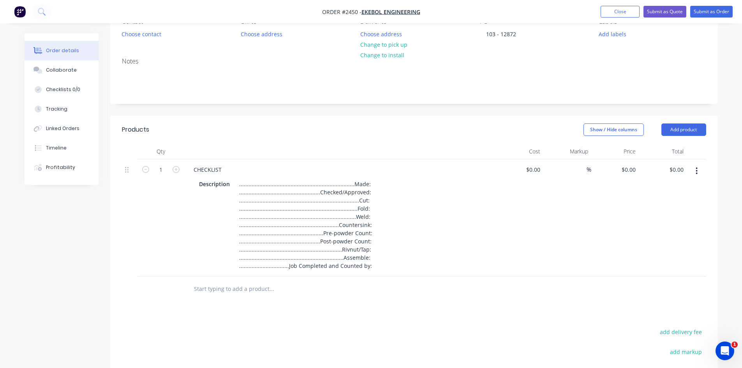
scroll to position [156, 0]
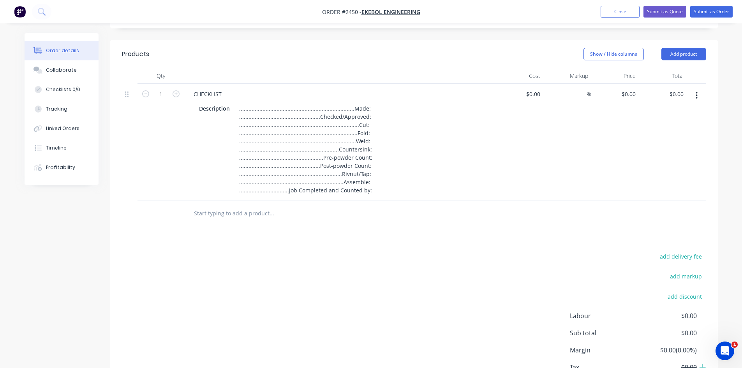
click at [239, 210] on input "text" at bounding box center [272, 214] width 156 height 16
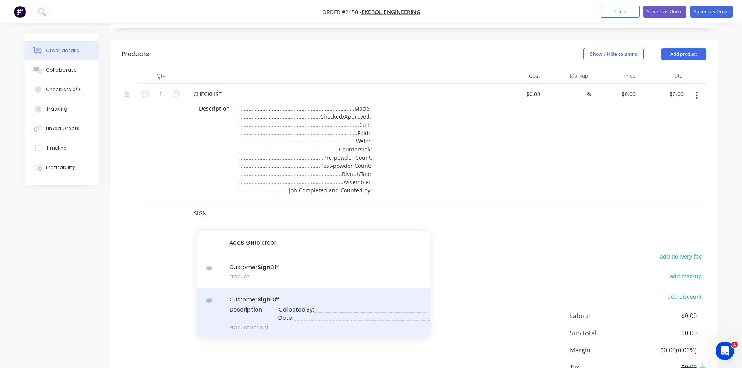
type input "SIGN"
click at [295, 311] on div "Customer Sign Off Description Collected By:________________________________ Dat…" at bounding box center [314, 313] width 234 height 51
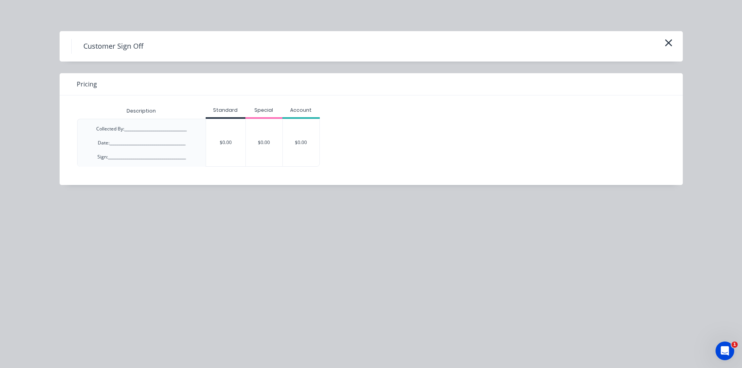
scroll to position [78, 0]
click at [229, 146] on div "$0.00" at bounding box center [225, 142] width 39 height 47
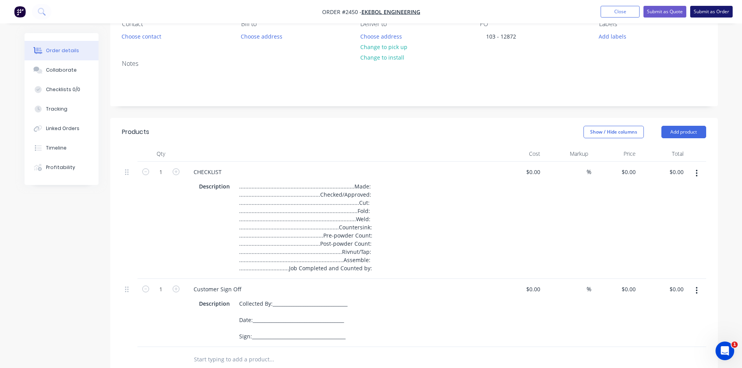
click at [722, 9] on button "Submit as Order" at bounding box center [711, 12] width 42 height 12
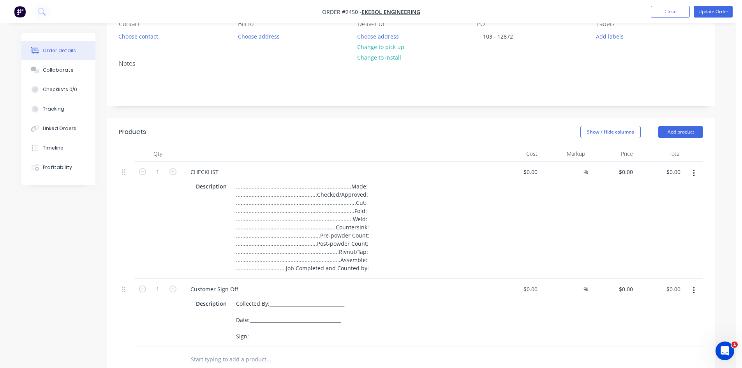
scroll to position [0, 0]
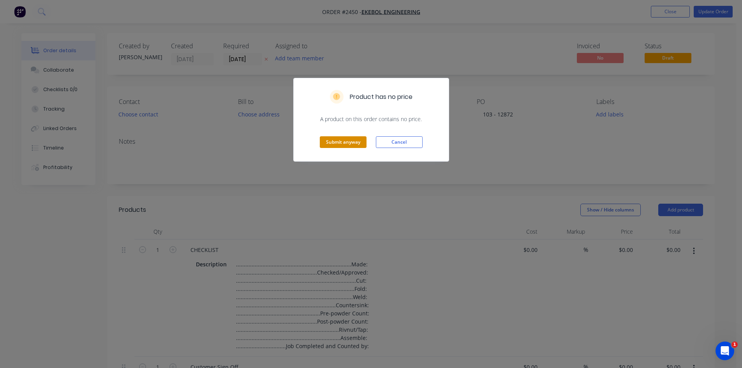
click at [342, 144] on button "Submit anyway" at bounding box center [343, 142] width 47 height 12
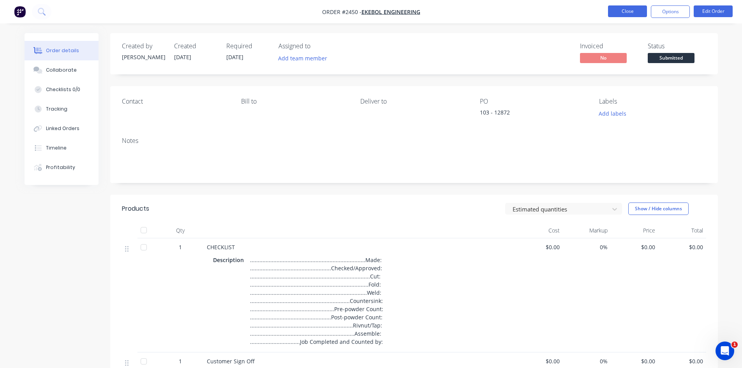
click at [619, 12] on button "Close" at bounding box center [627, 11] width 39 height 12
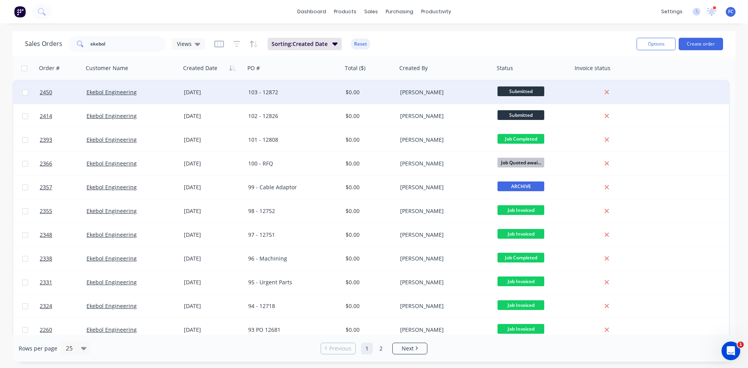
click at [238, 93] on div "[DATE]" at bounding box center [213, 92] width 58 height 8
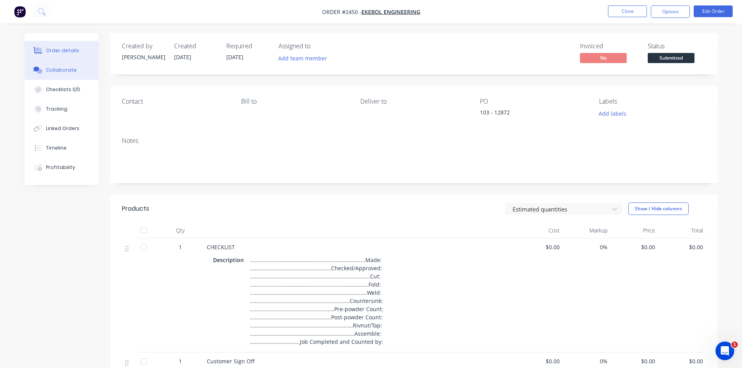
click at [70, 69] on div "Collaborate" at bounding box center [61, 70] width 31 height 7
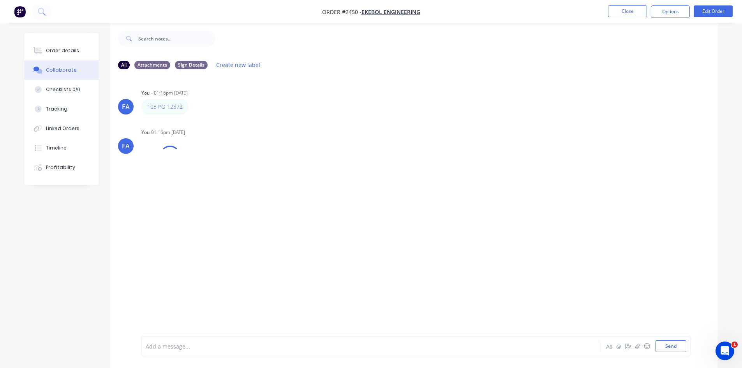
scroll to position [12, 0]
click at [175, 181] on img at bounding box center [169, 172] width 56 height 51
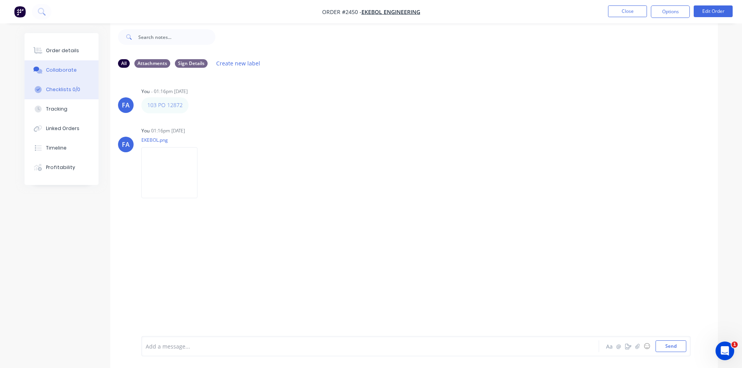
click at [59, 94] on button "Checklists 0/0" at bounding box center [62, 89] width 74 height 19
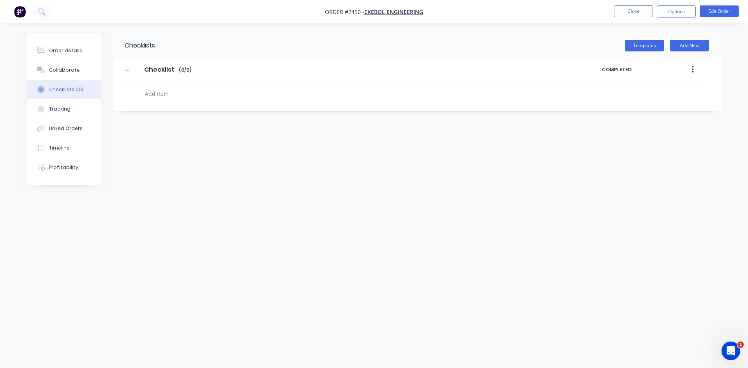
click at [164, 93] on textarea at bounding box center [329, 93] width 375 height 11
type textarea "x"
type textarea "P"
type textarea "x"
type textarea "PO"
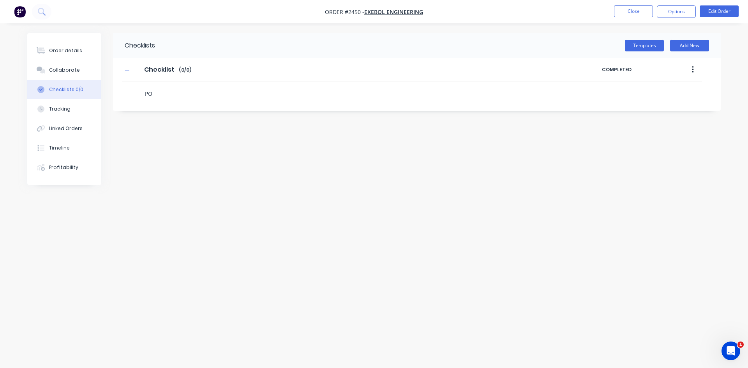
type textarea "x"
type textarea "P"
type textarea "x"
type textarea "P"
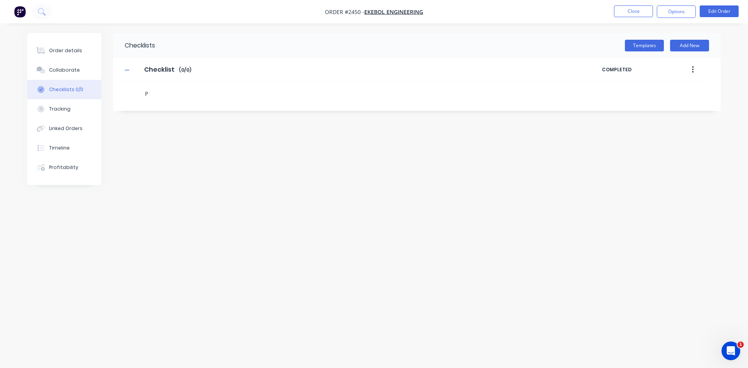
type textarea "x"
type textarea "PO"
type textarea "x"
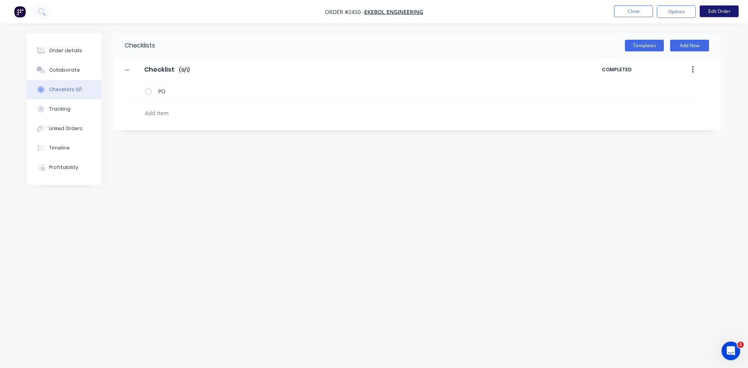
click at [708, 11] on button "Edit Order" at bounding box center [718, 11] width 39 height 12
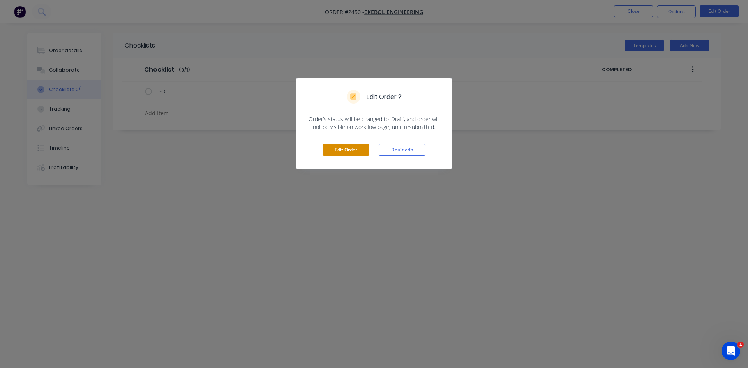
click at [344, 147] on button "Edit Order" at bounding box center [345, 150] width 47 height 12
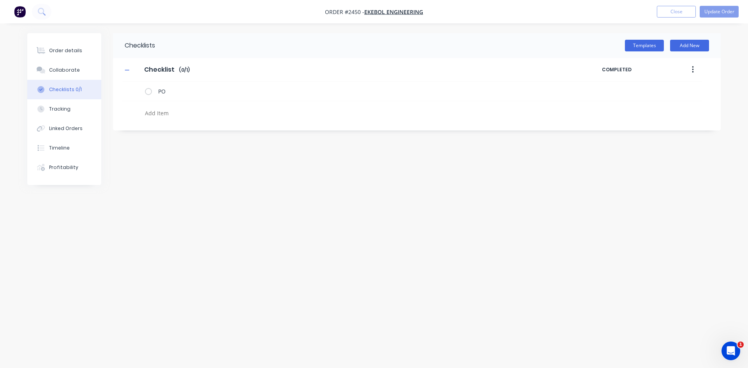
type textarea "x"
click at [139, 92] on icon at bounding box center [135, 90] width 11 height 11
click at [132, 86] on input "file" at bounding box center [132, 86] width 0 height 0
type input "C:\fakepath\PO Print_EKEBOL - 12872.pdf"
drag, startPoint x: 710, startPoint y: 9, endPoint x: 660, endPoint y: 30, distance: 53.9
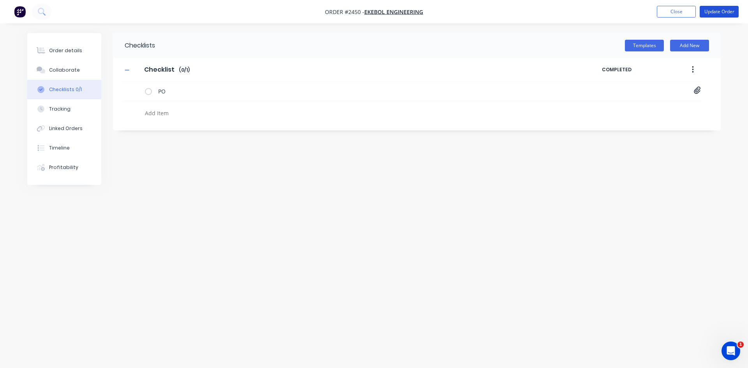
click at [709, 9] on button "Update Order" at bounding box center [718, 12] width 39 height 12
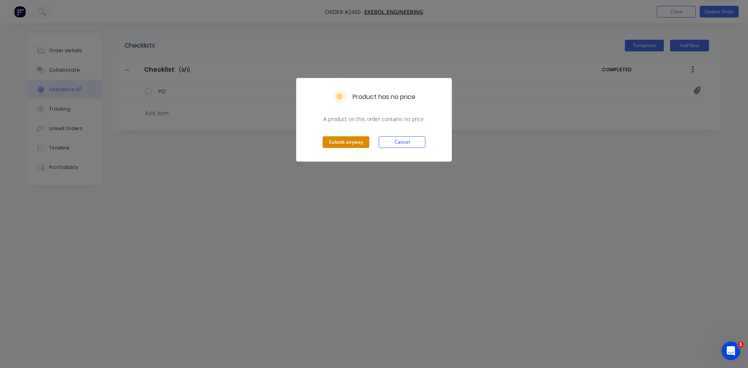
click at [351, 143] on button "Submit anyway" at bounding box center [345, 142] width 47 height 12
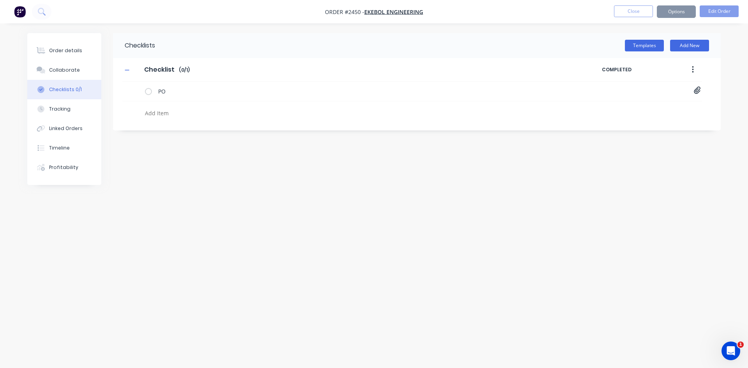
type textarea "x"
click at [628, 10] on button "Close" at bounding box center [633, 11] width 39 height 12
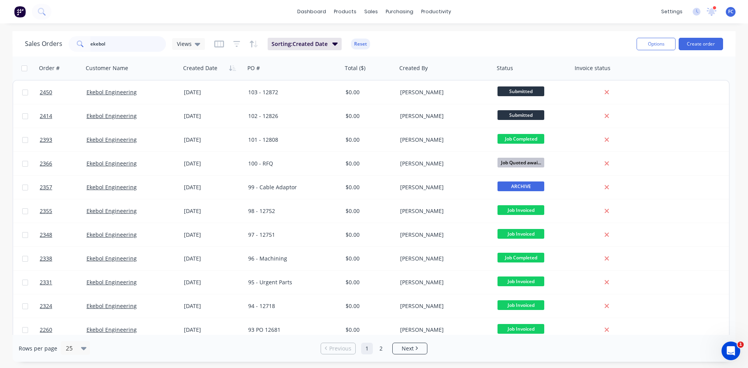
drag, startPoint x: 117, startPoint y: 44, endPoint x: 43, endPoint y: 43, distance: 74.0
click at [44, 44] on div "Sales Orders ekebol Views" at bounding box center [115, 44] width 180 height 16
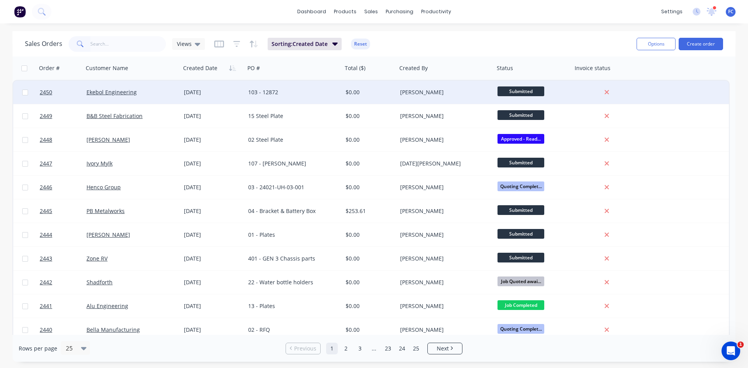
click at [262, 90] on div "103 - 12872" at bounding box center [291, 92] width 86 height 8
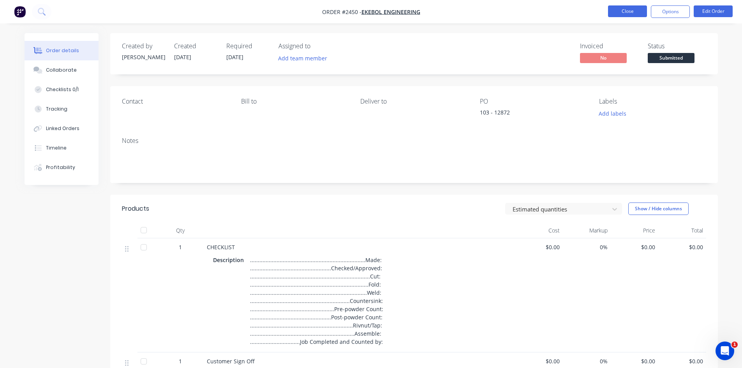
click at [628, 15] on button "Close" at bounding box center [627, 11] width 39 height 12
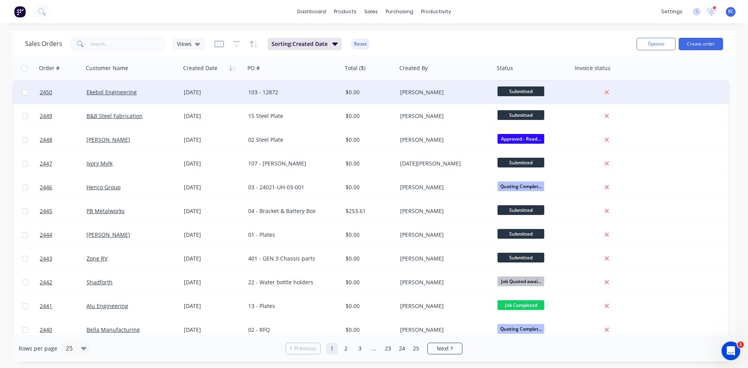
click at [194, 91] on div "[DATE]" at bounding box center [213, 92] width 58 height 8
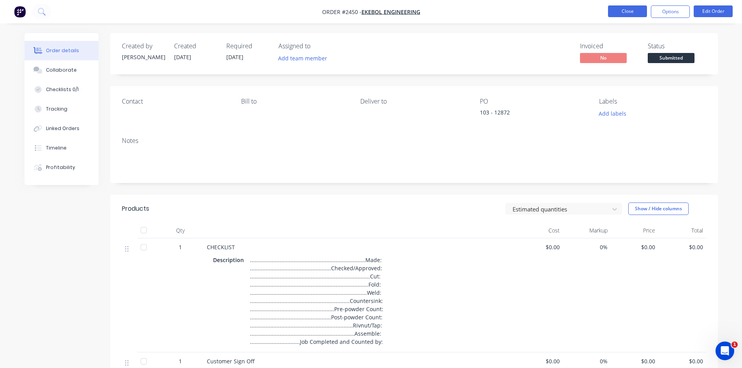
click at [624, 14] on button "Close" at bounding box center [627, 11] width 39 height 12
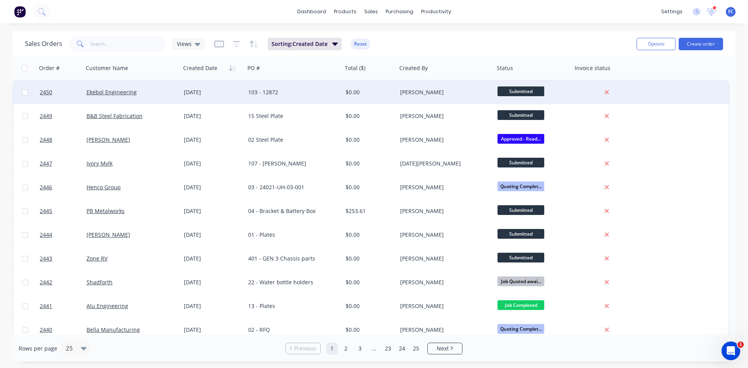
click at [266, 89] on div "103 - 12872" at bounding box center [291, 92] width 86 height 8
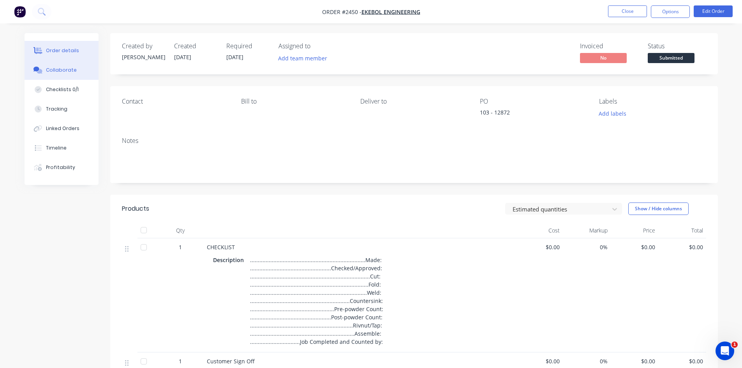
click at [51, 70] on div "Collaborate" at bounding box center [61, 70] width 31 height 7
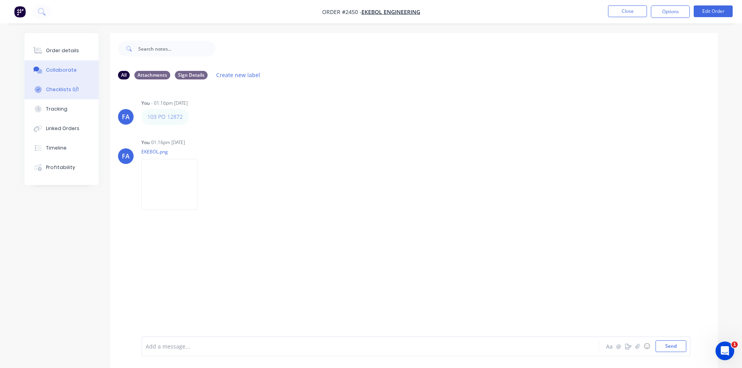
click at [75, 90] on div "Checklists 0/1" at bounding box center [62, 89] width 33 height 7
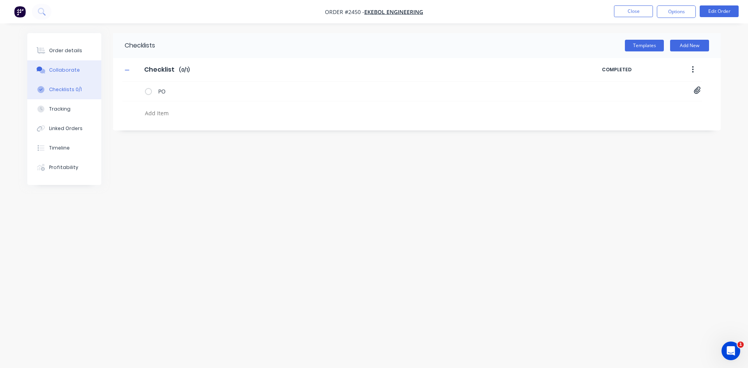
click at [60, 48] on div "Order details" at bounding box center [65, 50] width 33 height 7
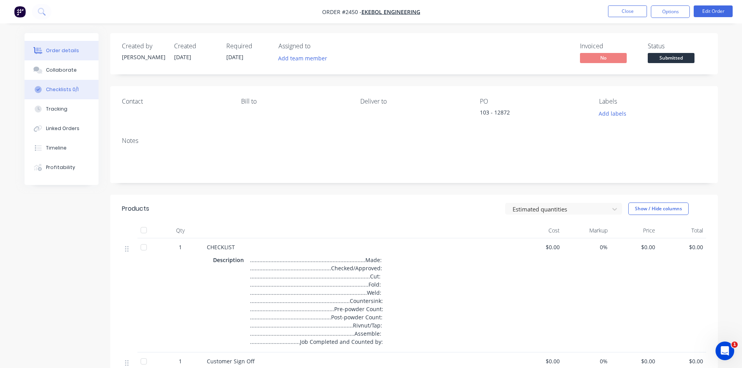
click at [64, 83] on button "Checklists 0/1" at bounding box center [62, 89] width 74 height 19
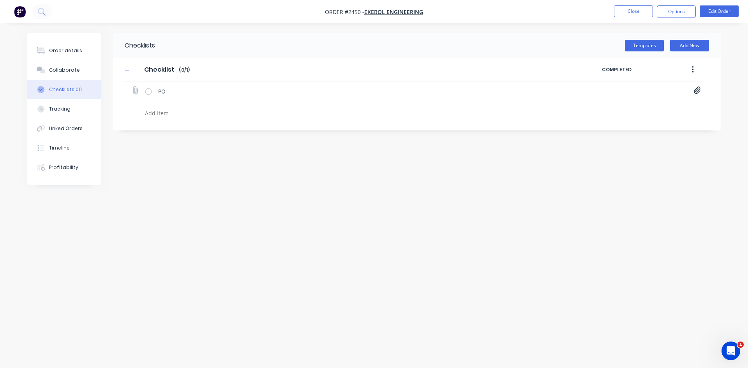
click at [699, 92] on icon at bounding box center [697, 90] width 7 height 8
click at [663, 105] on link "PO Print_EKEBOL - 12872.pdf" at bounding box center [634, 108] width 91 height 8
click at [631, 12] on button "Close" at bounding box center [633, 11] width 39 height 12
type textarea "x"
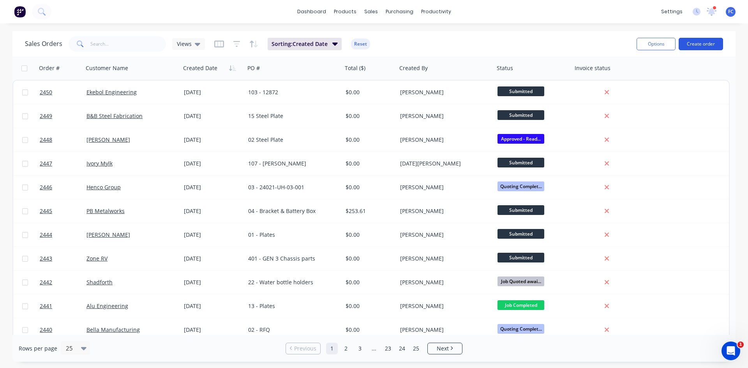
click at [697, 42] on button "Create order" at bounding box center [700, 44] width 44 height 12
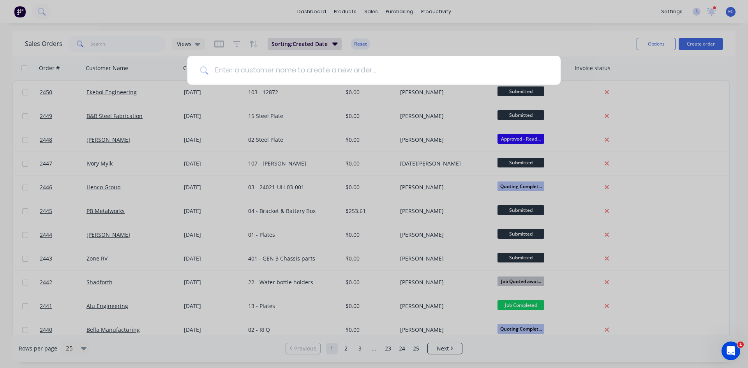
click at [243, 69] on input at bounding box center [378, 70] width 340 height 29
type input "w"
type input "e"
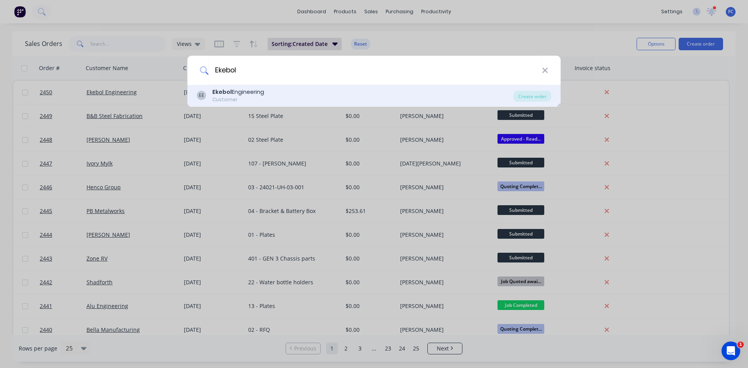
type input "Ekebol"
click at [260, 92] on div "Ekebol Engineering" at bounding box center [238, 92] width 52 height 8
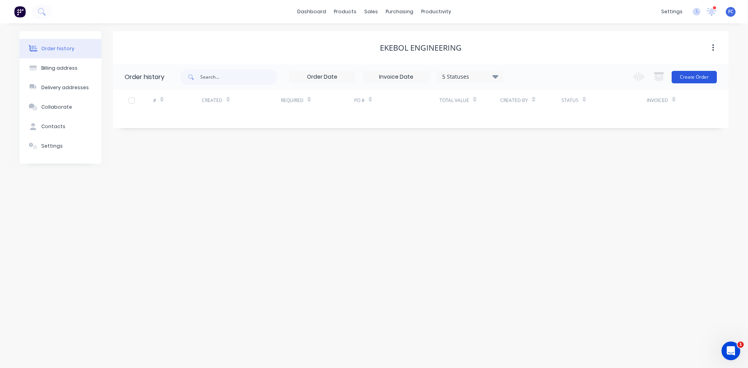
click at [693, 75] on button "Create Order" at bounding box center [693, 77] width 45 height 12
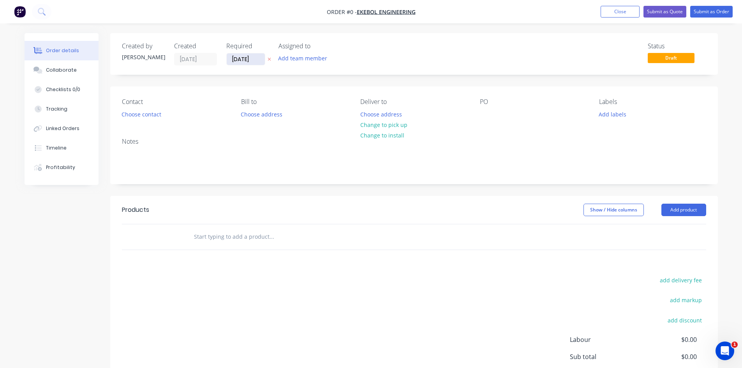
click at [241, 56] on input "[DATE]" at bounding box center [246, 59] width 38 height 12
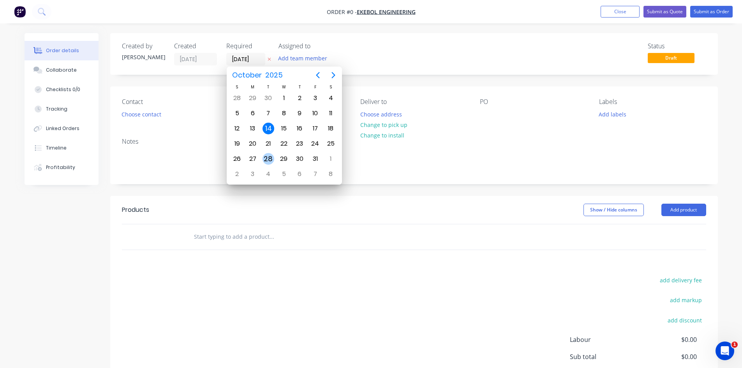
click at [268, 158] on div "28" at bounding box center [268, 159] width 12 height 12
type input "[DATE]"
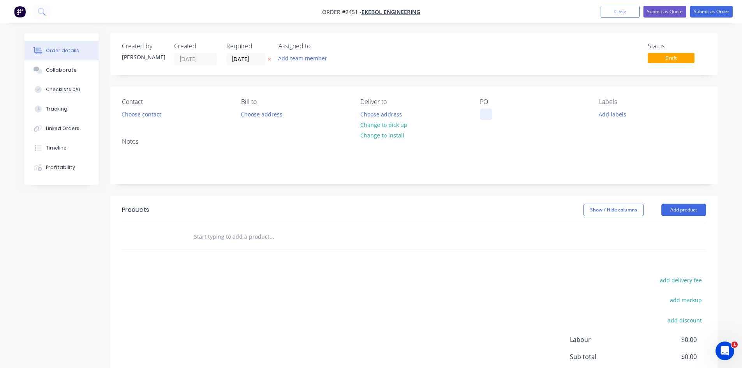
click at [482, 110] on div at bounding box center [486, 114] width 12 height 11
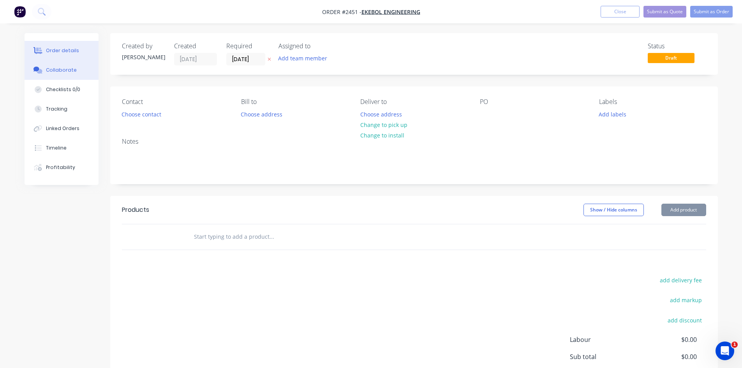
click at [67, 72] on div "Collaborate" at bounding box center [61, 70] width 31 height 7
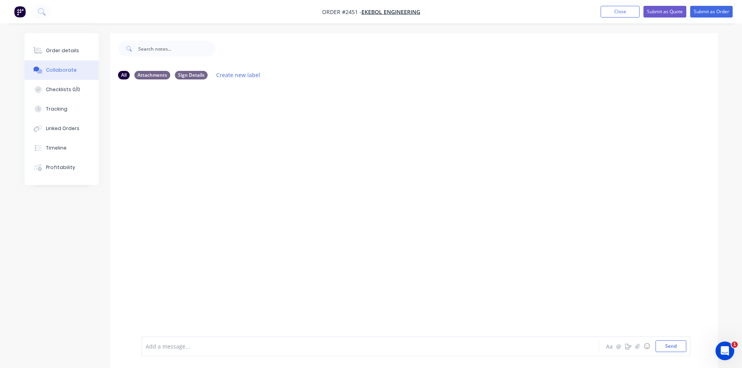
click at [180, 345] on div at bounding box center [348, 346] width 405 height 8
click at [670, 345] on button "Send" at bounding box center [670, 346] width 31 height 12
click at [637, 346] on icon "button" at bounding box center [637, 345] width 4 height 5
click at [676, 348] on button "Send" at bounding box center [670, 346] width 31 height 12
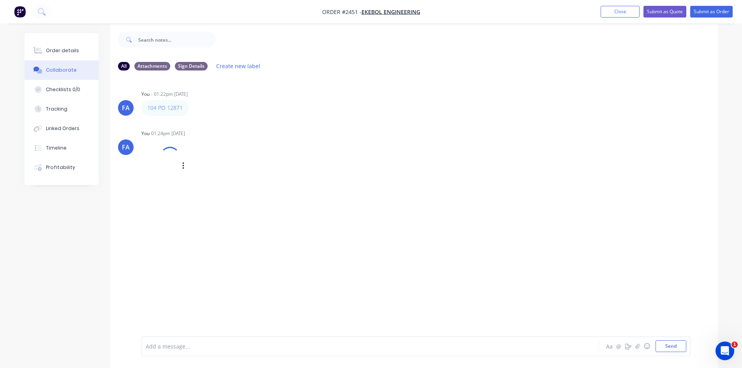
scroll to position [12, 0]
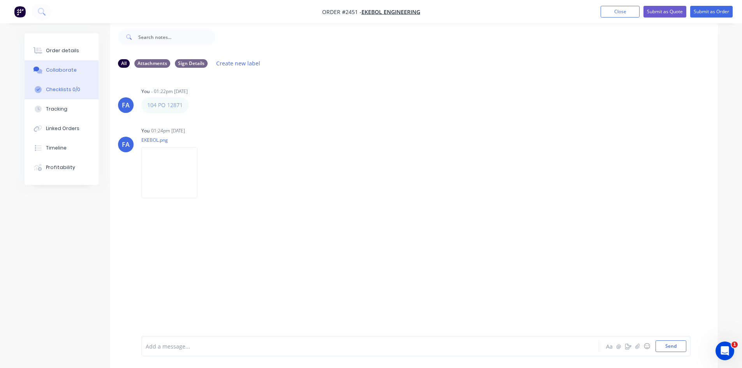
click at [75, 85] on button "Checklists 0/0" at bounding box center [62, 89] width 74 height 19
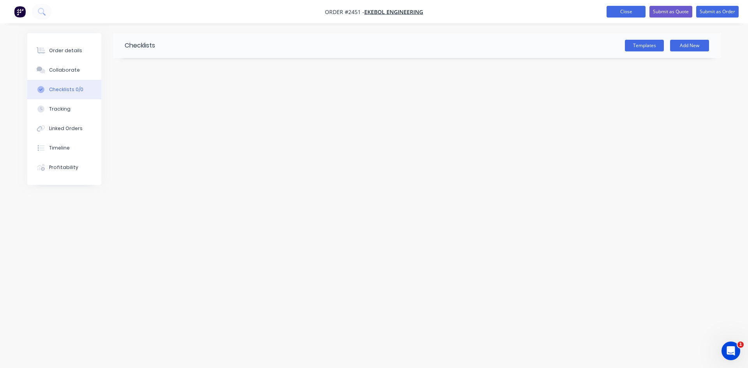
click at [615, 9] on button "Close" at bounding box center [625, 12] width 39 height 12
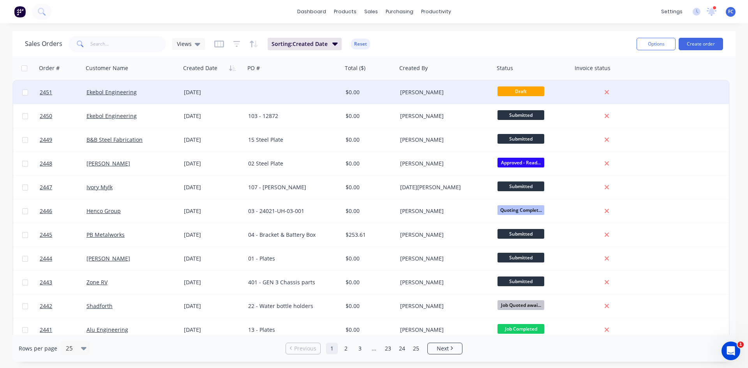
click at [326, 97] on div at bounding box center [293, 92] width 97 height 23
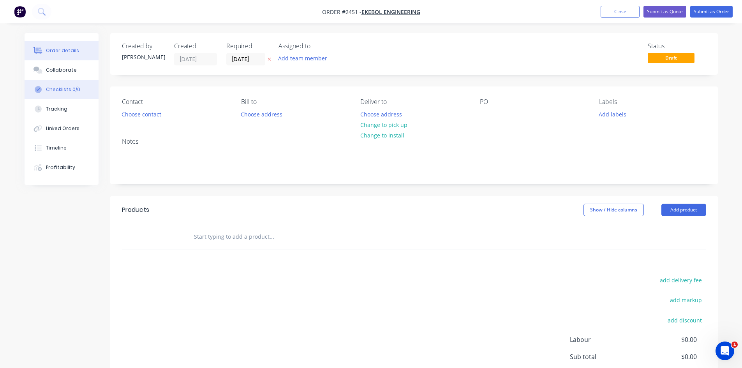
click at [74, 73] on button "Collaborate" at bounding box center [62, 69] width 74 height 19
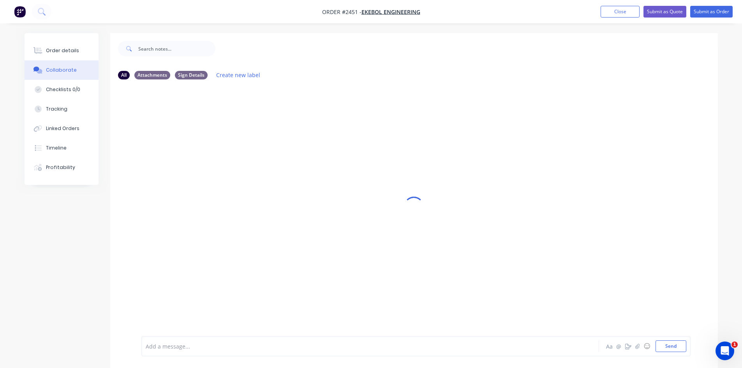
click at [221, 349] on div at bounding box center [348, 346] width 405 height 8
click at [676, 343] on button "Send" at bounding box center [670, 346] width 31 height 12
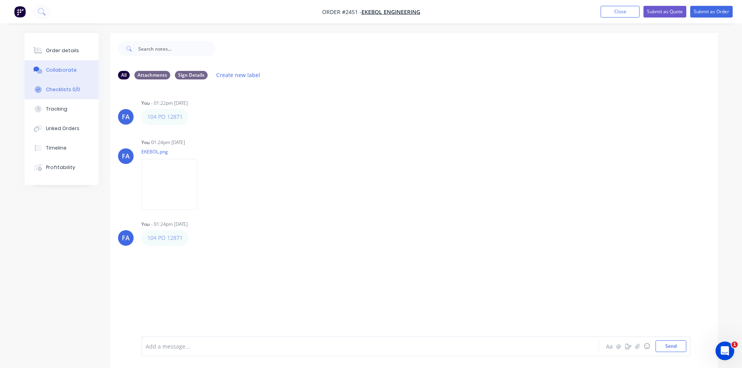
click at [58, 85] on button "Checklists 0/0" at bounding box center [62, 89] width 74 height 19
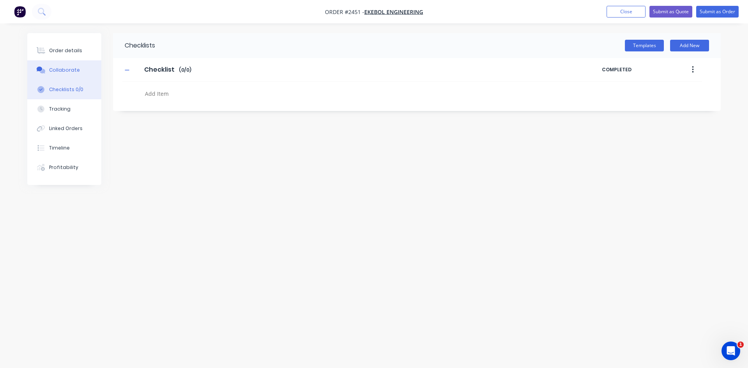
drag, startPoint x: 83, startPoint y: 65, endPoint x: 89, endPoint y: 63, distance: 6.4
click at [83, 65] on button "Collaborate" at bounding box center [64, 69] width 74 height 19
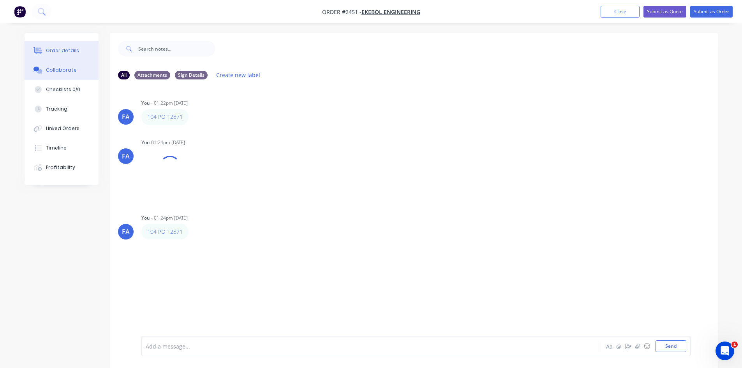
click at [71, 57] on button "Order details" at bounding box center [62, 50] width 74 height 19
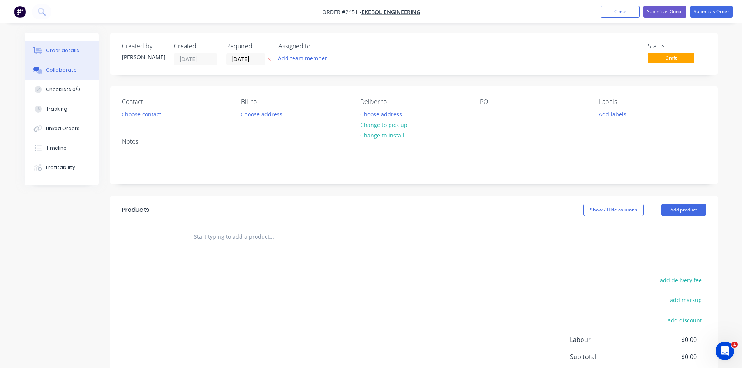
click at [68, 67] on div "Collaborate" at bounding box center [61, 70] width 31 height 7
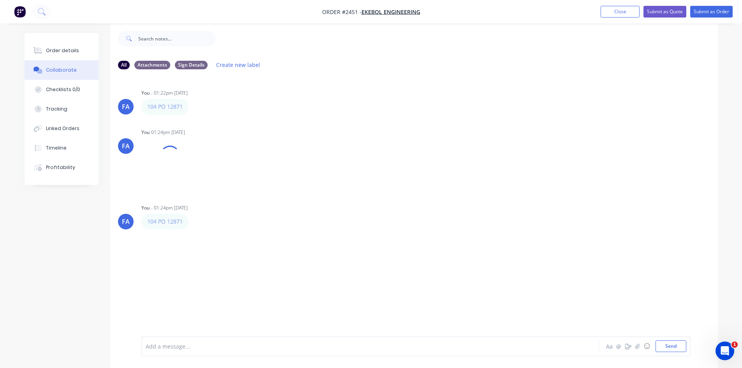
scroll to position [12, 0]
click at [193, 221] on icon "button" at bounding box center [194, 219] width 2 height 9
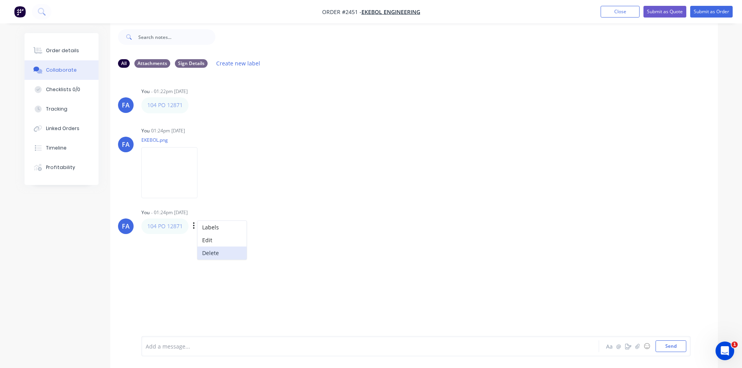
click at [209, 254] on button "Delete" at bounding box center [221, 253] width 49 height 13
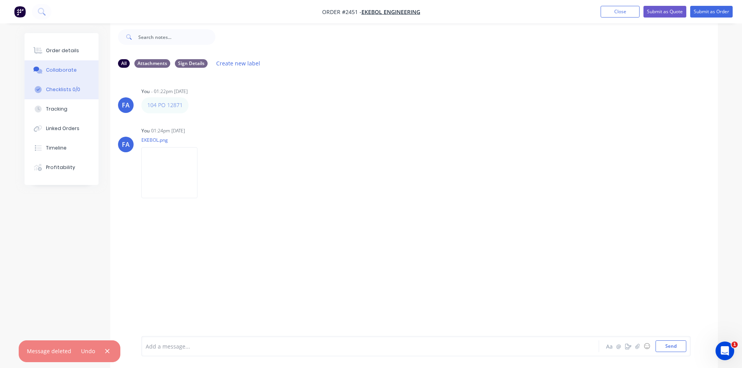
click at [73, 93] on button "Checklists 0/0" at bounding box center [62, 89] width 74 height 19
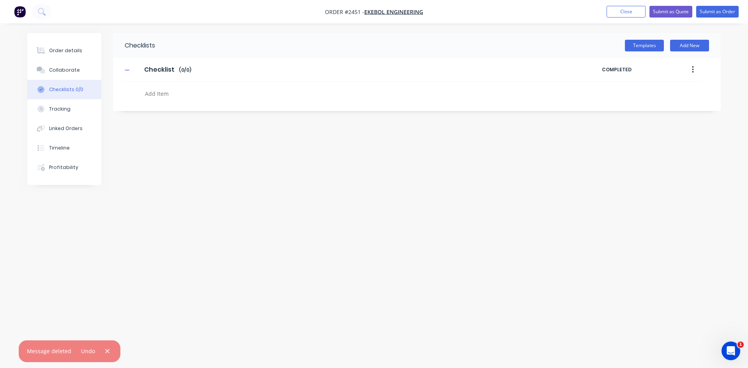
click at [156, 97] on textarea at bounding box center [329, 93] width 375 height 11
type textarea "x"
type textarea "p"
type textarea "x"
type textarea "po"
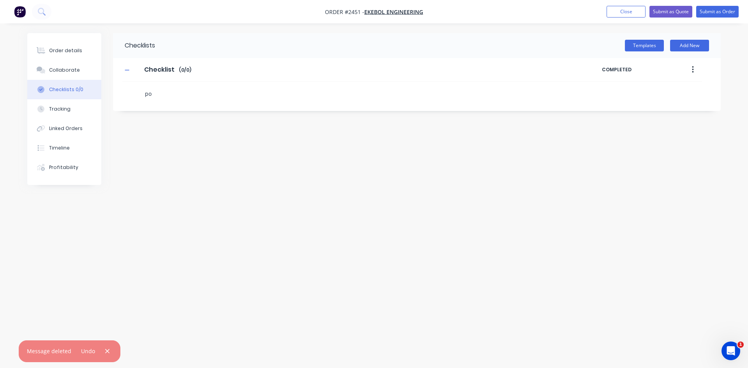
type textarea "x"
type textarea "p"
type textarea "x"
type textarea "P"
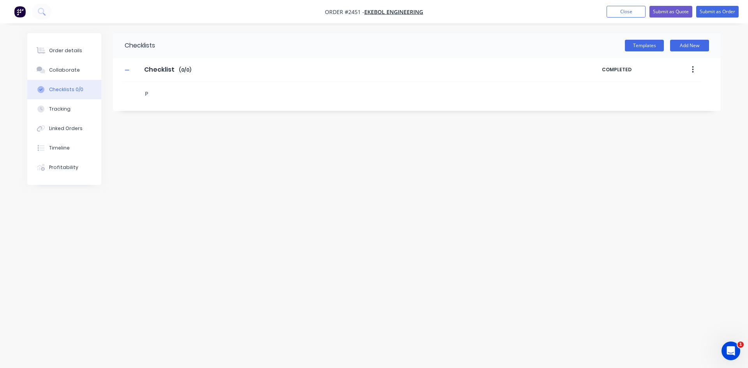
type textarea "x"
type textarea "PO"
type textarea "x"
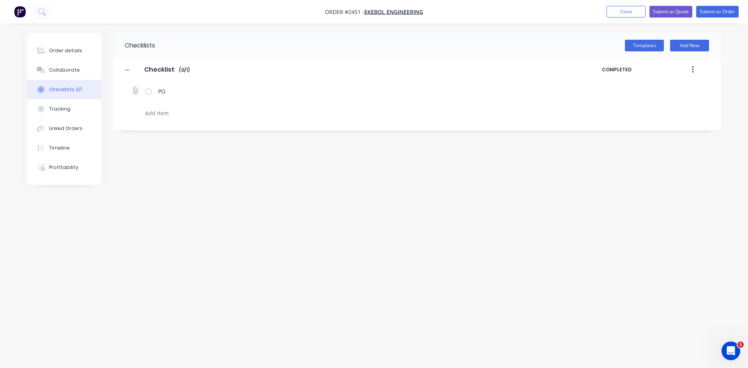
type textarea "x"
click at [137, 94] on icon at bounding box center [135, 90] width 11 height 11
click at [132, 86] on input "file" at bounding box center [132, 86] width 0 height 0
type input "C:\fakepath\PO Print_EKEBOL - 12871.pdf"
type textarea "x"
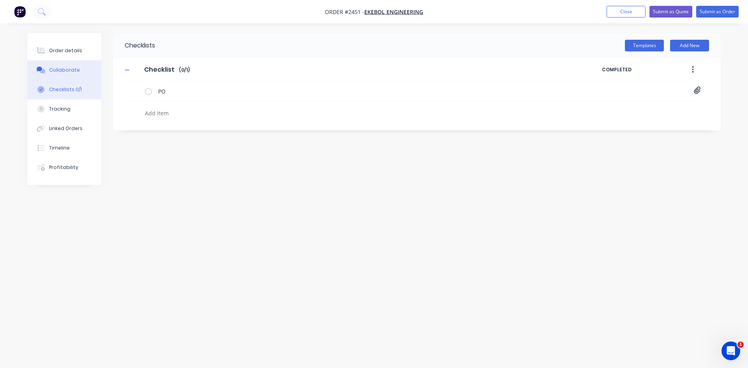
click at [53, 70] on div "Collaborate" at bounding box center [64, 70] width 31 height 7
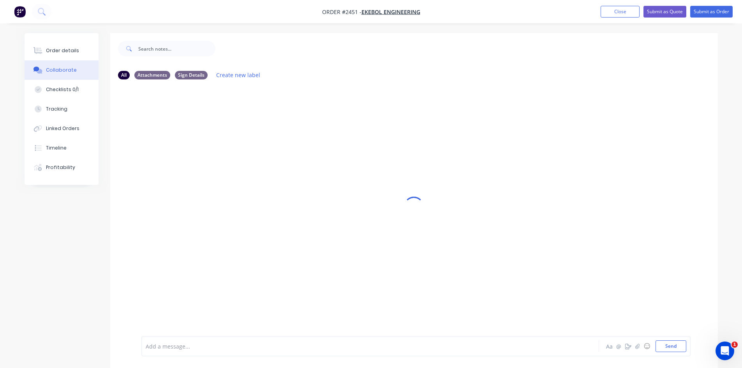
scroll to position [12, 0]
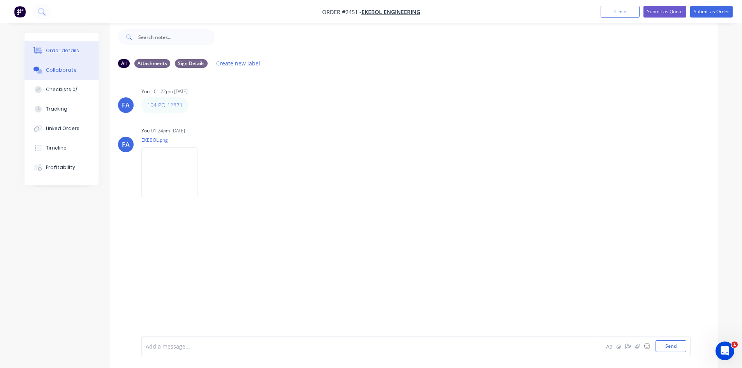
click at [66, 52] on div "Order details" at bounding box center [62, 50] width 33 height 7
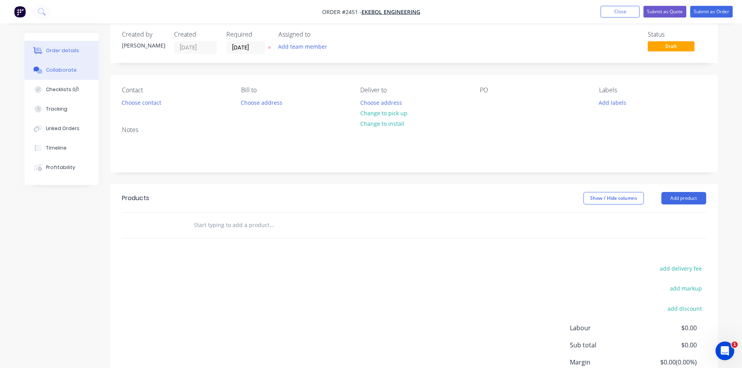
click at [67, 73] on div "Collaborate" at bounding box center [61, 70] width 31 height 7
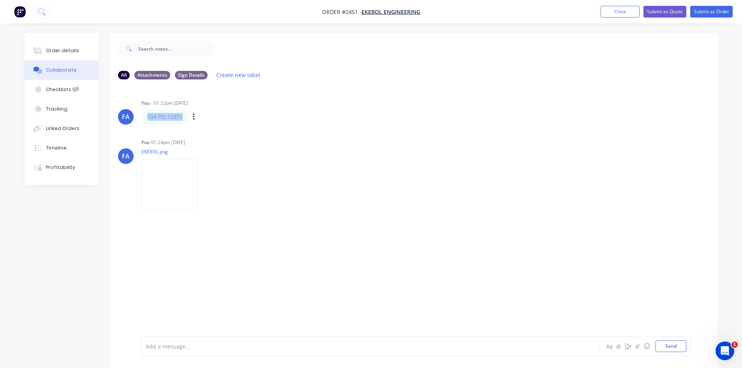
drag, startPoint x: 182, startPoint y: 119, endPoint x: 145, endPoint y: 118, distance: 37.0
click at [145, 118] on div "104 PO 12871" at bounding box center [164, 117] width 47 height 16
copy link "104 PO 12871"
drag, startPoint x: 79, startPoint y: 55, endPoint x: 85, endPoint y: 55, distance: 5.5
click at [79, 55] on button "Order details" at bounding box center [62, 50] width 74 height 19
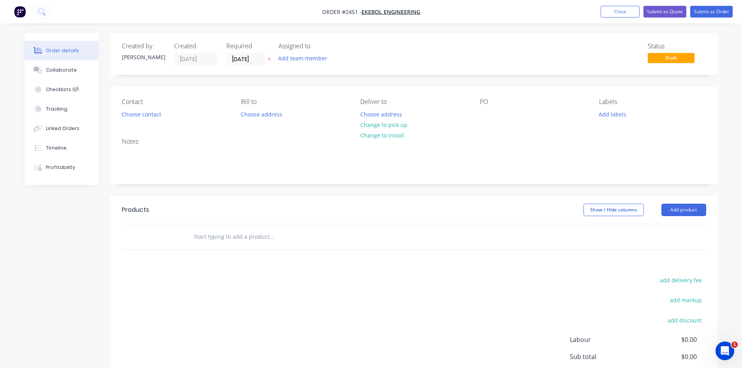
click at [476, 112] on div "Contact Choose contact [PERSON_NAME] to Choose address Deliver to Choose addres…" at bounding box center [414, 108] width 608 height 45
click at [486, 115] on div at bounding box center [486, 114] width 12 height 11
paste div
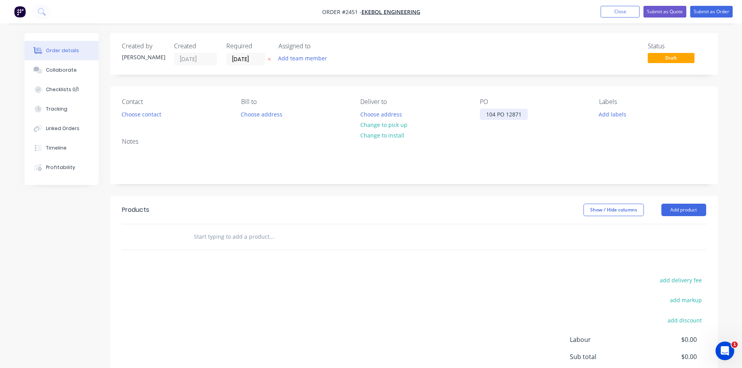
click at [485, 114] on div "104 PO 12871" at bounding box center [504, 114] width 48 height 11
click at [507, 114] on div "104 PO 12871" at bounding box center [504, 114] width 48 height 11
click at [55, 72] on div "Collaborate" at bounding box center [61, 70] width 31 height 7
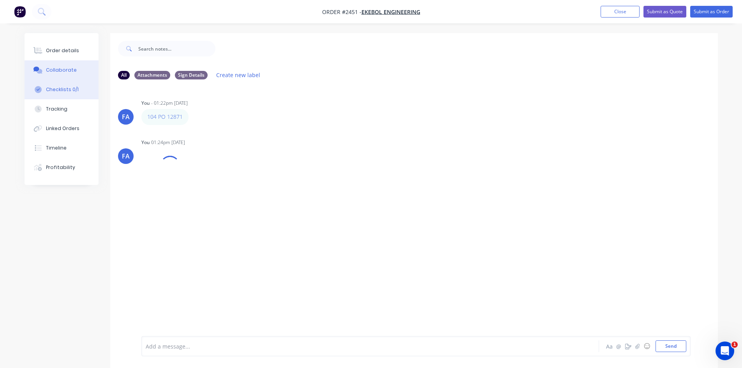
click at [74, 90] on div "Checklists 0/1" at bounding box center [62, 89] width 33 height 7
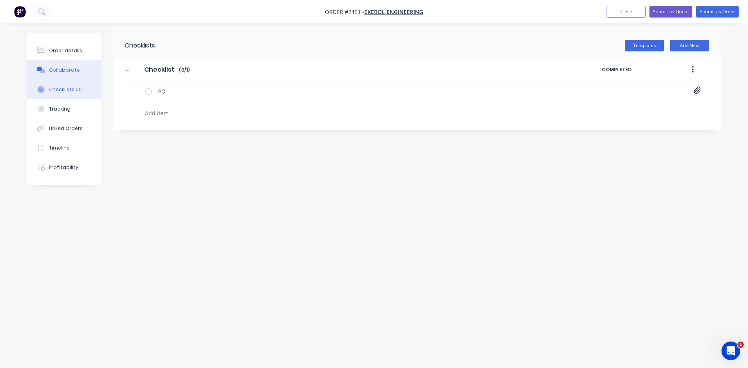
click at [63, 70] on div "Collaborate" at bounding box center [64, 70] width 31 height 7
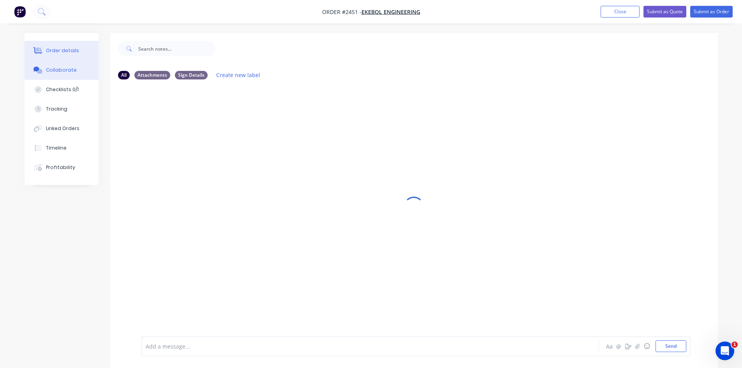
click at [67, 45] on button "Order details" at bounding box center [62, 50] width 74 height 19
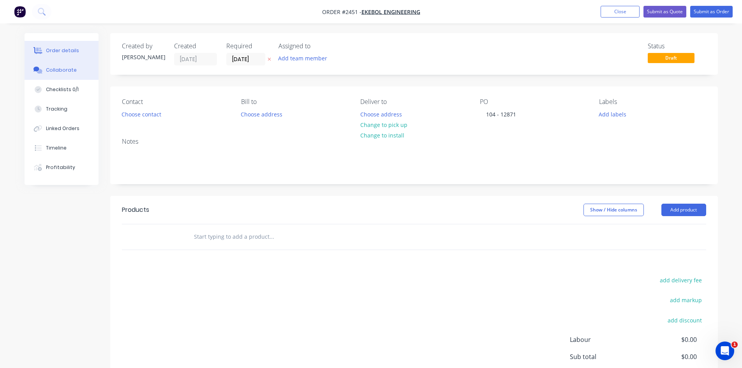
click at [69, 72] on div "Collaborate" at bounding box center [61, 70] width 31 height 7
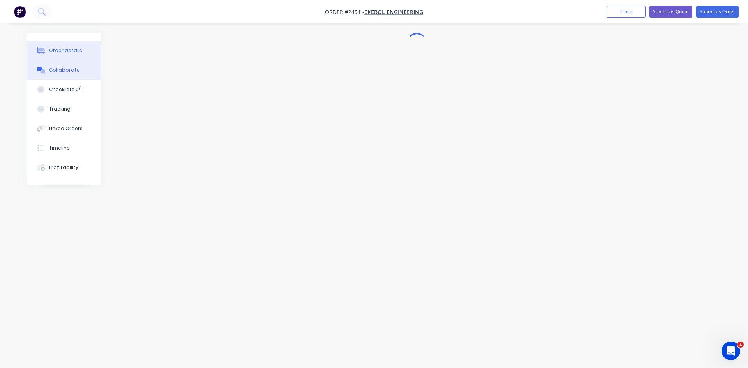
click at [64, 58] on button "Order details" at bounding box center [64, 50] width 74 height 19
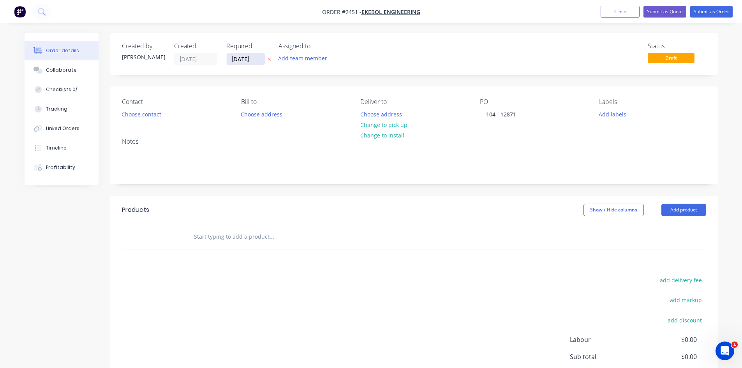
click at [243, 60] on input "[DATE]" at bounding box center [246, 59] width 38 height 12
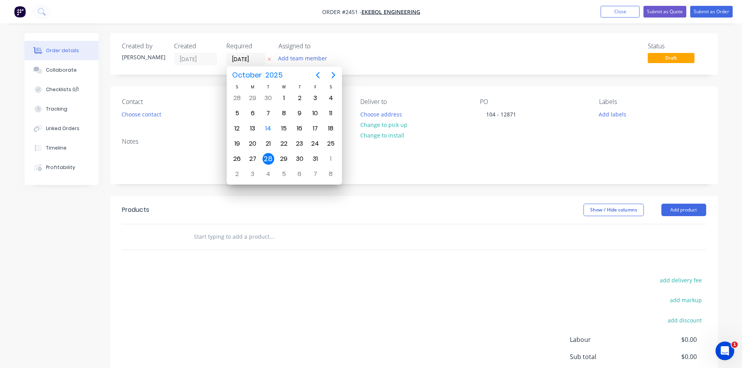
click at [270, 161] on div "28" at bounding box center [268, 159] width 12 height 12
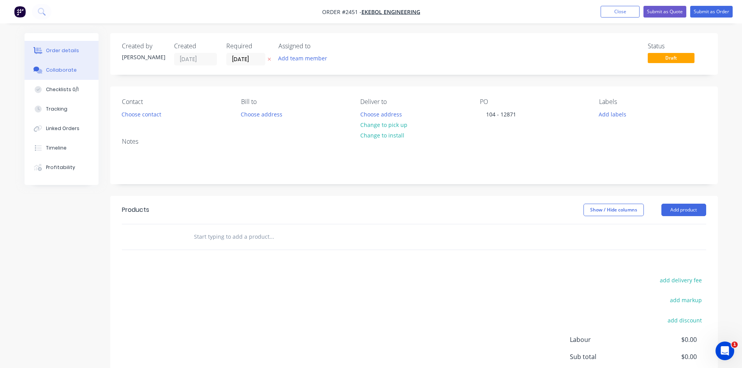
drag, startPoint x: 49, startPoint y: 64, endPoint x: 84, endPoint y: 79, distance: 38.0
click at [49, 63] on button "Collaborate" at bounding box center [62, 69] width 74 height 19
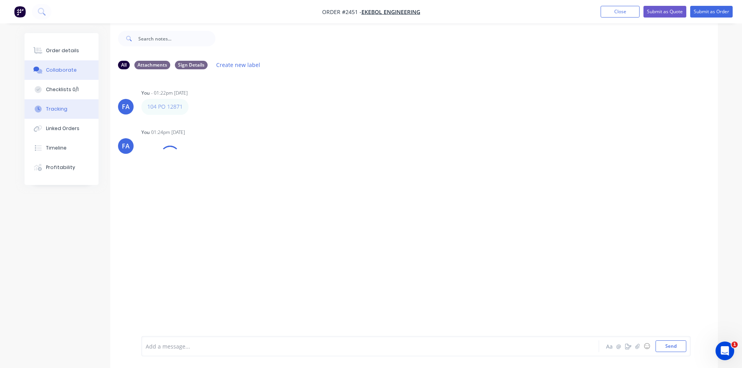
scroll to position [12, 0]
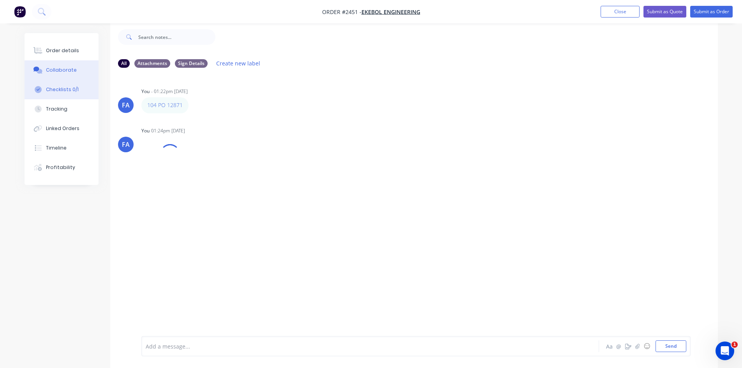
click at [67, 86] on div "Checklists 0/1" at bounding box center [62, 89] width 33 height 7
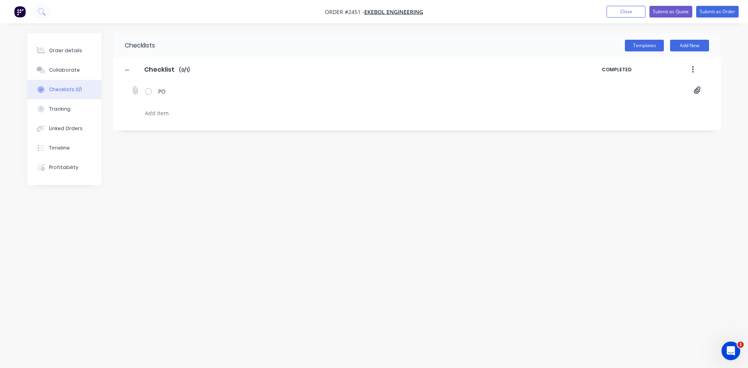
click at [691, 91] on div "PO PO Print_EKEBOL - 12871.pdf" at bounding box center [411, 91] width 579 height 19
click at [694, 93] on icon at bounding box center [697, 90] width 7 height 7
click at [651, 105] on link "PO Print_EKEBOL - 12871.pdf" at bounding box center [634, 108] width 91 height 8
click at [80, 56] on button "Order details" at bounding box center [64, 50] width 74 height 19
type textarea "x"
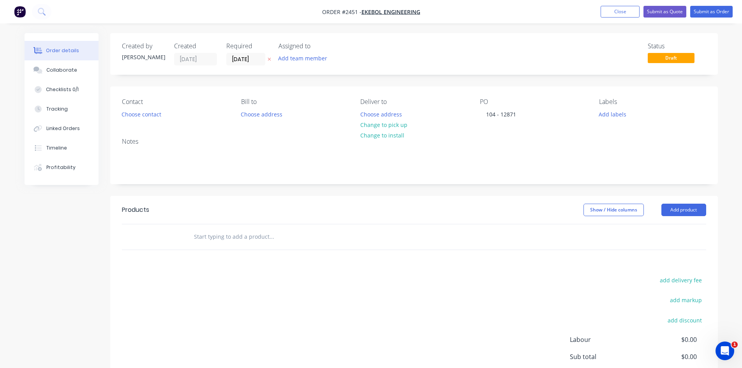
click at [257, 234] on input "text" at bounding box center [272, 237] width 156 height 16
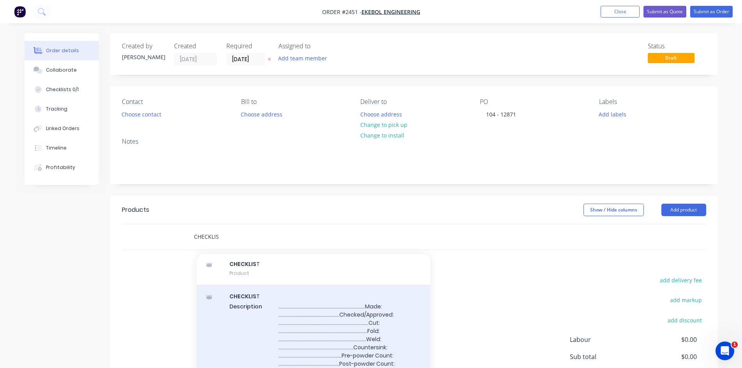
scroll to position [38, 0]
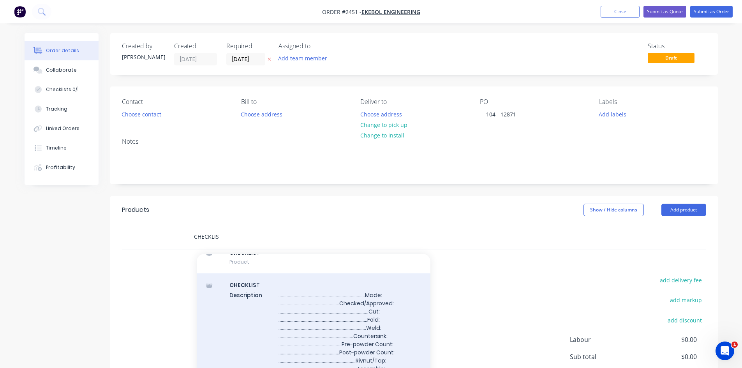
type input "CHECKLIS"
click at [275, 308] on div "CHECKLIS T Description ........................................................…" at bounding box center [314, 335] width 234 height 125
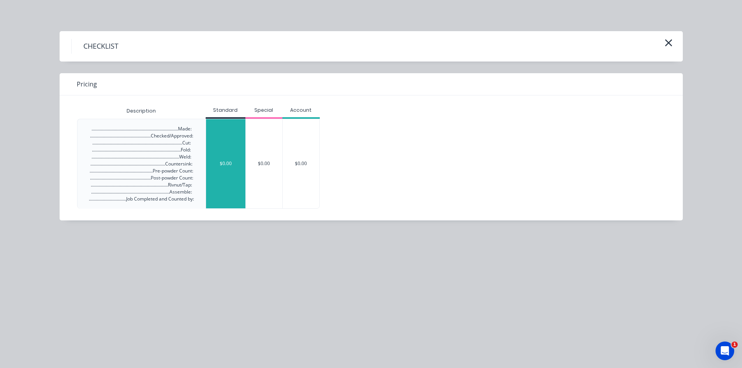
click at [224, 158] on div "$0.00" at bounding box center [225, 163] width 39 height 89
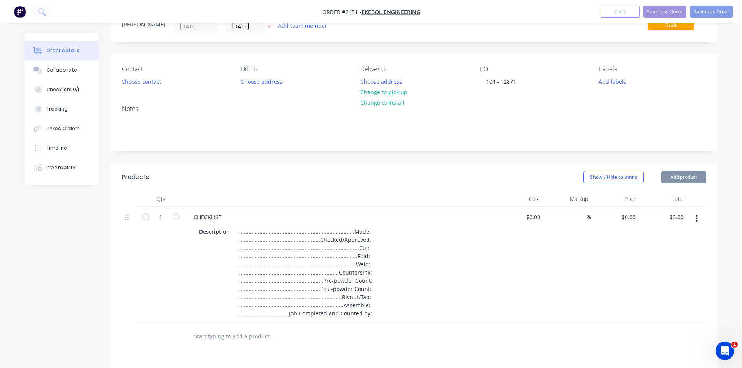
scroll to position [78, 0]
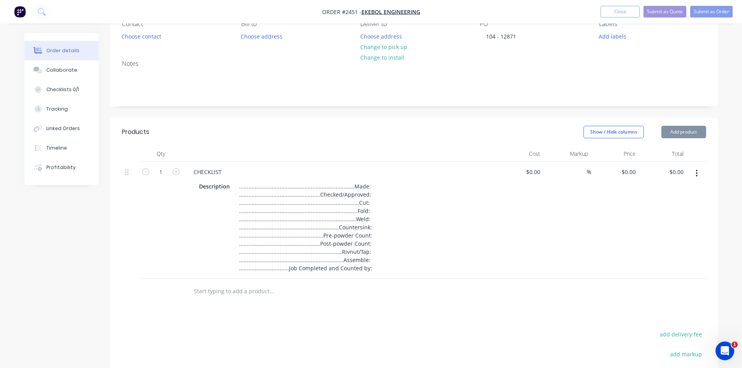
click at [261, 291] on input "text" at bounding box center [272, 292] width 156 height 16
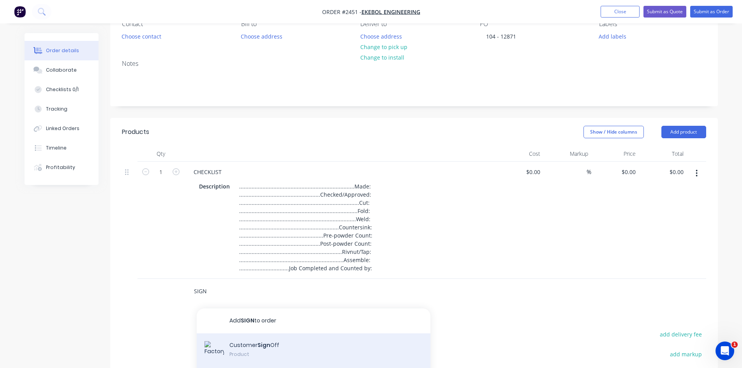
type input "SIGN"
click at [245, 349] on div "Customer Sign Off Product" at bounding box center [314, 350] width 234 height 35
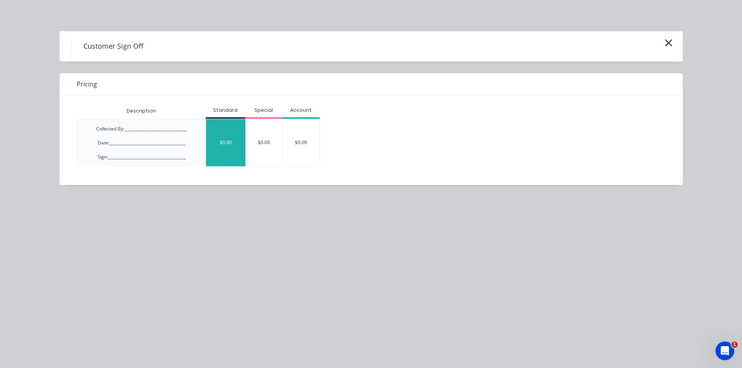
click at [229, 135] on div "$0.00" at bounding box center [225, 142] width 39 height 47
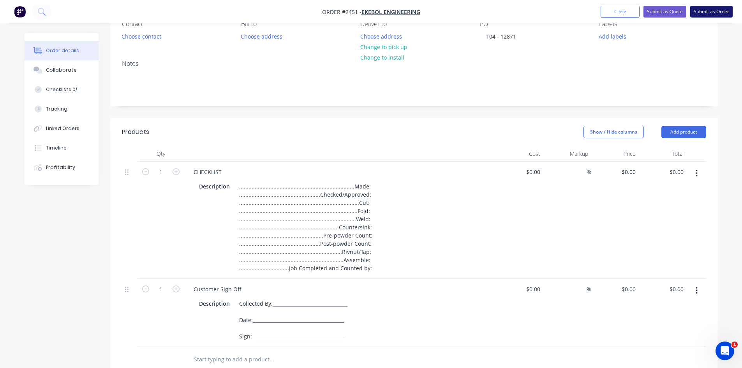
click at [706, 15] on button "Submit as Order" at bounding box center [711, 12] width 42 height 12
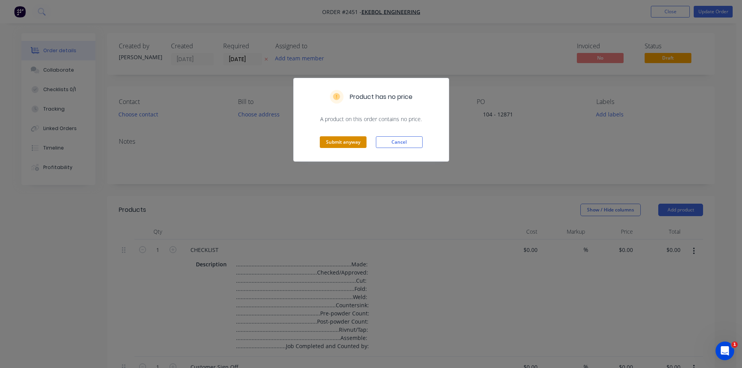
click at [354, 144] on button "Submit anyway" at bounding box center [343, 142] width 47 height 12
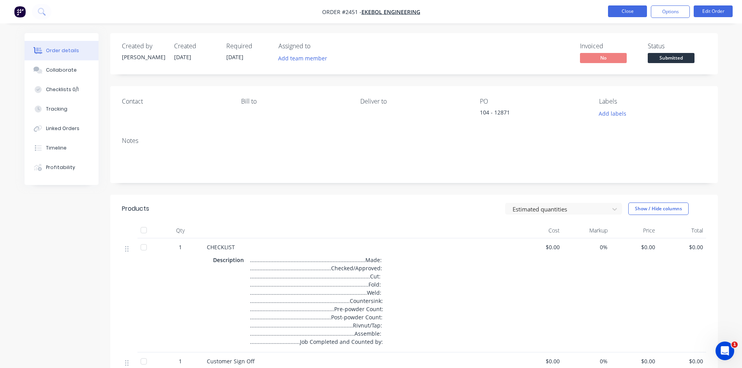
click at [623, 14] on button "Close" at bounding box center [627, 11] width 39 height 12
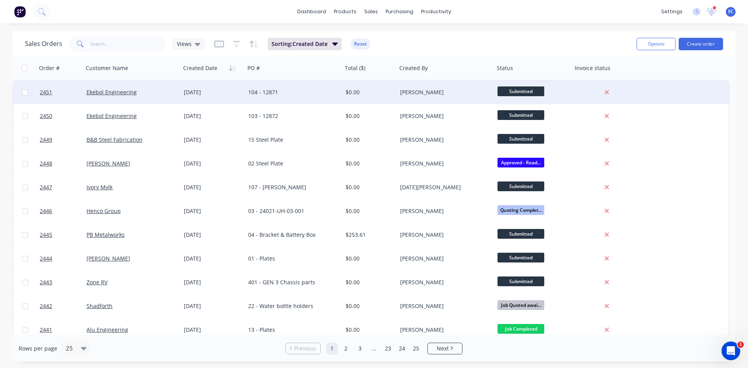
click at [188, 95] on div "[DATE]" at bounding box center [213, 92] width 58 height 8
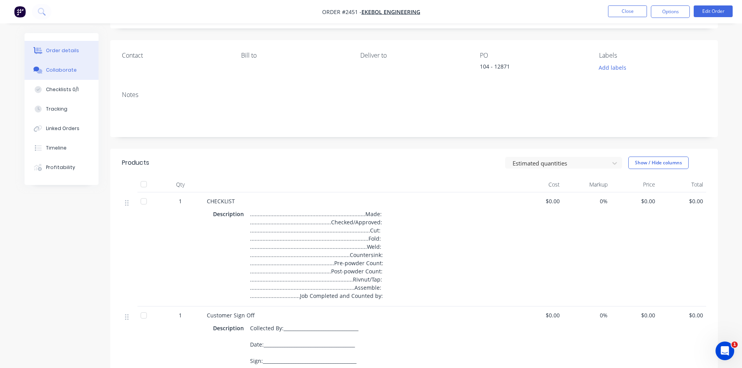
scroll to position [32, 0]
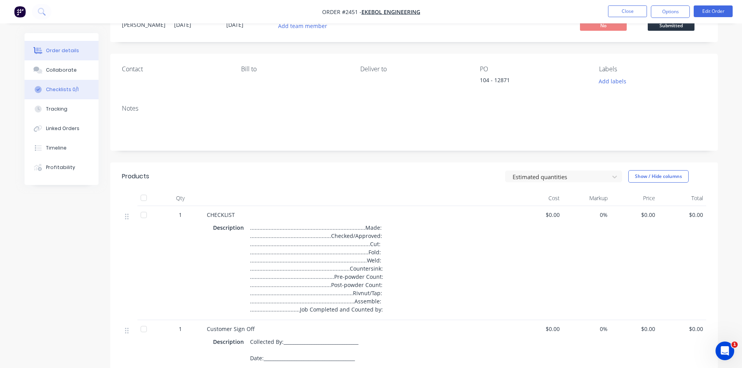
click at [70, 73] on div "Collaborate" at bounding box center [61, 70] width 31 height 7
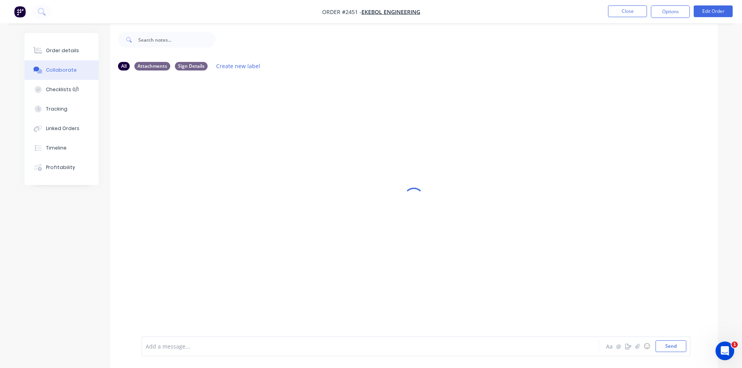
scroll to position [12, 0]
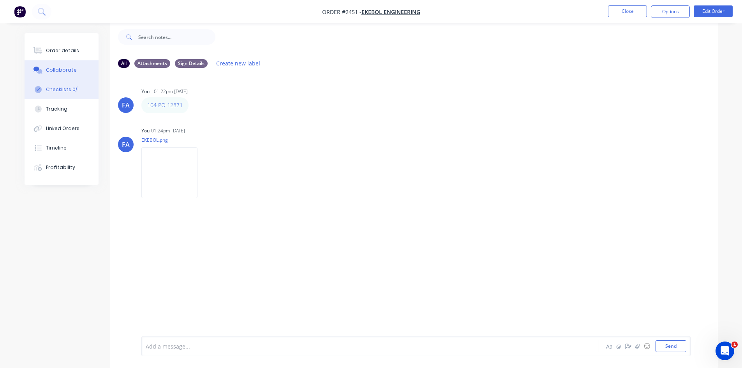
click at [60, 93] on button "Checklists 0/1" at bounding box center [62, 89] width 74 height 19
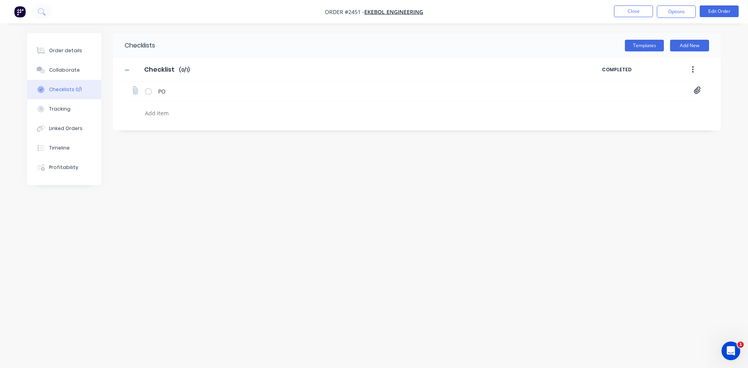
click at [701, 89] on div "PO PO Print_EKEBOL - 12871.pdf" at bounding box center [411, 91] width 579 height 19
click at [702, 90] on div "Checklist Checklist Enter Checklist name ( 0 / 1 ) COMPLETED PO PO Print_EKEBOL…" at bounding box center [417, 89] width 608 height 63
click at [697, 90] on icon at bounding box center [697, 90] width 7 height 7
click at [650, 109] on link "PO Print_EKEBOL - 12871.pdf" at bounding box center [634, 108] width 91 height 8
click at [75, 74] on button "Collaborate" at bounding box center [64, 69] width 74 height 19
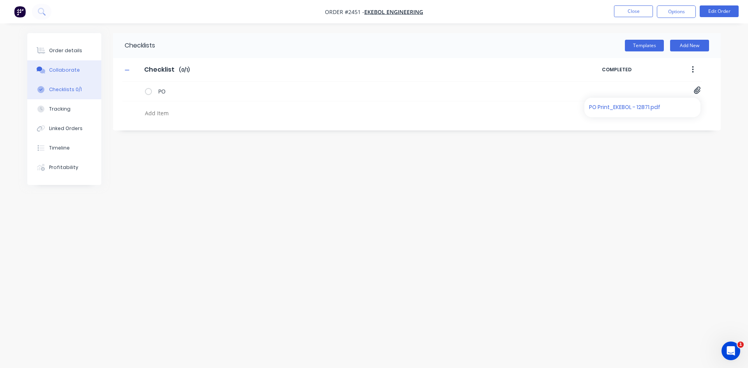
type textarea "x"
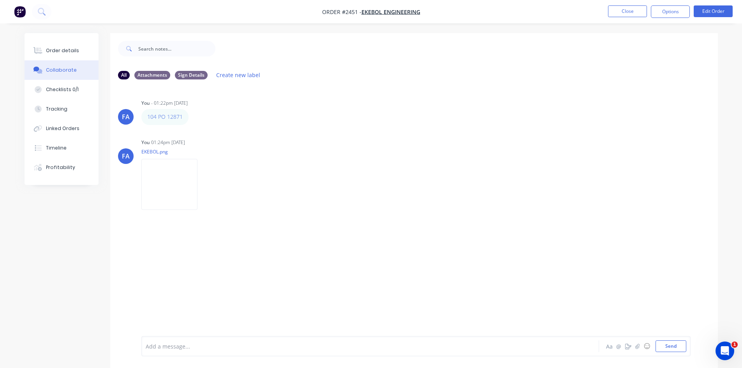
drag, startPoint x: 71, startPoint y: 53, endPoint x: 101, endPoint y: 63, distance: 31.6
click at [71, 53] on div "Order details" at bounding box center [62, 50] width 33 height 7
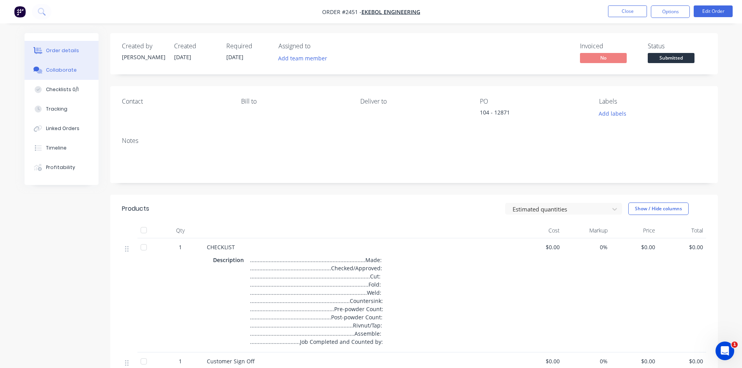
click at [57, 69] on div "Collaborate" at bounding box center [61, 70] width 31 height 7
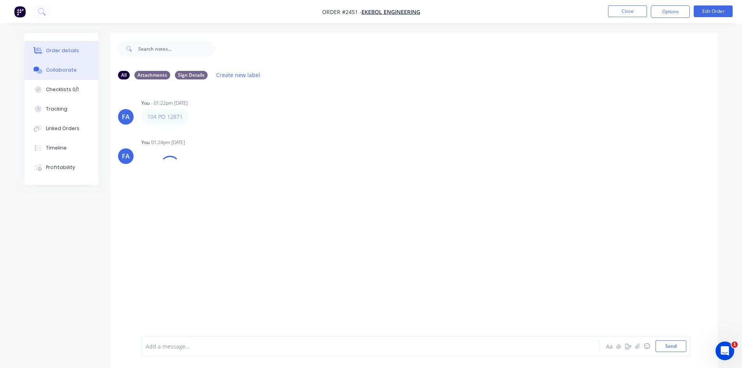
click at [65, 48] on div "Order details" at bounding box center [62, 50] width 33 height 7
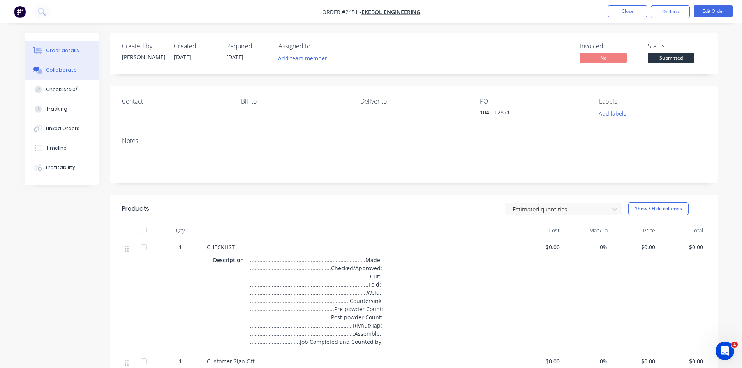
click at [59, 76] on button "Collaborate" at bounding box center [62, 69] width 74 height 19
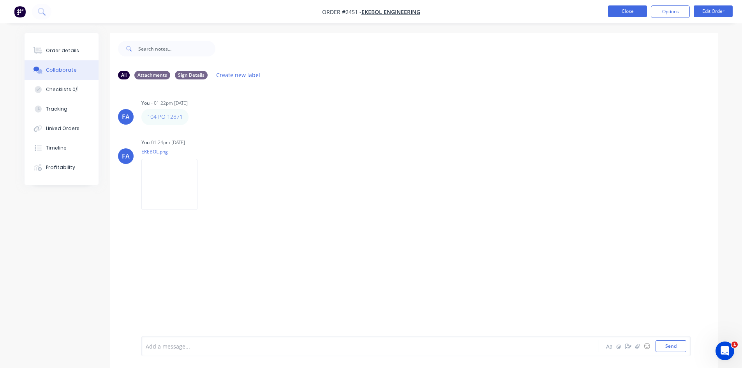
click at [620, 13] on button "Close" at bounding box center [627, 11] width 39 height 12
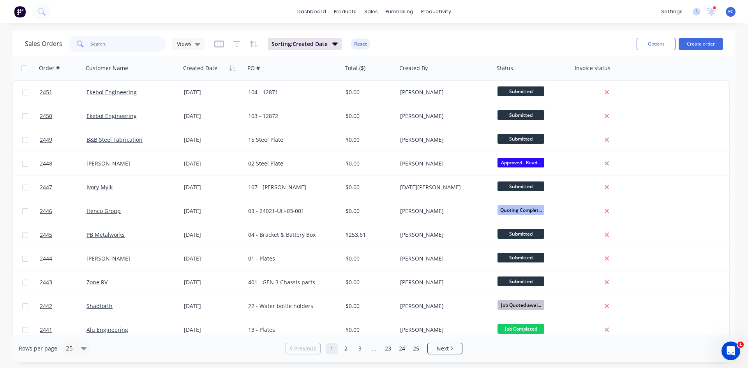
click at [124, 46] on input "text" at bounding box center [128, 44] width 76 height 16
type input "rhinomax"
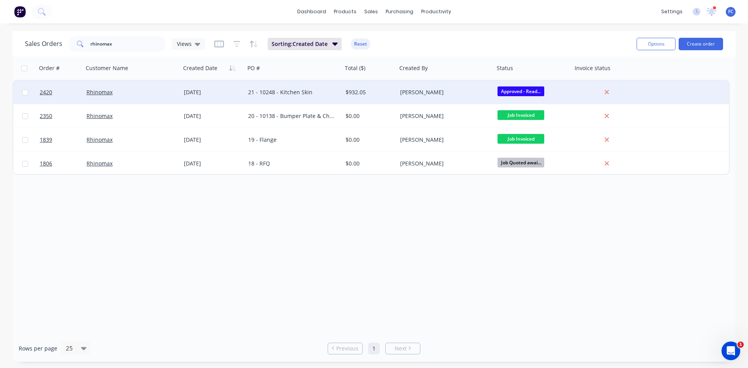
click at [223, 90] on div "[DATE]" at bounding box center [213, 92] width 58 height 8
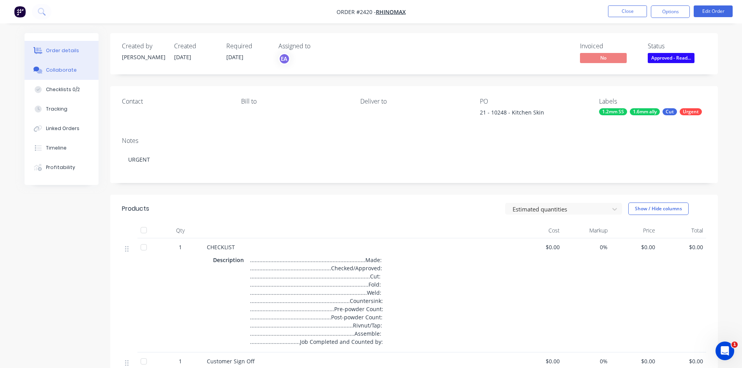
click at [62, 74] on button "Collaborate" at bounding box center [62, 69] width 74 height 19
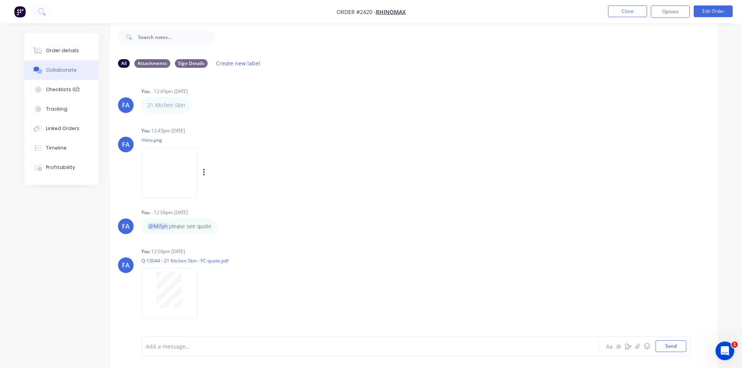
click at [181, 167] on img at bounding box center [169, 172] width 56 height 51
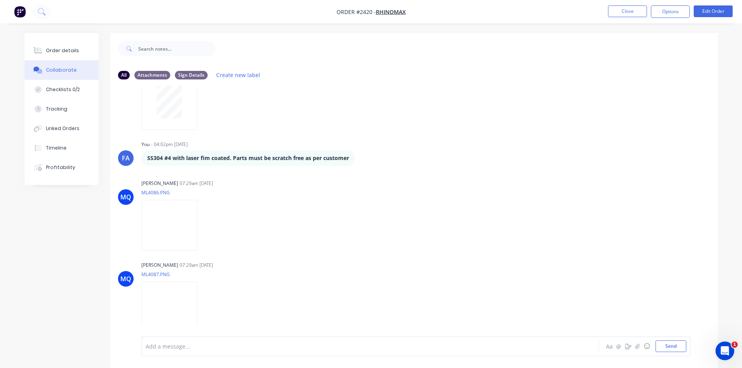
scroll to position [273, 0]
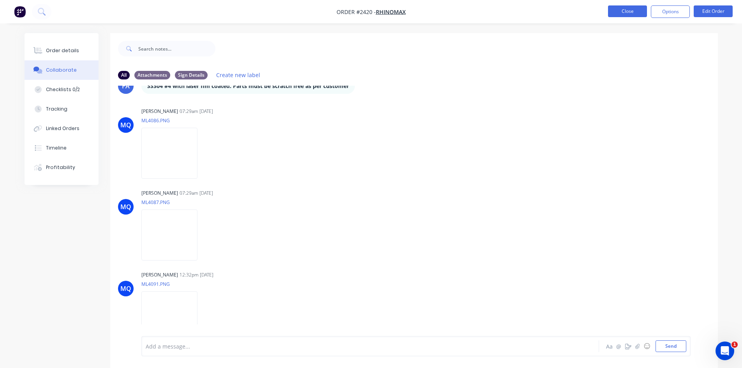
click at [623, 7] on button "Close" at bounding box center [627, 11] width 39 height 12
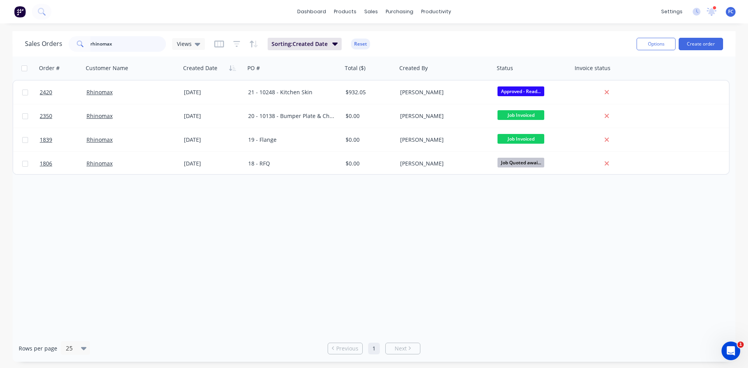
drag, startPoint x: 129, startPoint y: 48, endPoint x: 49, endPoint y: 46, distance: 80.6
click at [47, 47] on div "Sales Orders rhinomax Views" at bounding box center [115, 44] width 180 height 16
type input "ekebol"
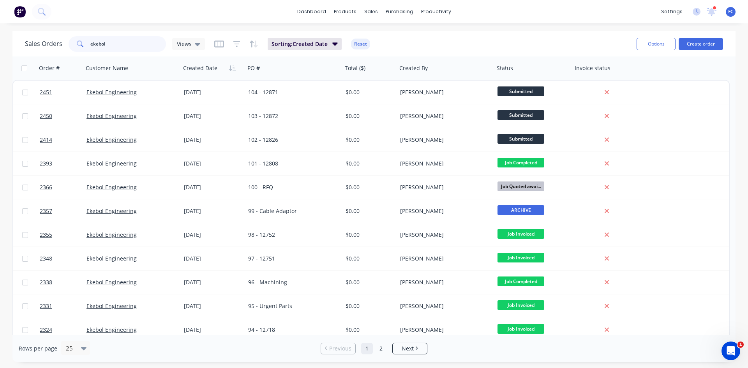
drag, startPoint x: 118, startPoint y: 43, endPoint x: 23, endPoint y: 32, distance: 95.3
click at [26, 32] on div "Sales Orders ekebol Views Sorting: Created Date Reset Options Create order" at bounding box center [373, 43] width 723 height 25
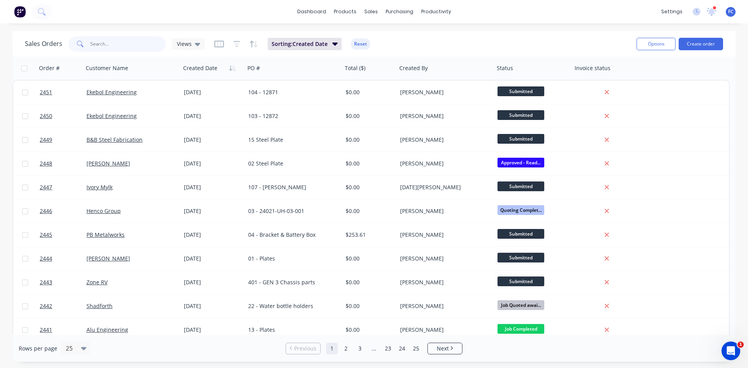
click at [123, 37] on input "text" at bounding box center [128, 44] width 76 height 16
type input "rhinomax"
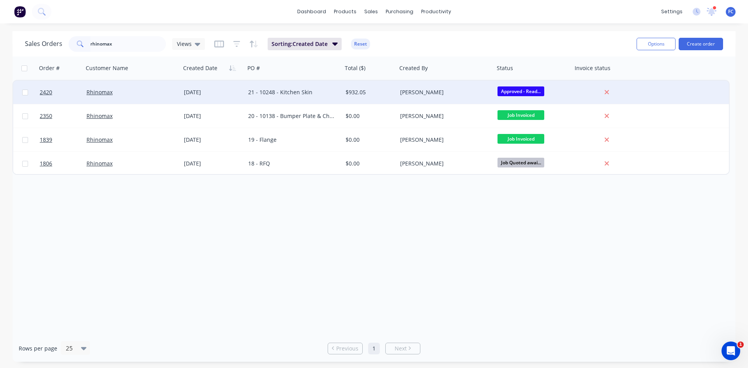
click at [172, 88] on div "Rhinomax" at bounding box center [129, 92] width 86 height 8
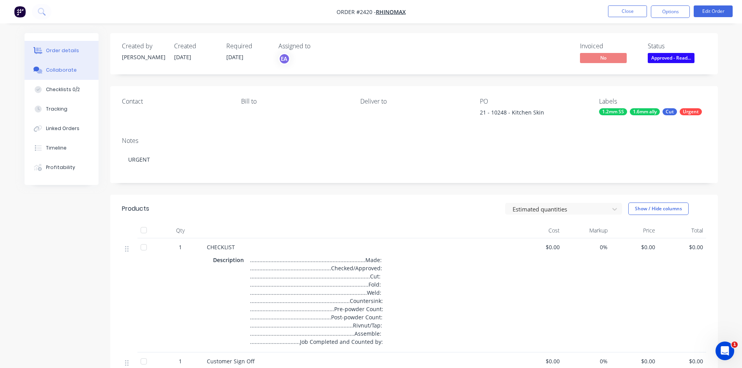
click at [58, 69] on div "Collaborate" at bounding box center [61, 70] width 31 height 7
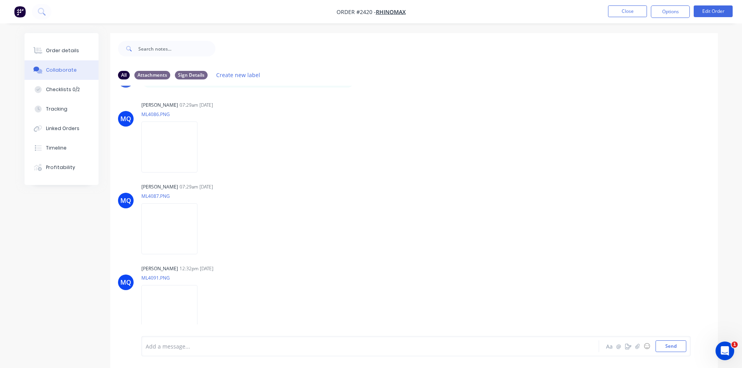
scroll to position [283, 0]
click at [379, 154] on div "[PERSON_NAME] 07:29am [DATE] ML4086.PNG Labels Download" at bounding box center [262, 130] width 243 height 70
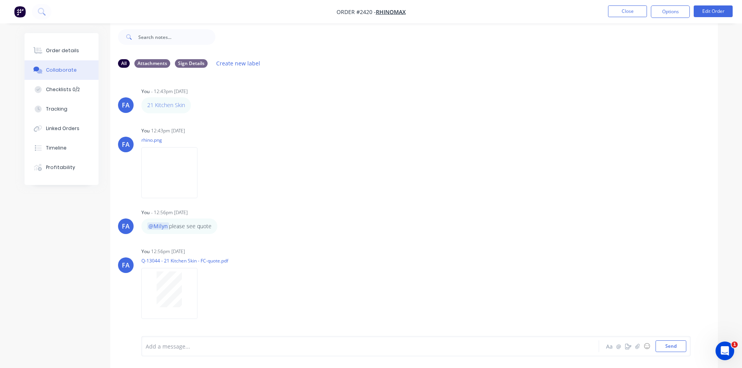
scroll to position [0, 0]
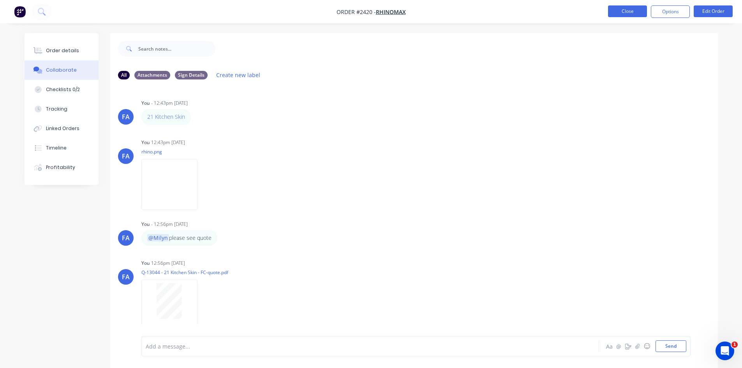
click at [614, 15] on button "Close" at bounding box center [627, 11] width 39 height 12
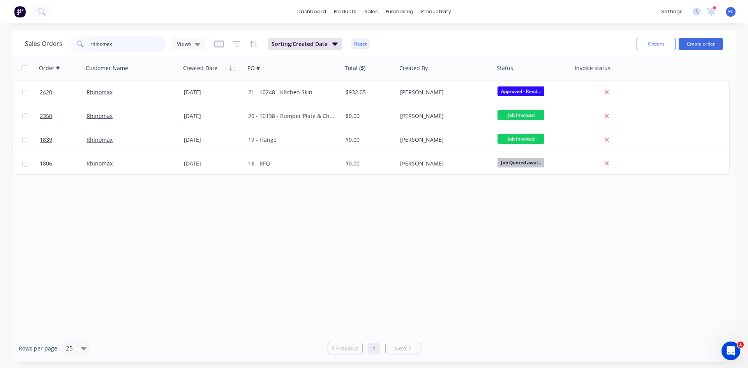
click at [97, 42] on input "rhinomax" at bounding box center [128, 44] width 76 height 16
drag, startPoint x: 118, startPoint y: 46, endPoint x: 42, endPoint y: 40, distance: 76.2
click at [42, 40] on div "Sales Orders rhinomax Views" at bounding box center [115, 44] width 180 height 16
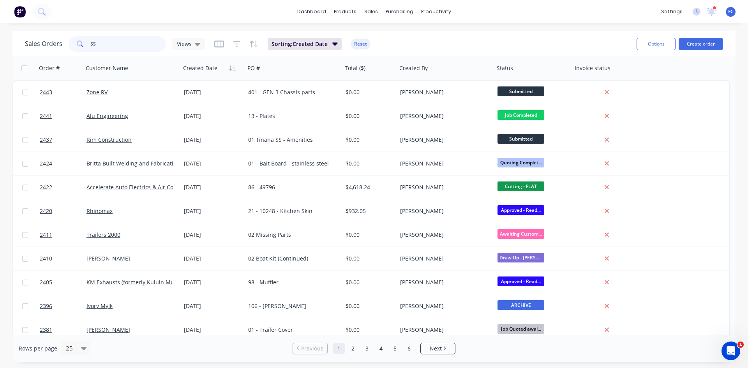
type input "S"
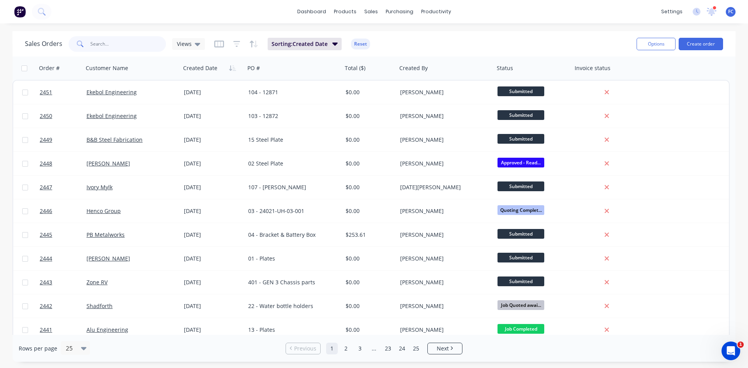
click at [130, 41] on input "text" at bounding box center [128, 44] width 76 height 16
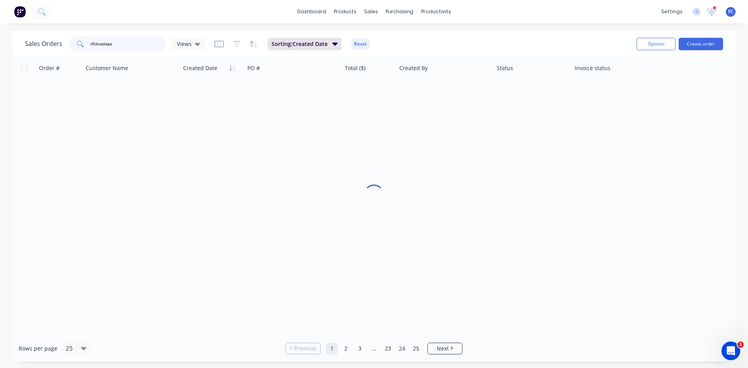
type input "rhinomax"
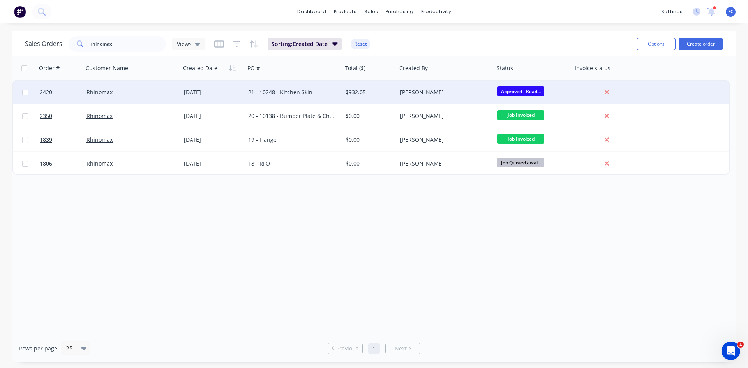
click at [150, 93] on div "Rhinomax" at bounding box center [129, 92] width 86 height 8
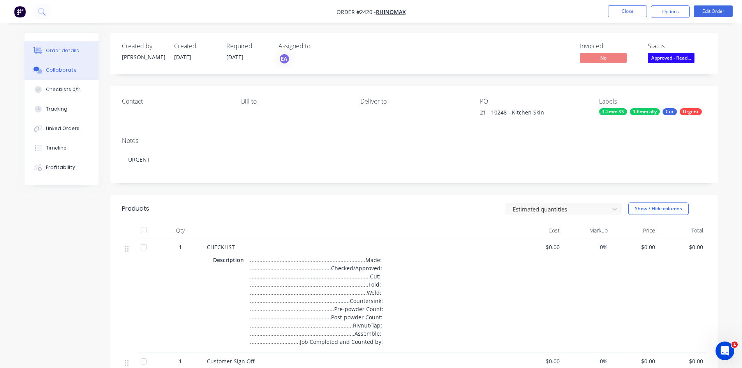
click at [72, 70] on div "Collaborate" at bounding box center [61, 70] width 31 height 7
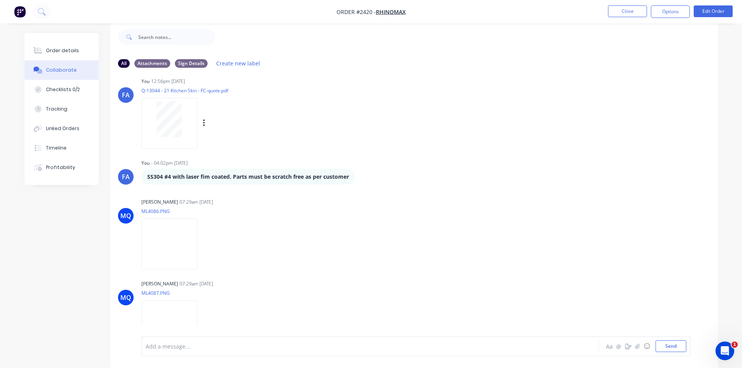
scroll to position [157, 0]
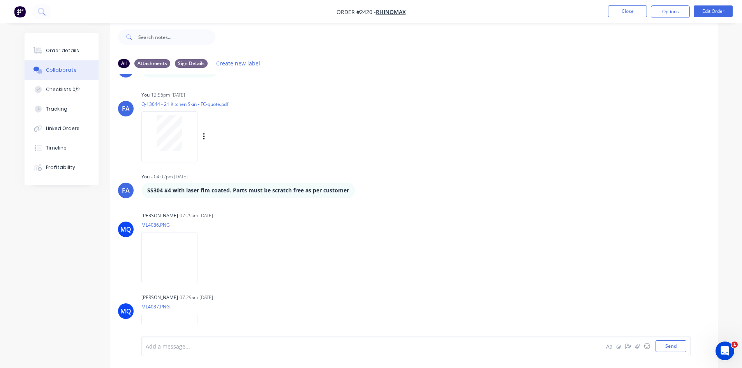
click at [165, 158] on div at bounding box center [169, 136] width 56 height 51
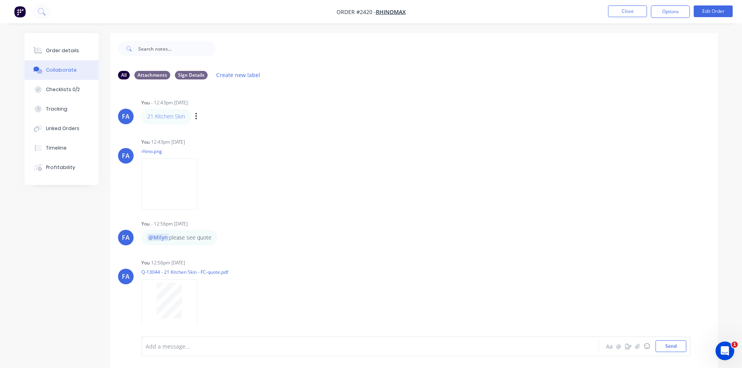
scroll to position [0, 0]
click at [622, 10] on button "Close" at bounding box center [627, 11] width 39 height 12
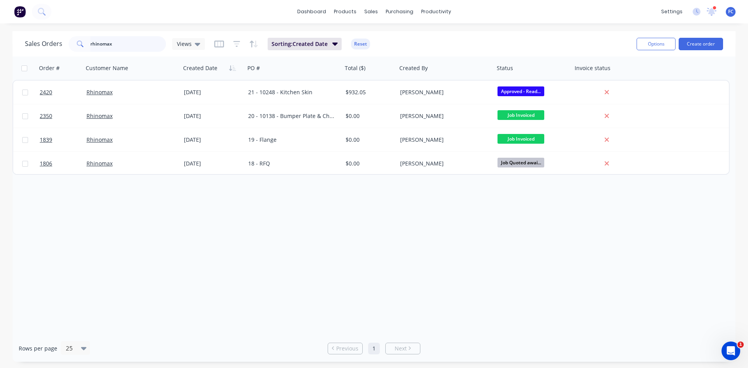
drag, startPoint x: 118, startPoint y: 50, endPoint x: 41, endPoint y: 41, distance: 77.7
click at [41, 41] on div "Sales Orders rhinomax Views" at bounding box center [115, 44] width 180 height 16
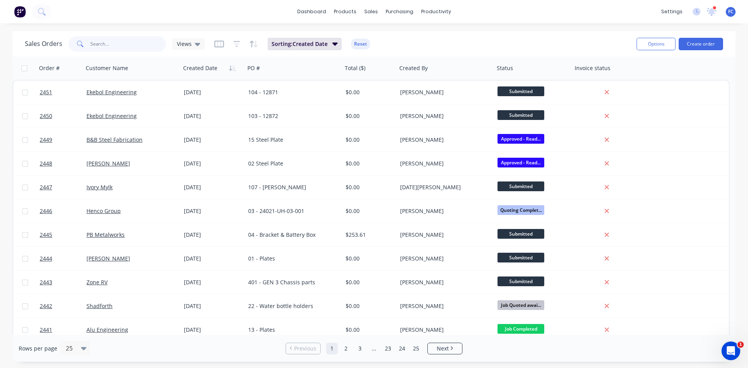
click at [141, 47] on input "text" at bounding box center [128, 44] width 76 height 16
type input "rhinomax"
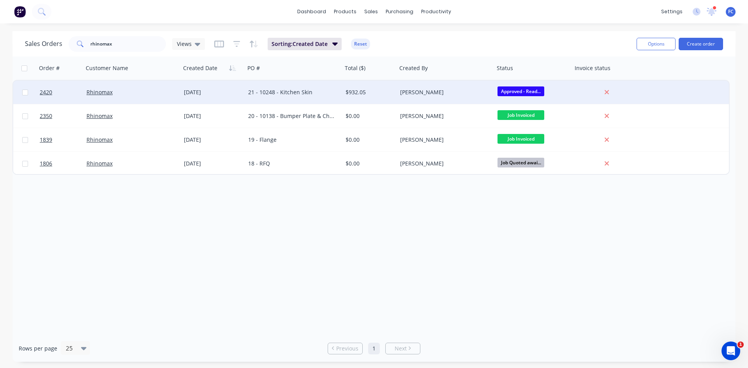
click at [221, 91] on div "[DATE]" at bounding box center [213, 92] width 58 height 8
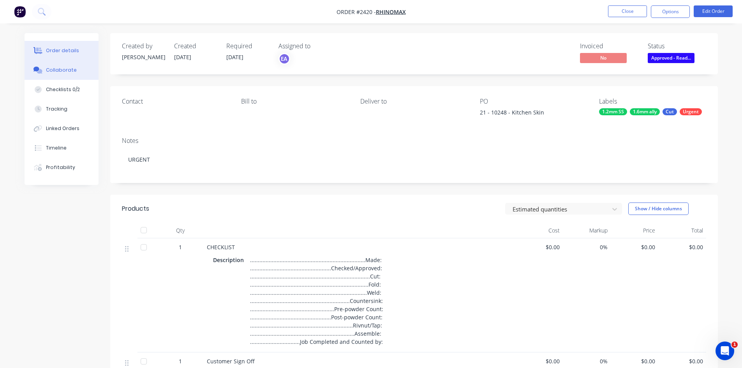
click at [69, 74] on button "Collaborate" at bounding box center [62, 69] width 74 height 19
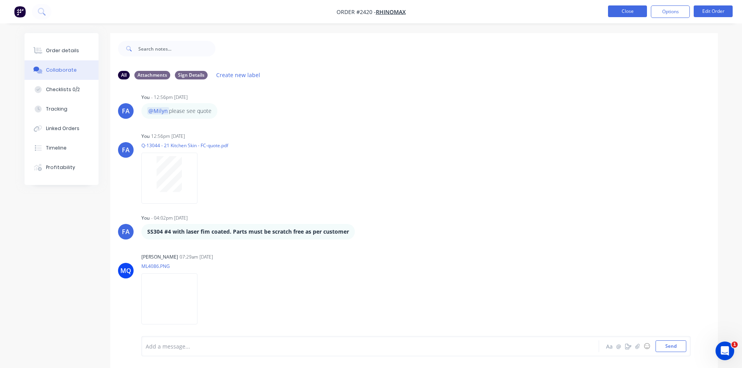
click at [622, 10] on button "Close" at bounding box center [627, 11] width 39 height 12
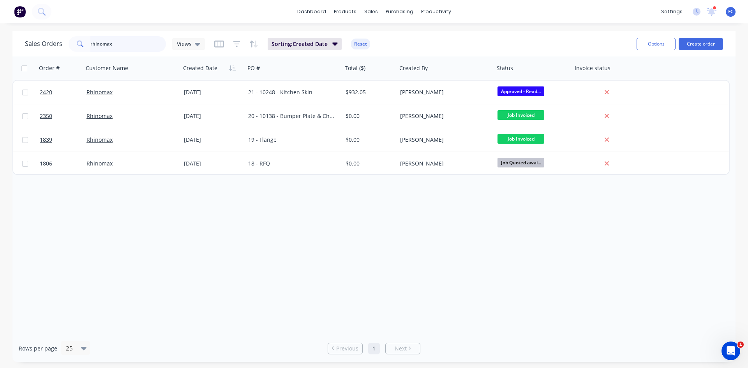
drag, startPoint x: 132, startPoint y: 45, endPoint x: 68, endPoint y: 45, distance: 63.9
click at [72, 45] on div "rhinomax" at bounding box center [117, 44] width 97 height 16
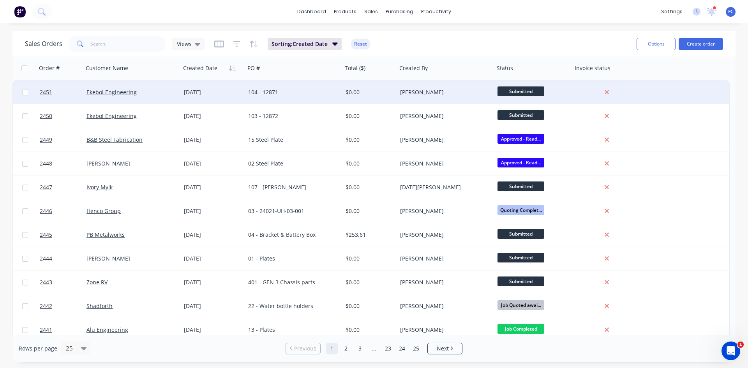
click at [163, 89] on div "Ekebol Engineering" at bounding box center [129, 92] width 86 height 8
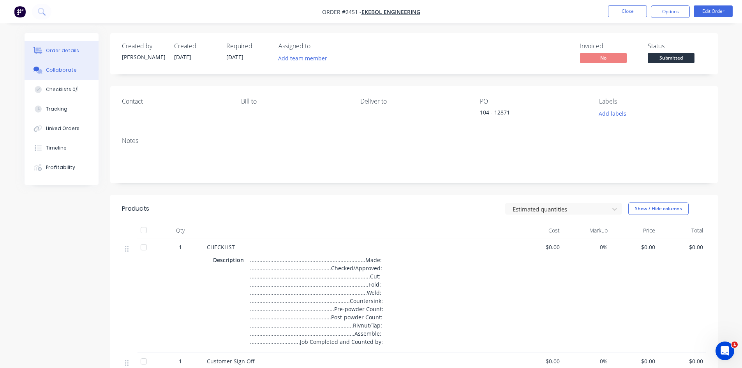
click at [58, 65] on button "Collaborate" at bounding box center [62, 69] width 74 height 19
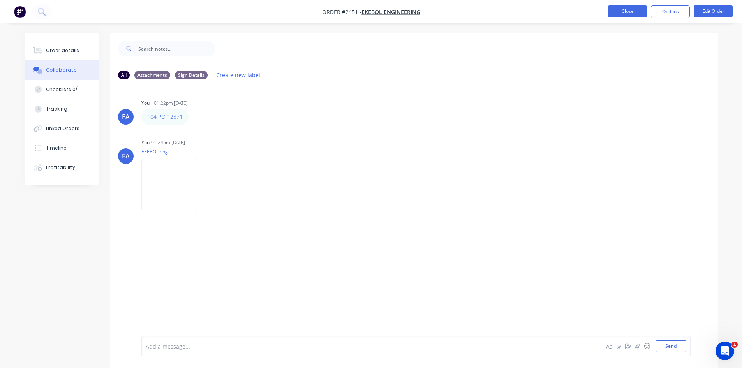
click at [623, 13] on button "Close" at bounding box center [627, 11] width 39 height 12
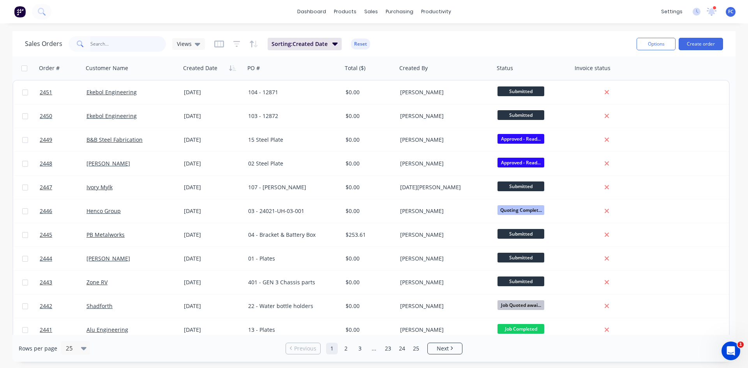
click at [137, 48] on input "text" at bounding box center [128, 44] width 76 height 16
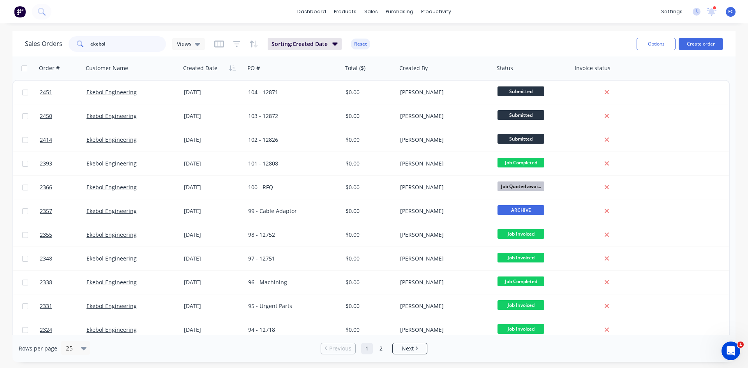
drag, startPoint x: 114, startPoint y: 47, endPoint x: 0, endPoint y: 37, distance: 114.5
click at [0, 37] on div "Sales Orders ekebol Views Sorting: Created Date Reset Options Create order Orde…" at bounding box center [374, 196] width 748 height 331
type input "rhinomax"
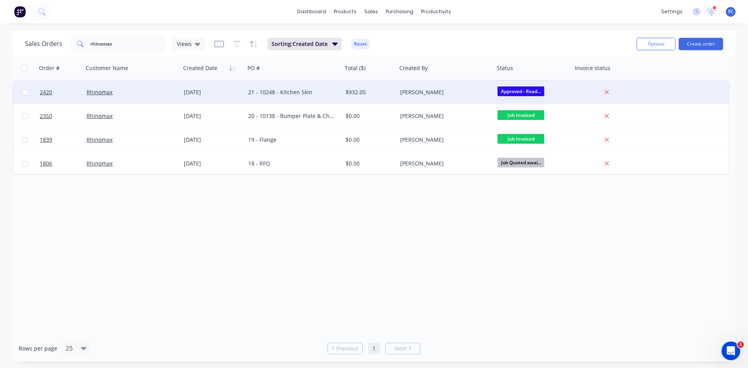
click at [175, 96] on div "Rhinomax" at bounding box center [131, 92] width 97 height 23
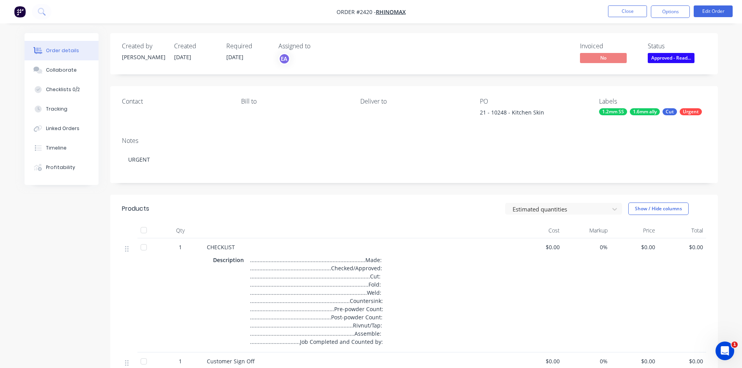
drag, startPoint x: 74, startPoint y: 69, endPoint x: 104, endPoint y: 92, distance: 37.8
click at [73, 69] on div "Collaborate" at bounding box center [61, 70] width 31 height 7
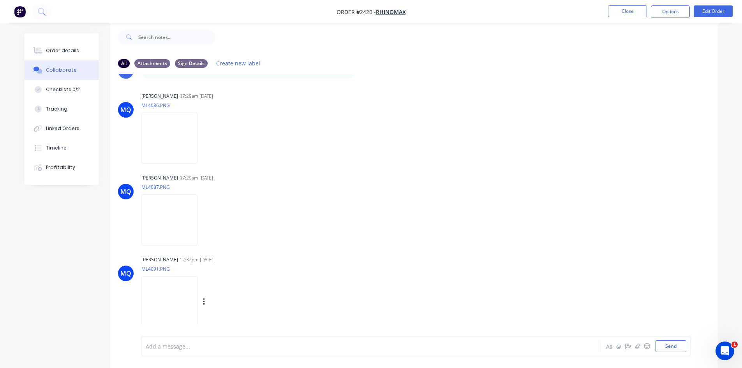
scroll to position [270, 0]
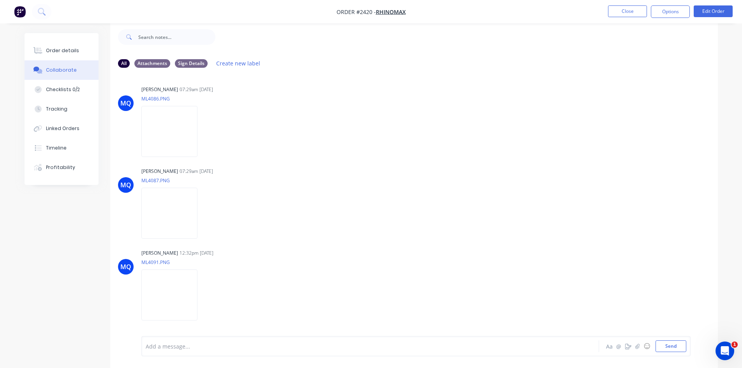
click at [179, 344] on div at bounding box center [348, 346] width 405 height 8
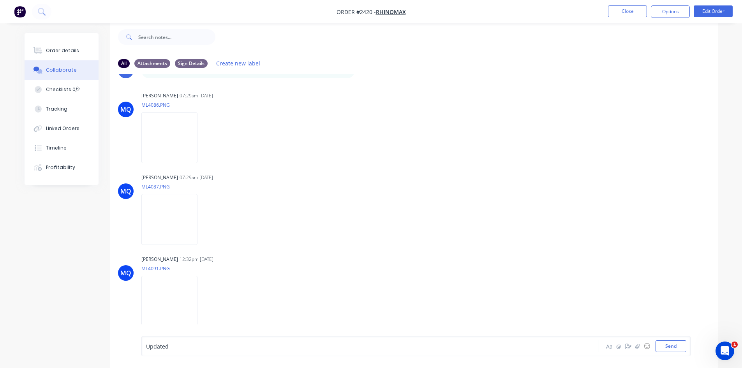
scroll to position [283, 0]
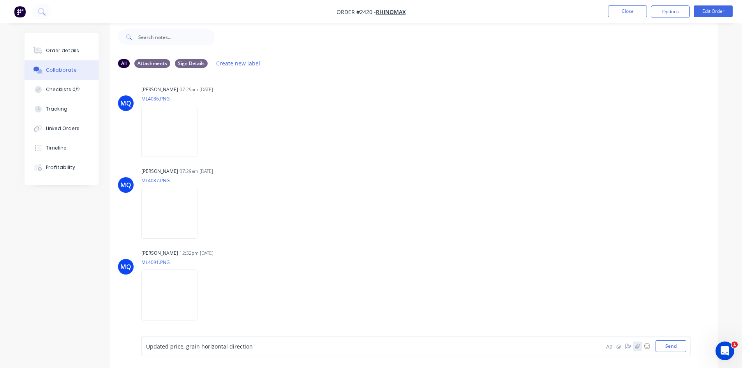
click at [634, 345] on button "button" at bounding box center [637, 346] width 9 height 9
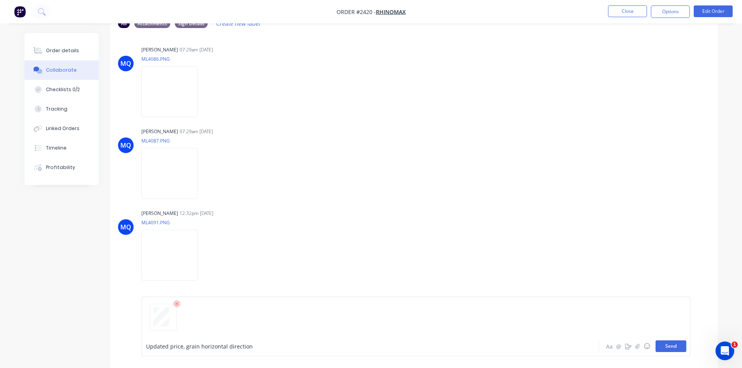
click at [666, 347] on button "Send" at bounding box center [670, 346] width 31 height 12
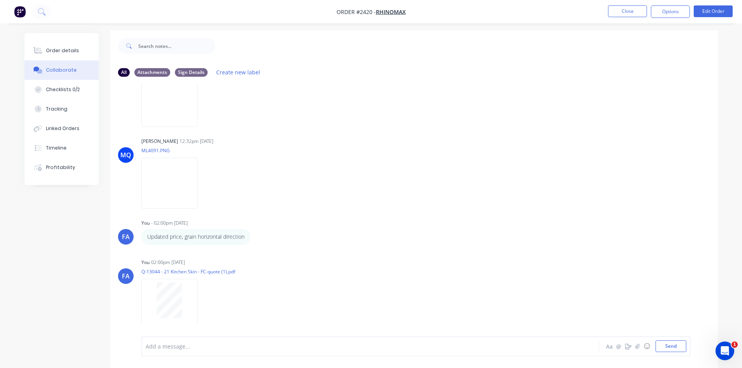
scroll to position [0, 0]
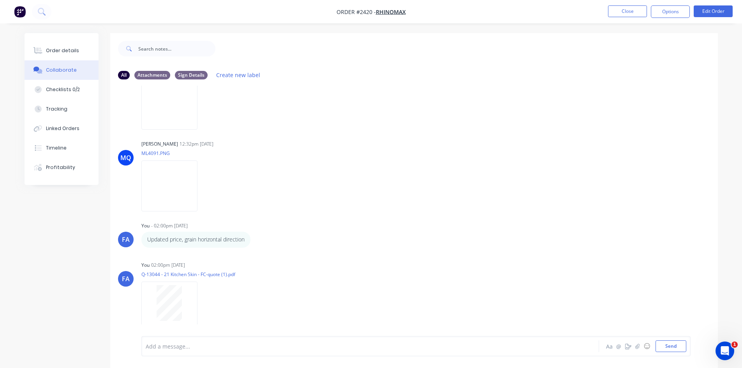
click at [622, 3] on nav "Order #2420 - Rhinomax Close Options Edit Order" at bounding box center [371, 11] width 742 height 23
click at [618, 11] on button "Close" at bounding box center [627, 11] width 39 height 12
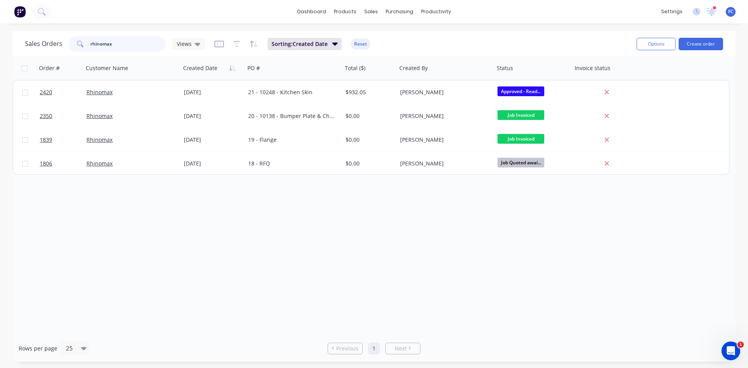
drag, startPoint x: 118, startPoint y: 44, endPoint x: 58, endPoint y: 44, distance: 60.4
click at [60, 44] on div "Sales Orders rhinomax Views" at bounding box center [115, 44] width 180 height 16
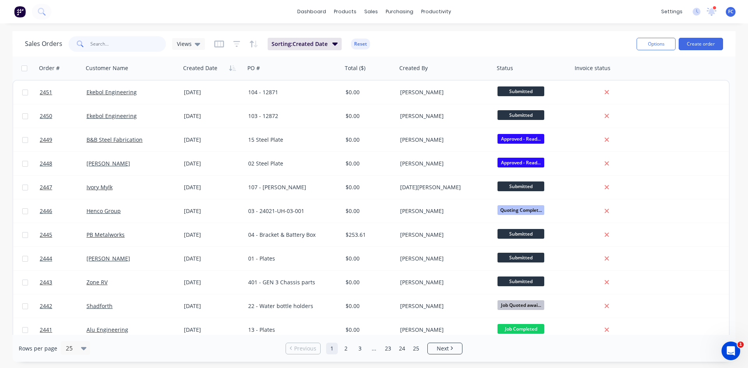
click at [122, 48] on input "text" at bounding box center [128, 44] width 76 height 16
type input "ekebol"
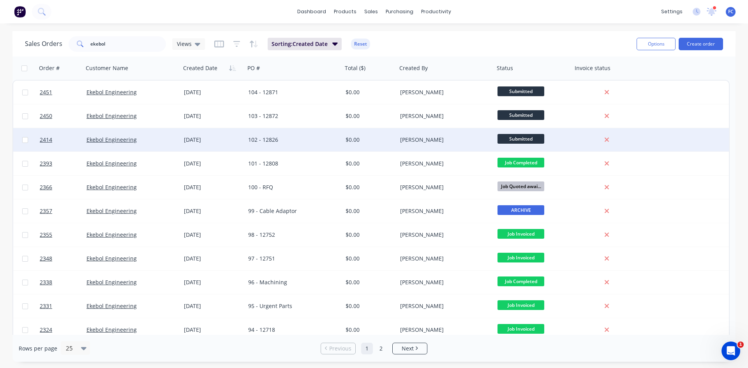
click at [254, 139] on div "102 - 12826" at bounding box center [291, 140] width 86 height 8
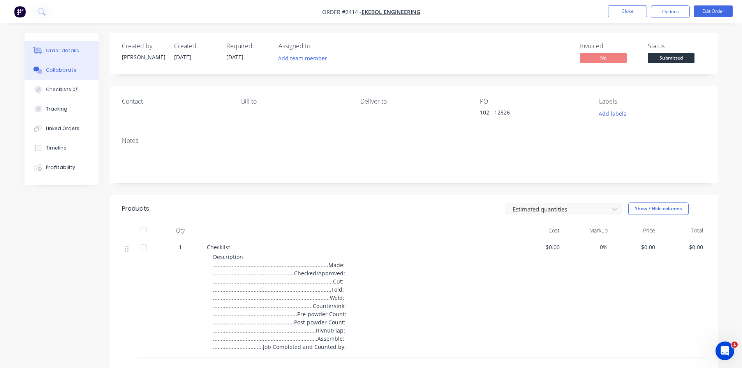
click at [65, 69] on div "Collaborate" at bounding box center [61, 70] width 31 height 7
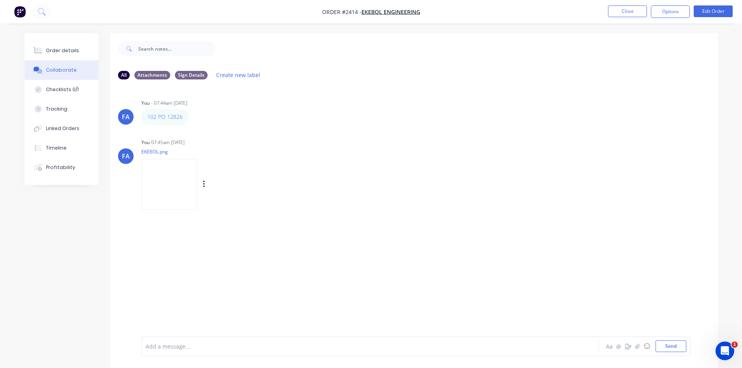
click at [174, 183] on img at bounding box center [169, 184] width 56 height 51
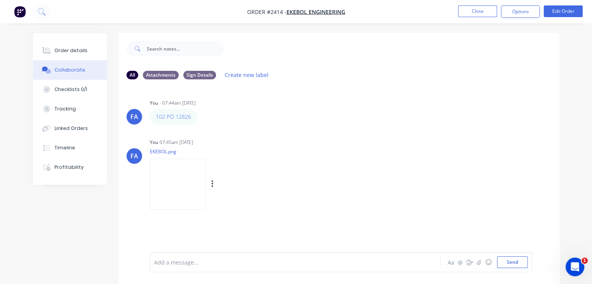
click at [179, 192] on img at bounding box center [178, 184] width 56 height 51
click at [77, 89] on div "Checklists 0/1" at bounding box center [71, 89] width 33 height 7
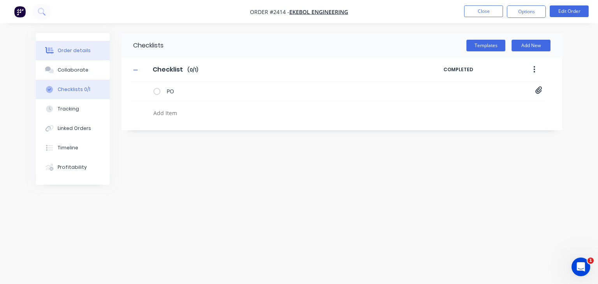
drag, startPoint x: 65, startPoint y: 53, endPoint x: 70, endPoint y: 57, distance: 6.4
click at [66, 53] on div "Order details" at bounding box center [74, 50] width 33 height 7
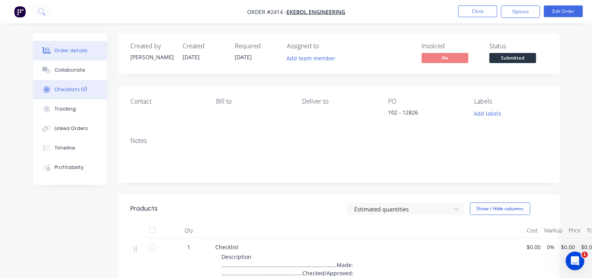
click at [71, 85] on button "Checklists 0/1" at bounding box center [70, 89] width 74 height 19
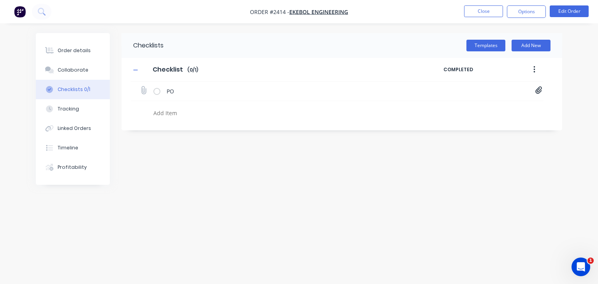
click at [538, 88] on icon at bounding box center [538, 90] width 7 height 7
click at [488, 107] on link "PO Print_EKEBOL - 12826.pdf" at bounding box center [476, 108] width 91 height 8
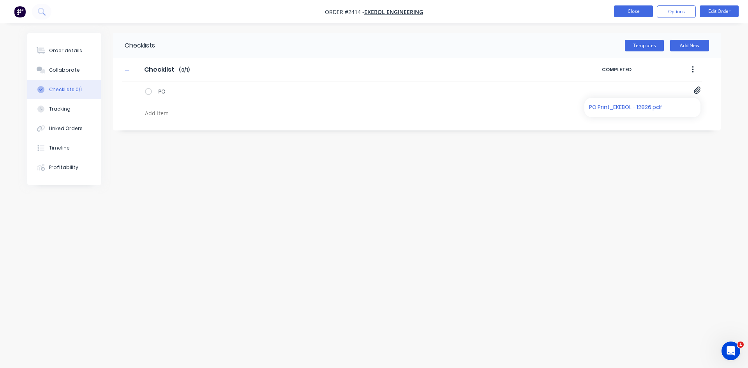
click at [629, 14] on button "Close" at bounding box center [633, 11] width 39 height 12
type textarea "x"
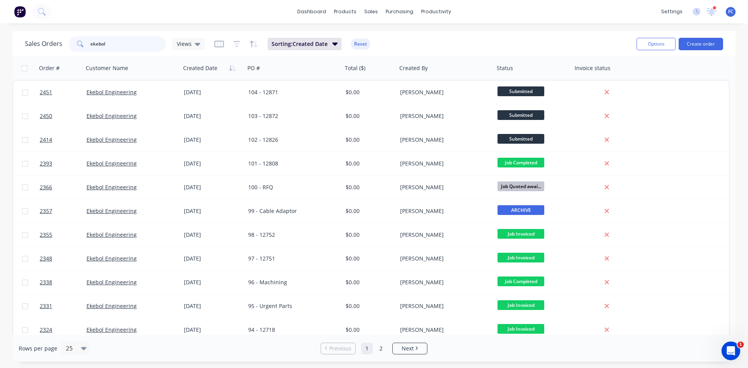
drag, startPoint x: 131, startPoint y: 45, endPoint x: 0, endPoint y: 43, distance: 131.3
click at [0, 44] on div "Sales Orders ekebol Views Sorting: Created Date Reset Options Create order Orde…" at bounding box center [374, 196] width 748 height 331
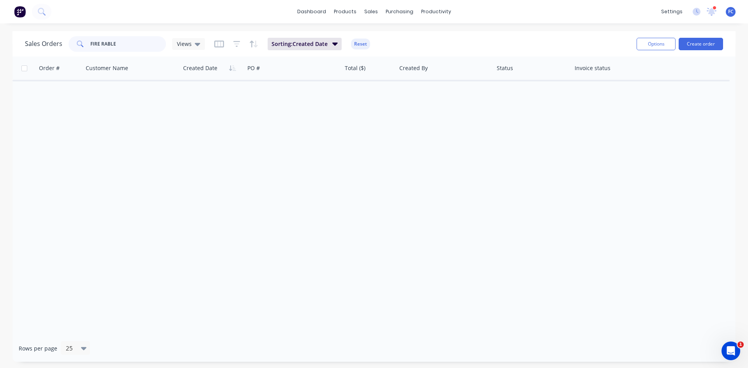
click at [104, 42] on input "FIRE RABLE" at bounding box center [128, 44] width 76 height 16
type input "FIRE TABLE"
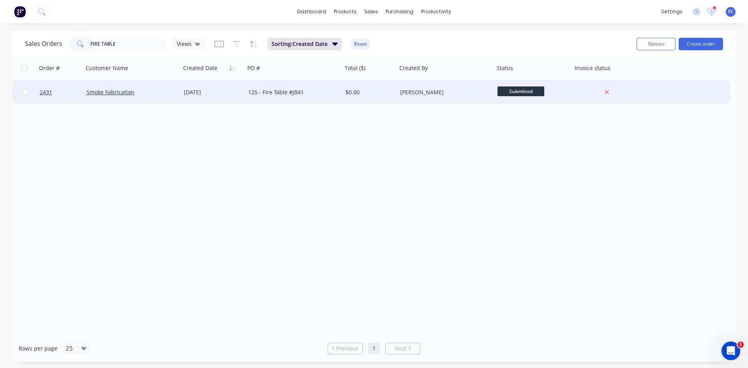
click at [183, 93] on div "[DATE]" at bounding box center [213, 92] width 64 height 23
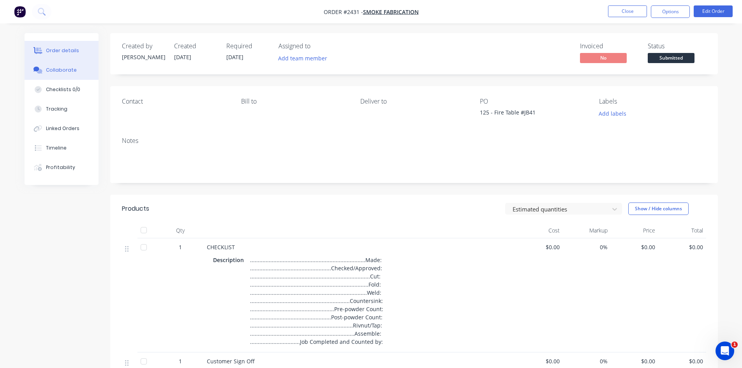
click at [73, 68] on div "Collaborate" at bounding box center [61, 70] width 31 height 7
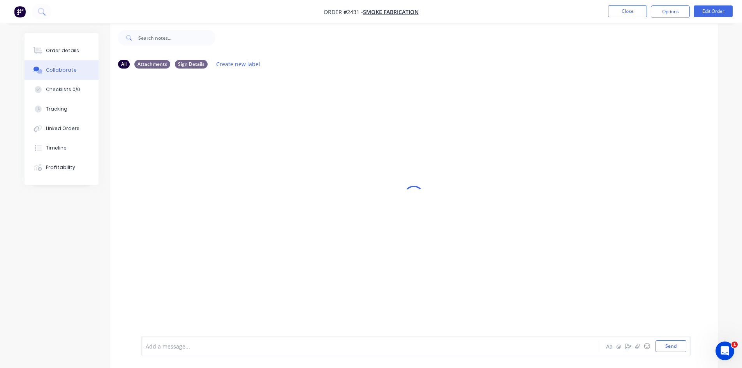
scroll to position [12, 0]
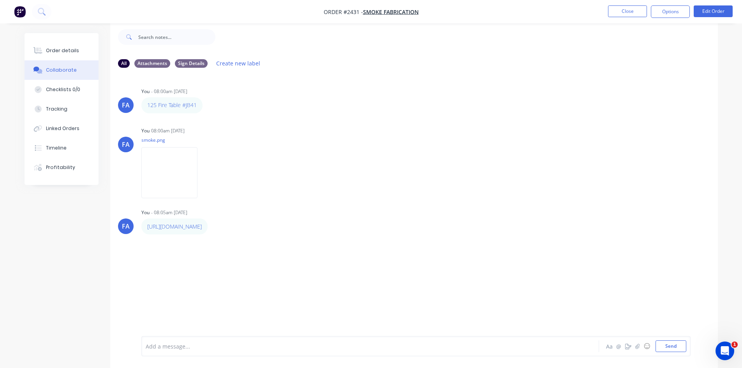
click at [391, 122] on div "FA You - 08:00am [DATE] 125 Fire Table #JB41 Labels Edit Delete FA You 08:00am …" at bounding box center [414, 199] width 608 height 250
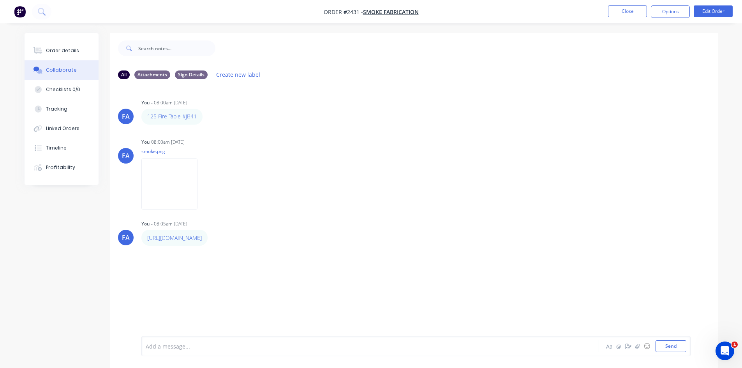
scroll to position [0, 0]
click at [621, 16] on button "Close" at bounding box center [627, 11] width 39 height 12
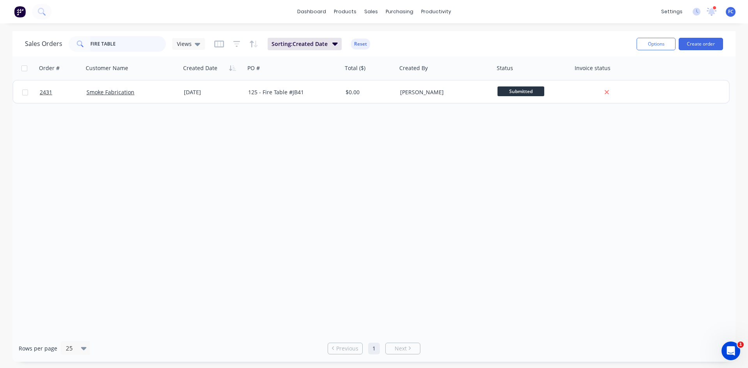
click at [37, 38] on div "Sales Orders FIRE TABLE Views" at bounding box center [115, 44] width 180 height 16
drag, startPoint x: 223, startPoint y: 144, endPoint x: 227, endPoint y: 130, distance: 14.4
click at [223, 144] on div "Order # Customer Name Created Date PO # Total ($) Created By Status Invoice sta…" at bounding box center [373, 195] width 723 height 278
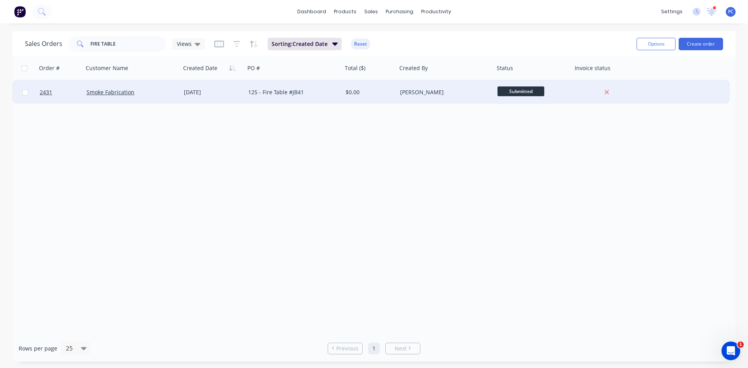
click at [228, 93] on div "[DATE]" at bounding box center [213, 92] width 58 height 8
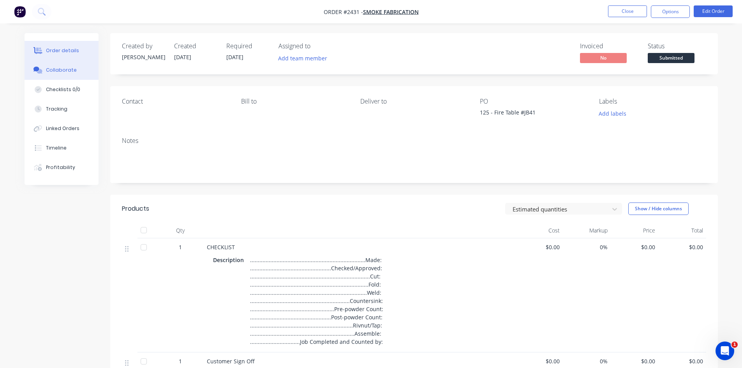
click at [63, 78] on button "Collaborate" at bounding box center [62, 69] width 74 height 19
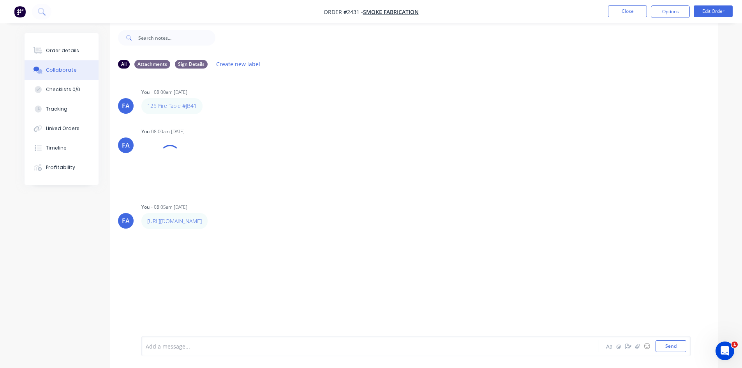
scroll to position [12, 0]
click at [183, 170] on img at bounding box center [169, 172] width 56 height 51
drag, startPoint x: 173, startPoint y: 106, endPoint x: 178, endPoint y: 107, distance: 5.3
click at [173, 106] on link "125 Fire Table #JB41" at bounding box center [171, 104] width 49 height 7
